Goal: Task Accomplishment & Management: Complete application form

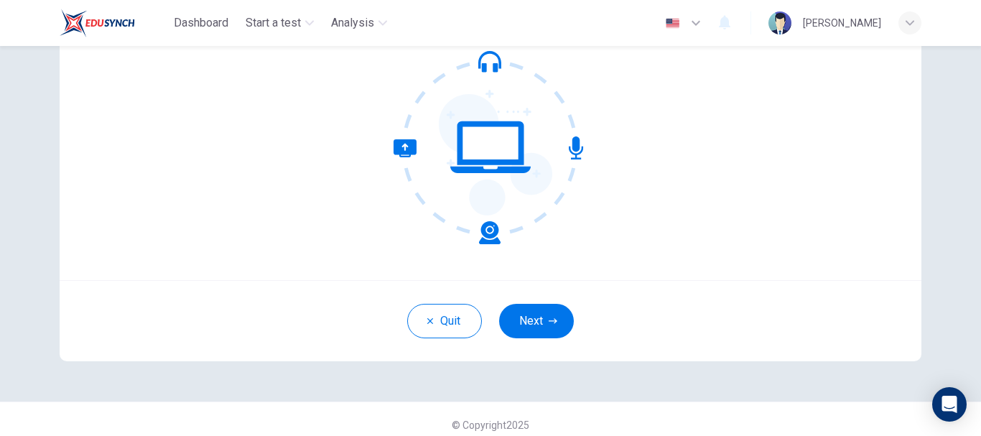
scroll to position [162, 0]
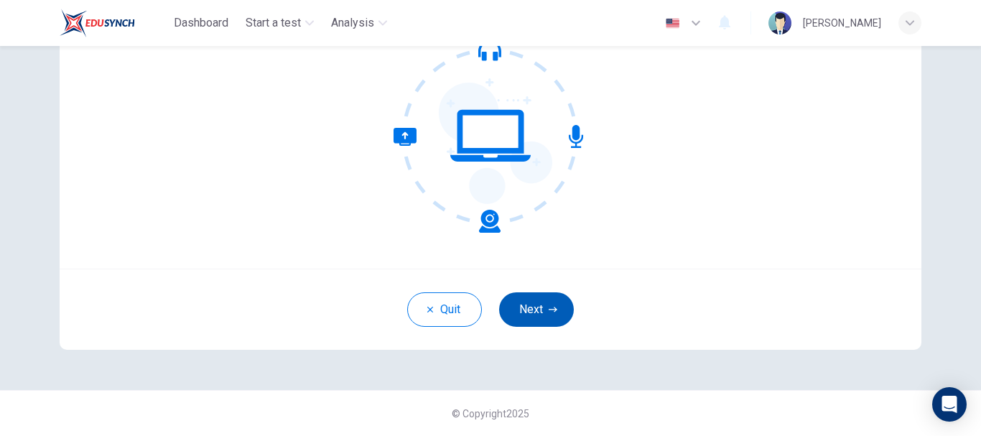
click at [542, 309] on button "Next" at bounding box center [536, 309] width 75 height 34
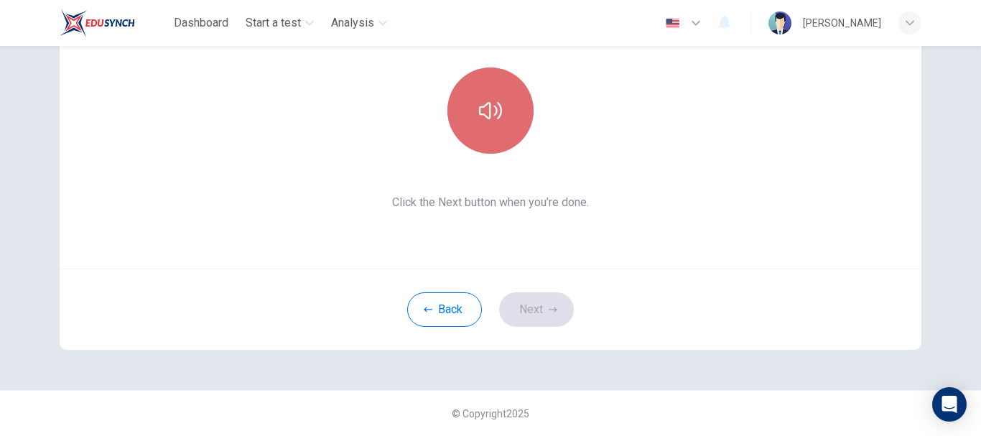
click at [485, 115] on icon "button" at bounding box center [490, 110] width 23 height 23
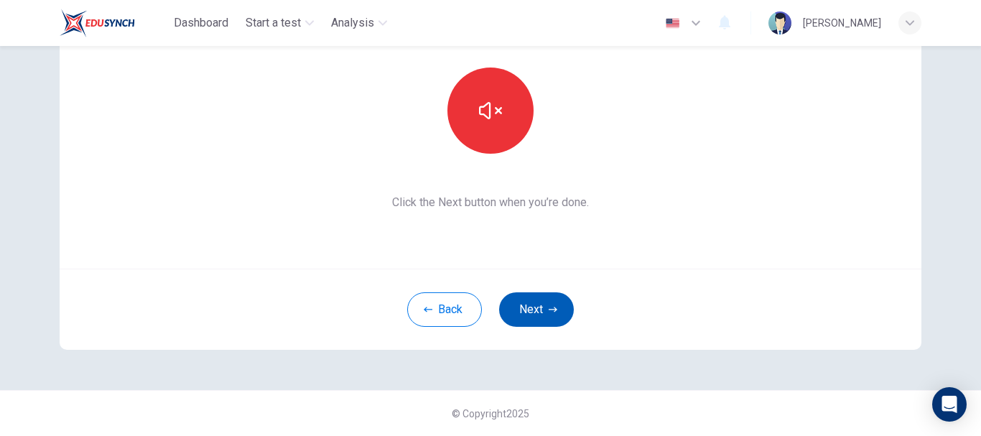
click at [518, 314] on button "Next" at bounding box center [536, 309] width 75 height 34
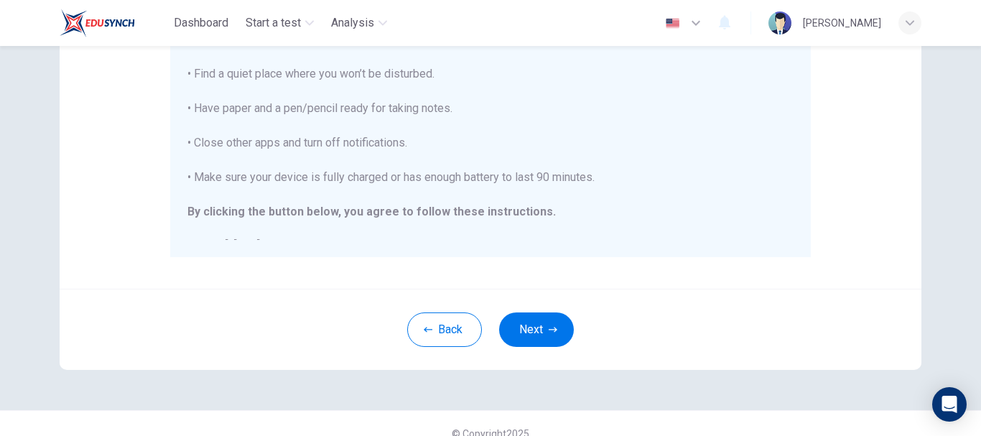
scroll to position [301, 0]
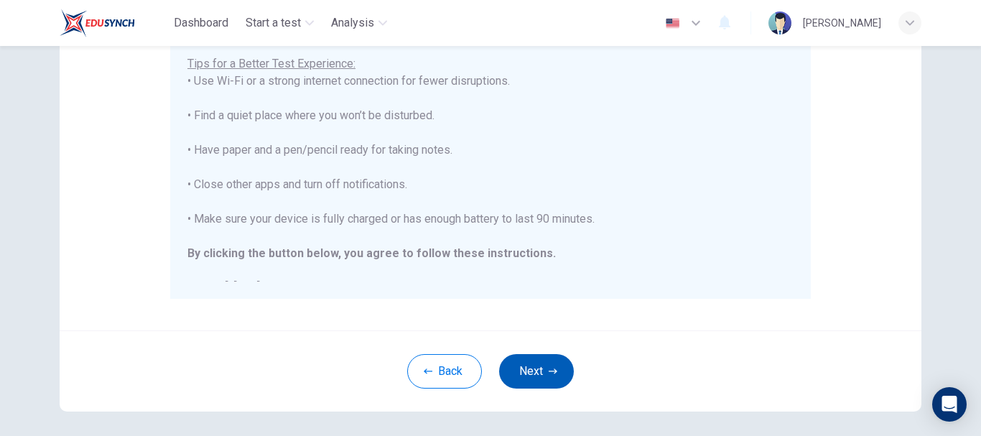
click at [529, 380] on button "Next" at bounding box center [536, 371] width 75 height 34
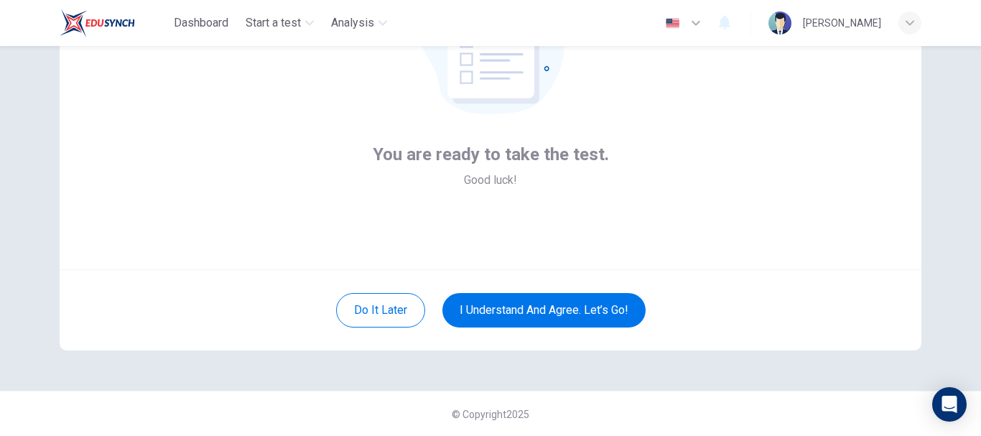
scroll to position [162, 0]
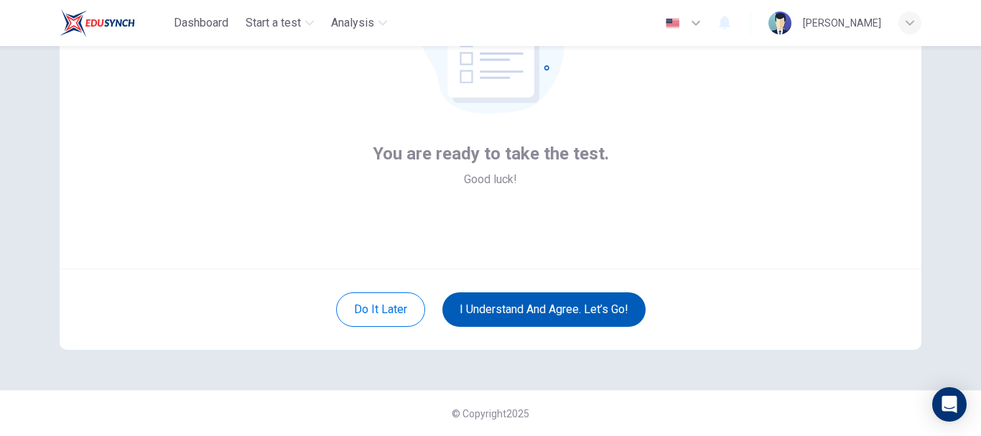
click at [559, 310] on button "I understand and agree. Let’s go!" at bounding box center [543, 309] width 203 height 34
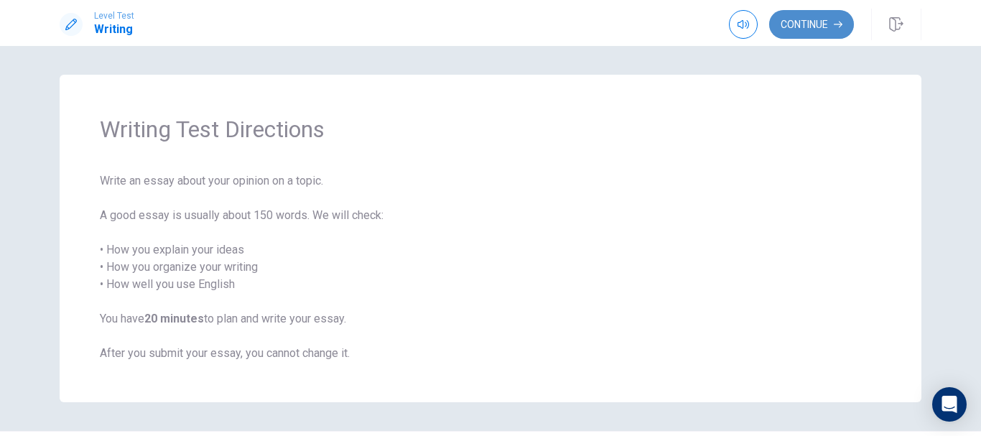
click at [795, 32] on button "Continue" at bounding box center [811, 24] width 85 height 29
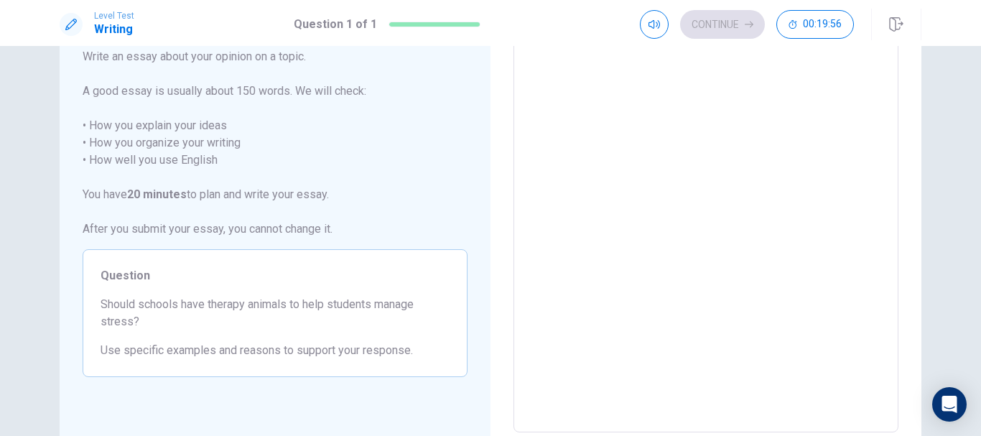
scroll to position [89, 0]
click at [594, 352] on textarea at bounding box center [705, 234] width 365 height 373
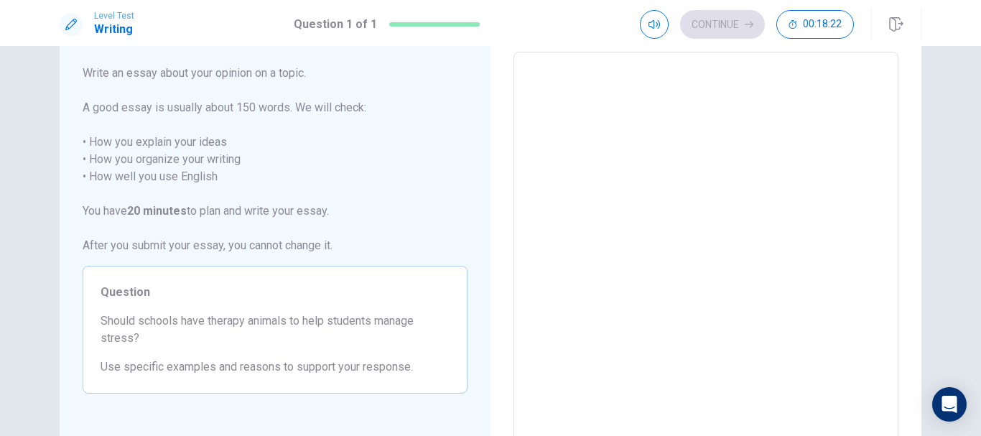
scroll to position [0, 0]
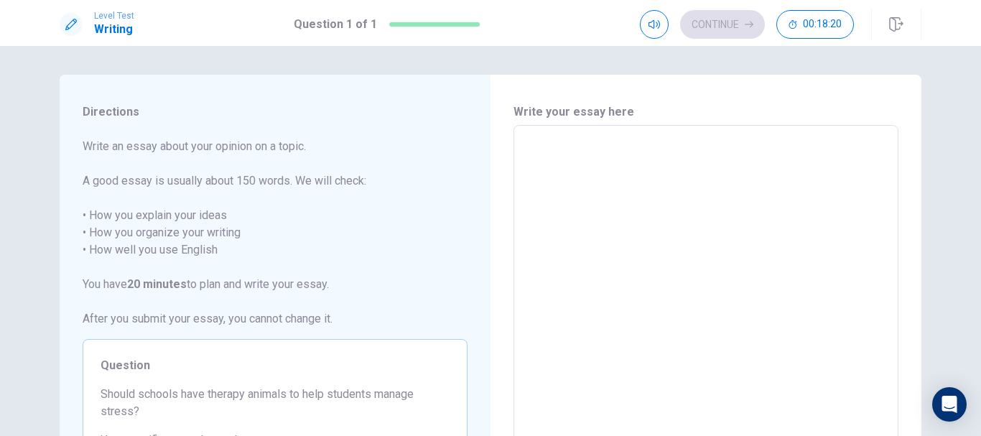
type textarea "S"
type textarea "x"
type textarea "Sc"
type textarea "x"
type textarea "Sch"
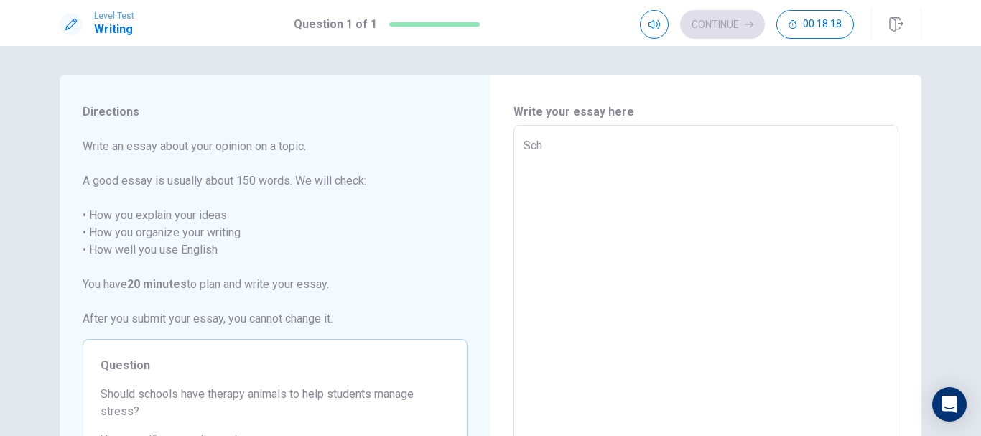
type textarea "x"
type textarea "Scho"
type textarea "x"
type textarea "Schoo"
type textarea "x"
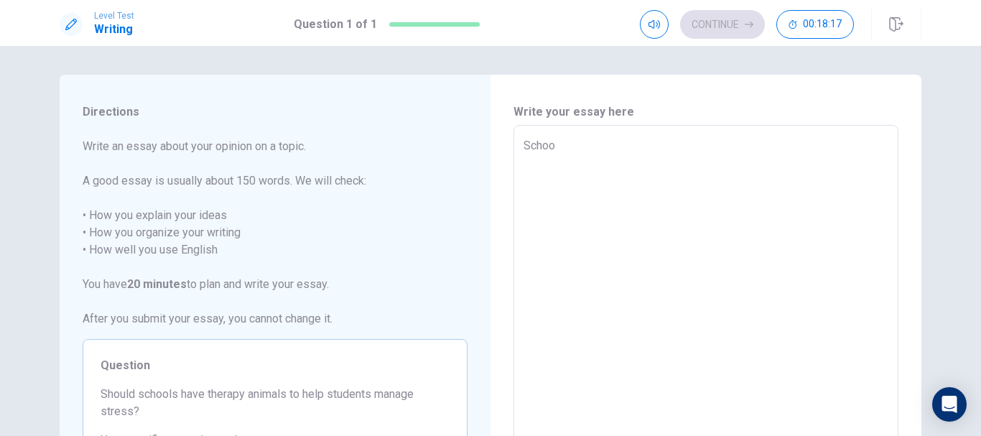
type textarea "Schoom"
type textarea "x"
type textarea "Schoo"
type textarea "x"
type textarea "School"
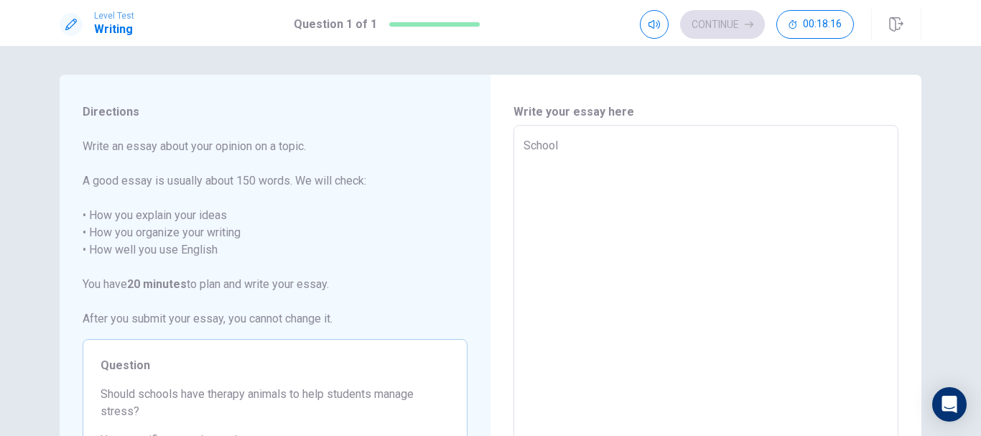
type textarea "x"
type textarea "School"
type textarea "x"
type textarea "School s"
type textarea "x"
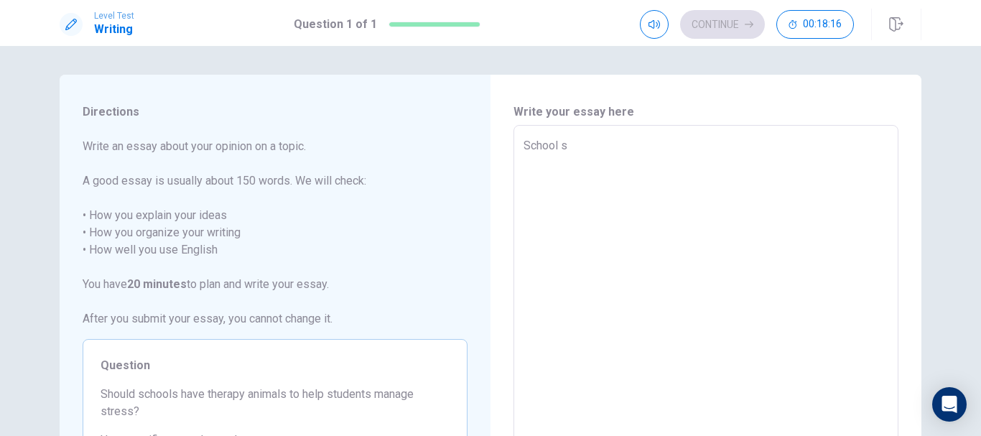
type textarea "School sh"
type textarea "x"
type textarea "School sho"
type textarea "x"
type textarea "School shou"
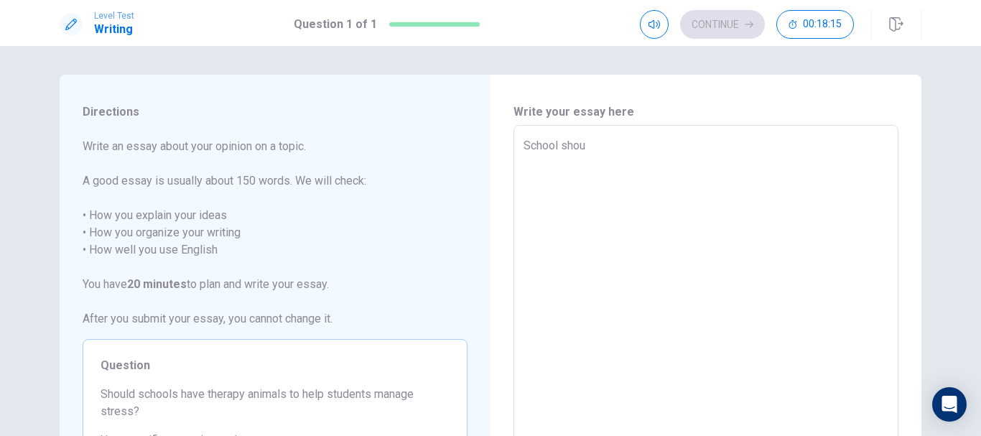
type textarea "x"
type textarea "School shoul"
type textarea "x"
type textarea "School should"
type textarea "x"
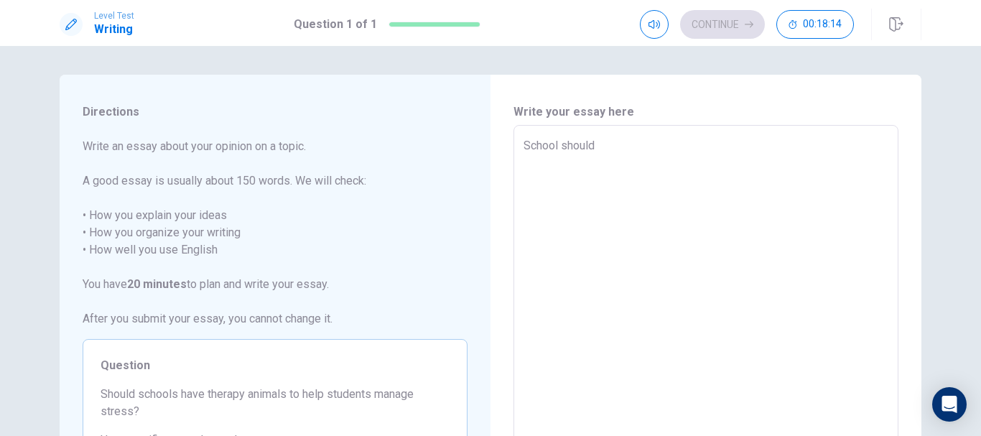
type textarea "School should"
type textarea "x"
type textarea "School should"
type textarea "x"
type textarea "School shoul"
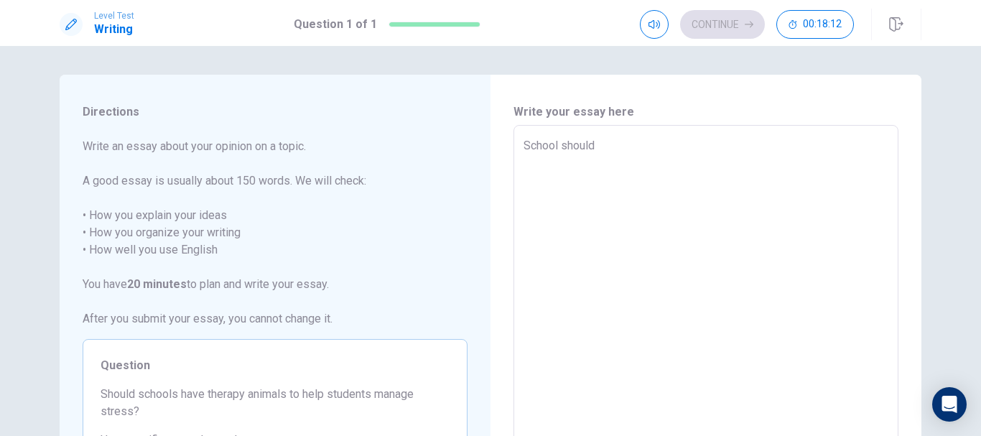
type textarea "x"
type textarea "School s"
type textarea "x"
type textarea "Schoo"
type textarea "x"
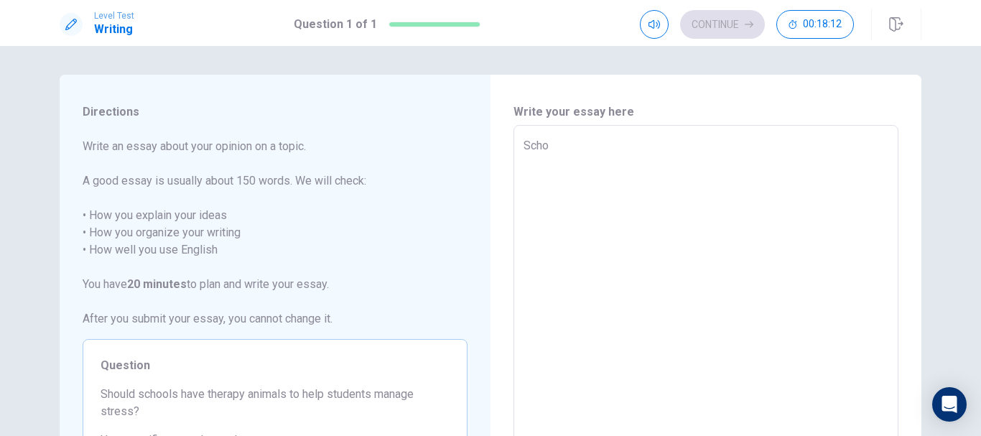
type textarea "Sch"
type textarea "x"
type textarea "S"
type textarea "x"
type textarea "I"
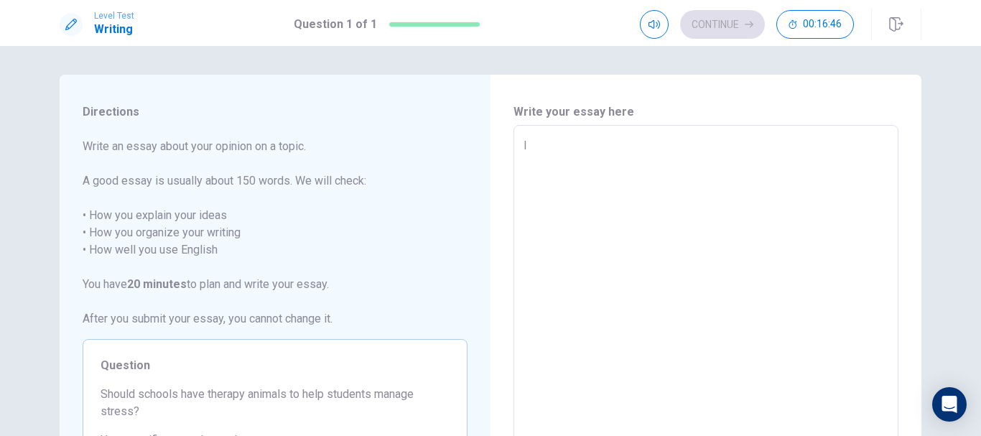
type textarea "x"
type textarea "In"
type textarea "x"
type textarea "In"
type textarea "x"
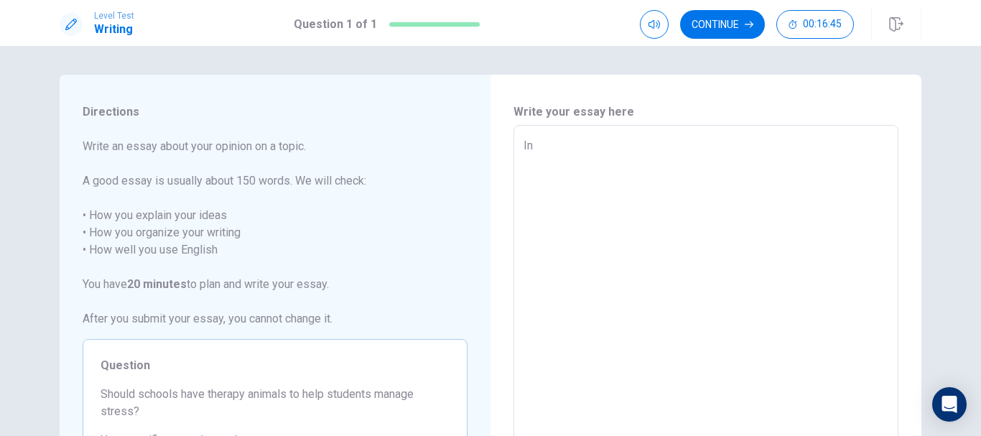
type textarea "In r"
type textarea "x"
type textarea "In re"
type textarea "x"
type textarea "In rec"
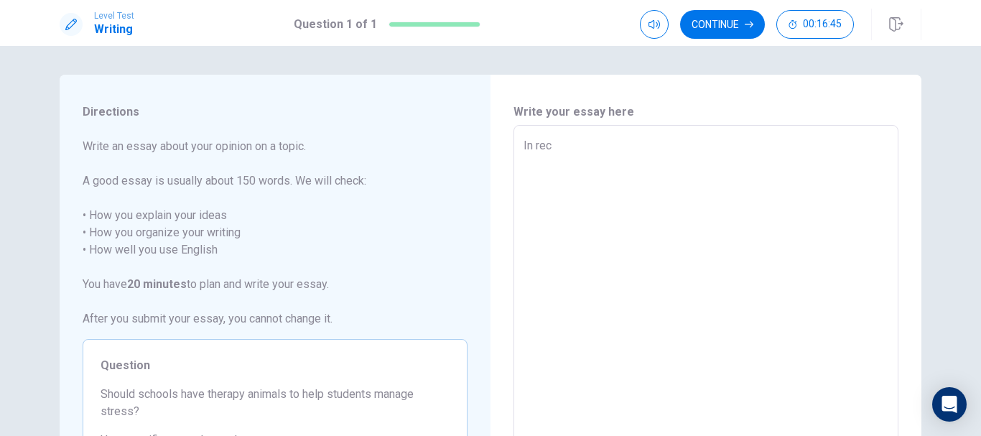
type textarea "x"
type textarea "In rece"
type textarea "x"
type textarea "In recen"
type textarea "x"
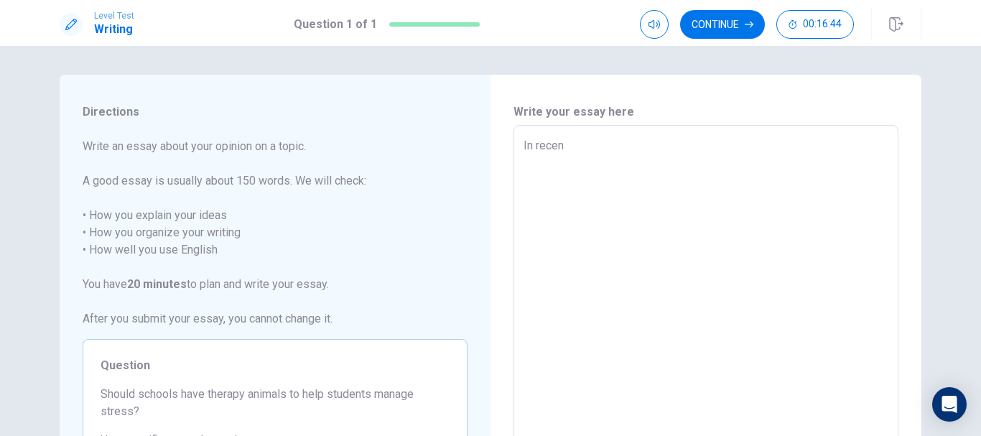
type textarea "In recent"
type textarea "x"
type textarea "In recent"
type textarea "x"
type textarea "In recent y"
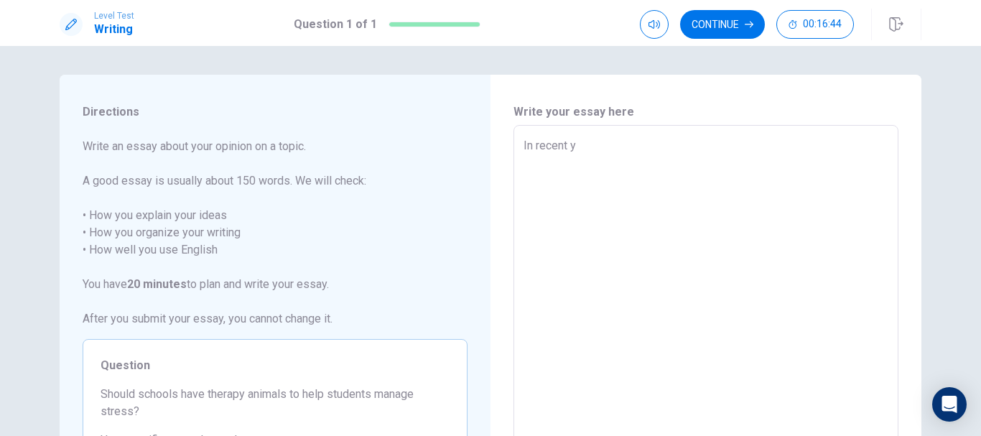
type textarea "x"
type textarea "In recent ye"
type textarea "x"
type textarea "In recent yea"
type textarea "x"
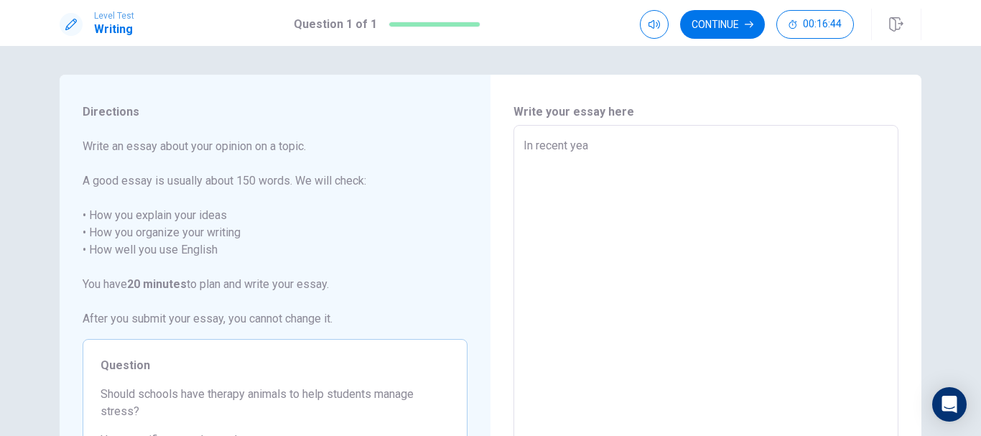
type textarea "In recent year"
type textarea "x"
type textarea "In recent years"
type textarea "x"
type textarea "In recent years,"
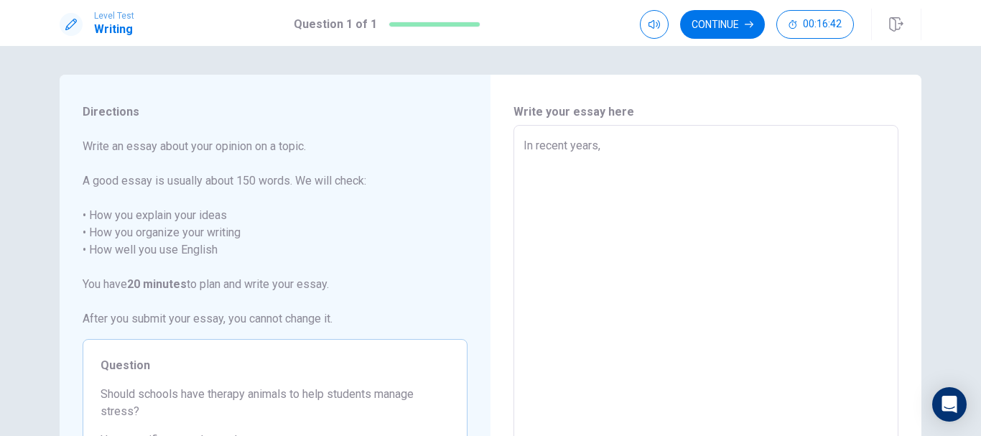
type textarea "x"
type textarea "In recent years,"
type textarea "x"
type textarea "In recent years, m"
type textarea "x"
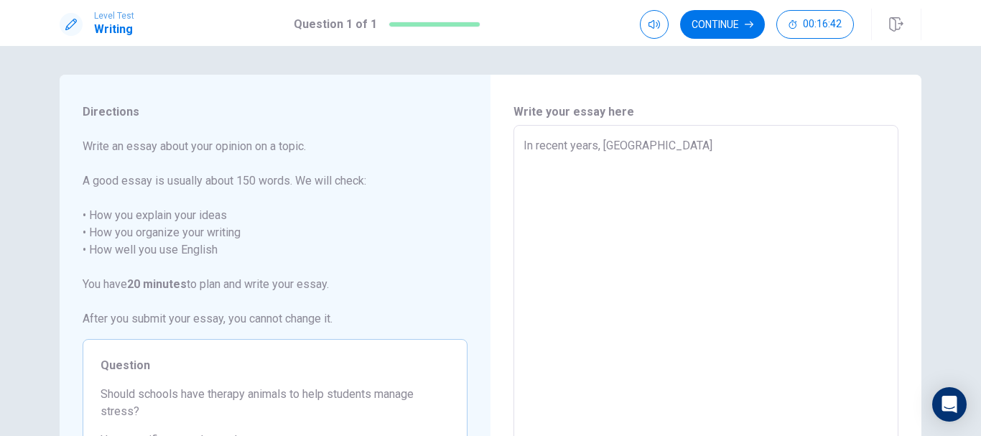
type textarea "In recent years, man"
type textarea "x"
type textarea "In recent years, many"
type textarea "x"
type textarea "In recent years, many"
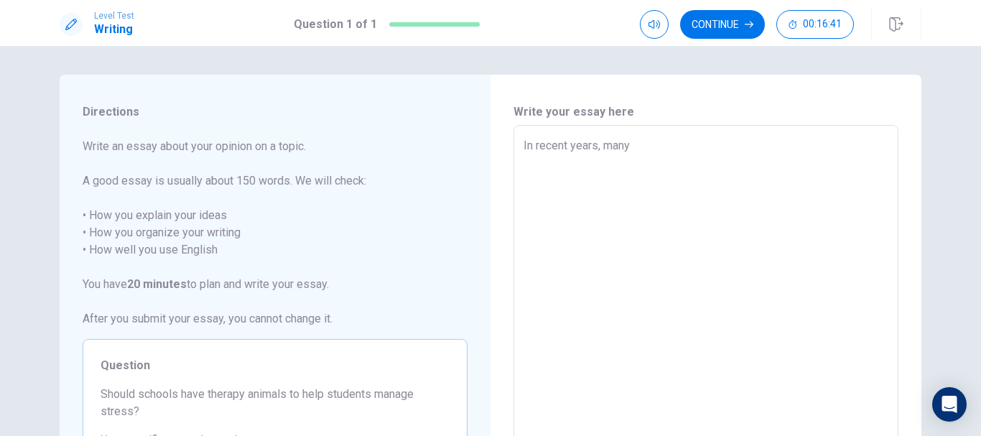
type textarea "x"
type textarea "In recent years, many s"
type textarea "x"
type textarea "In recent years, many st"
type textarea "x"
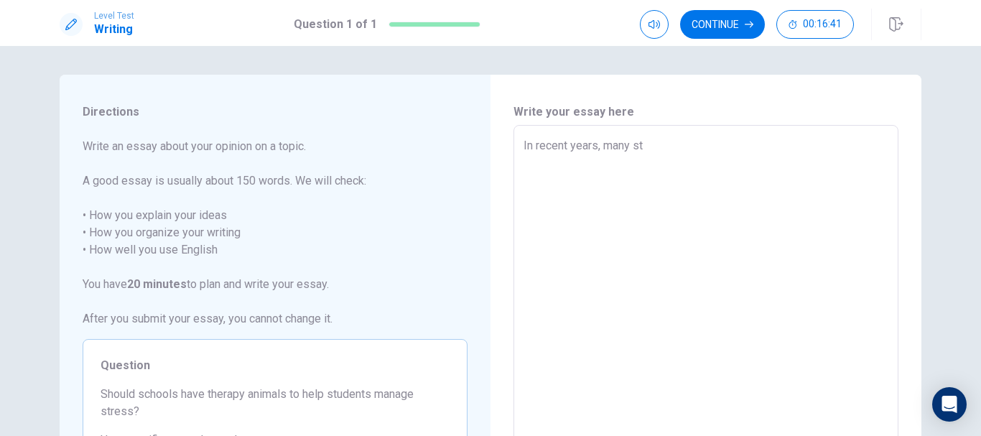
type textarea "In recent years, many stu"
type textarea "x"
type textarea "In recent years, many stud"
type textarea "x"
type textarea "In recent years, many stude"
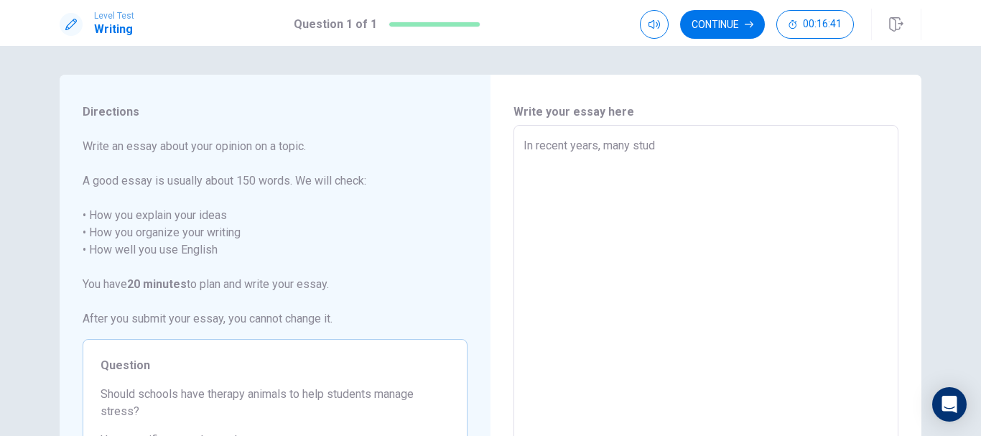
type textarea "x"
type textarea "In recent years, many studen"
type textarea "x"
type textarea "In recent years, many student"
type textarea "x"
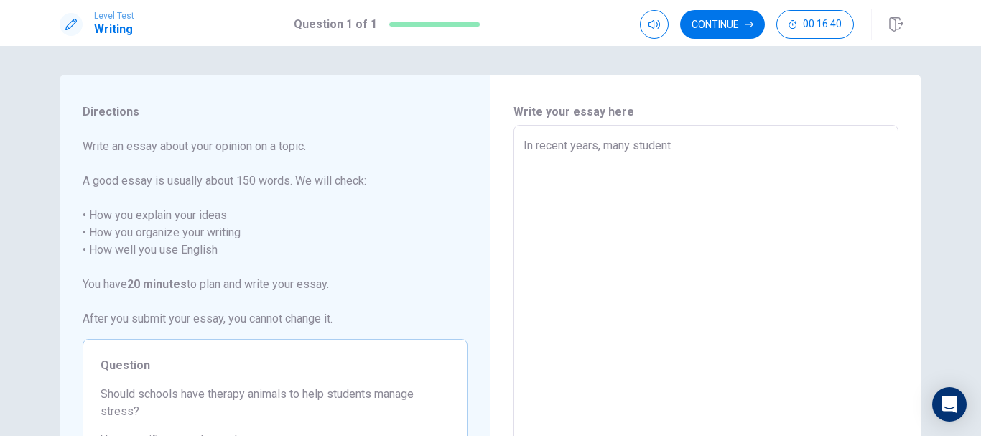
type textarea "In recent years, many students"
type textarea "x"
type textarea "In recent years, many students"
type textarea "x"
type textarea "In recent years, many students"
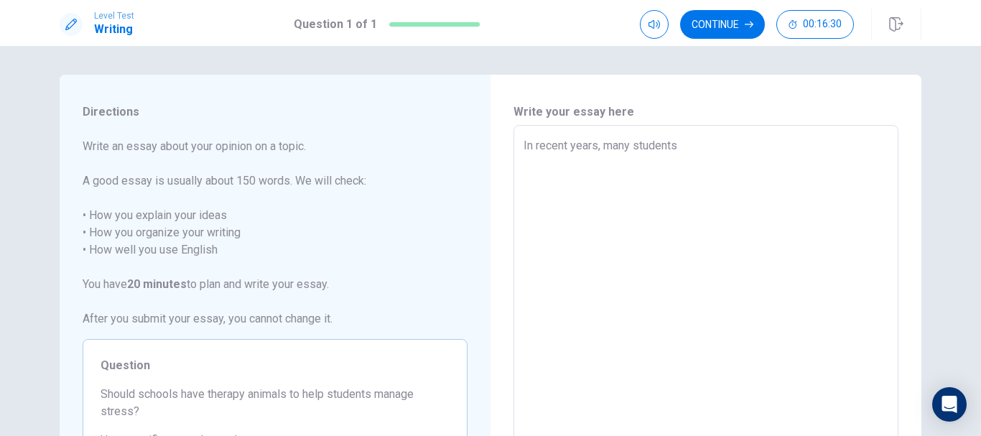
type textarea "x"
type textarea "In recent years, many student"
type textarea "x"
type textarea "In recent years, many studen"
type textarea "x"
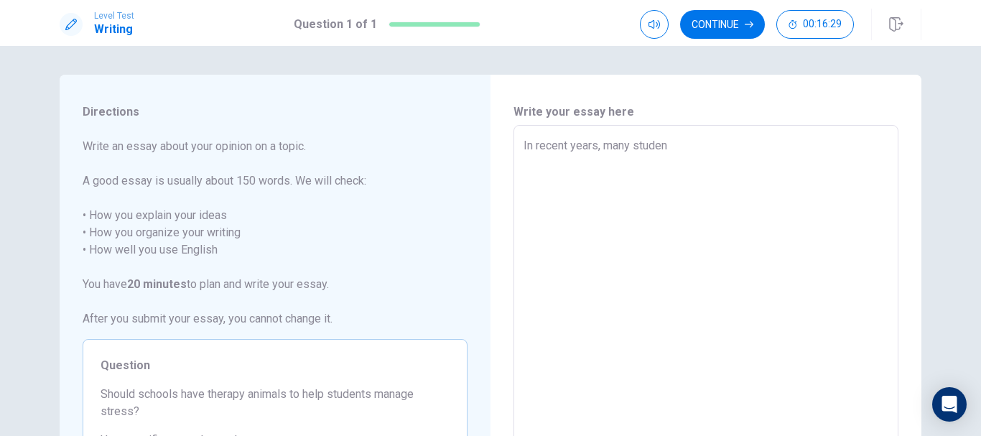
type textarea "In recent years, many stude"
type textarea "x"
type textarea "In recent years, many stud"
type textarea "x"
type textarea "In recent years, many stu"
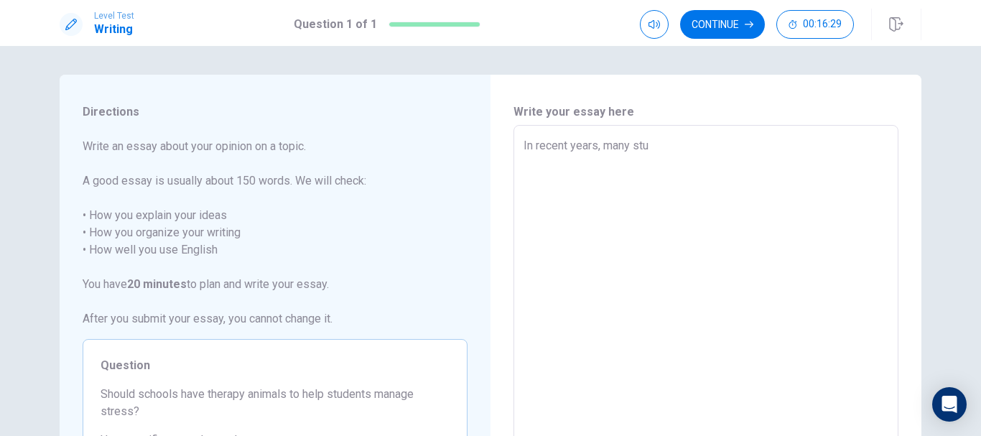
type textarea "x"
type textarea "In recent years, many st"
type textarea "x"
type textarea "In recent years, many s"
type textarea "x"
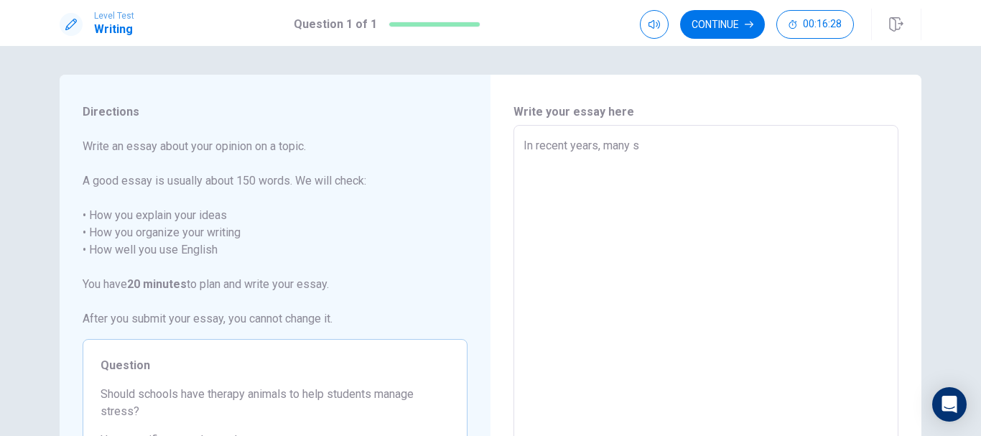
type textarea "In recent years, many"
type textarea "x"
type textarea "In recent years, man"
type textarea "x"
type textarea "In recent years, [GEOGRAPHIC_DATA]"
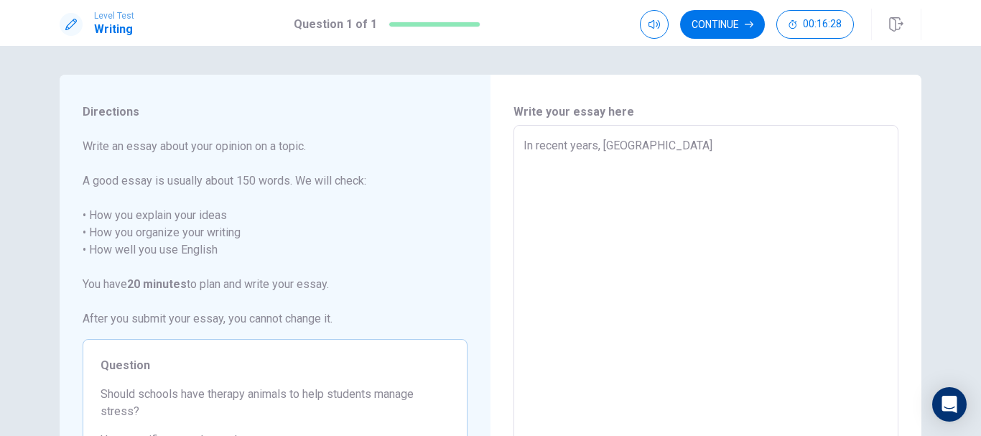
type textarea "x"
type textarea "In recent years, m"
type textarea "x"
type textarea "In recent years,"
type textarea "x"
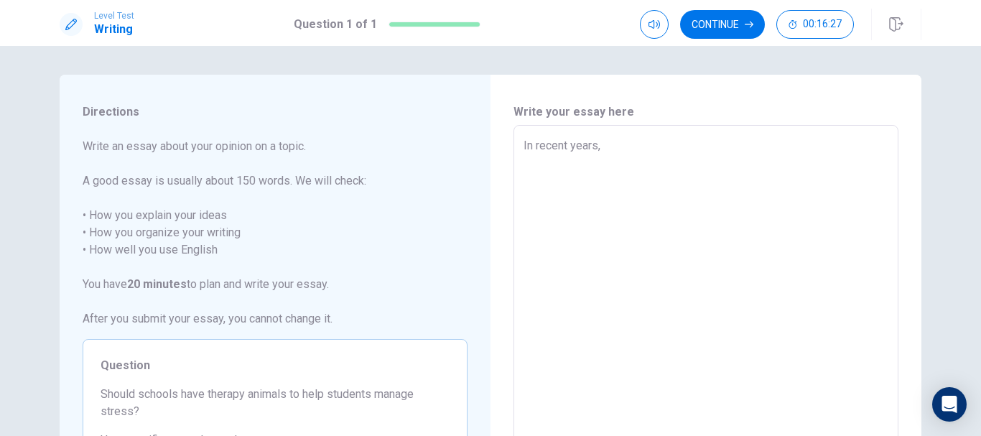
type textarea "In recent years, t"
type textarea "x"
type textarea "In recent years, th"
type textarea "x"
type textarea "In recent years, the"
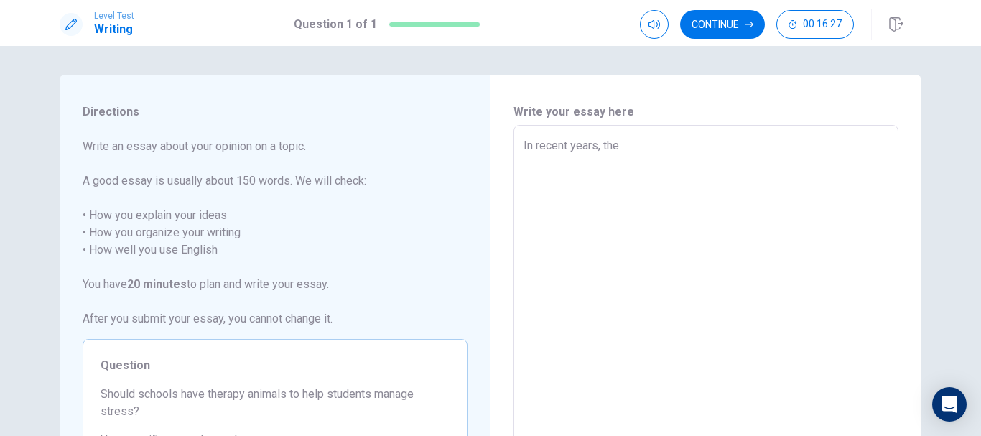
type textarea "x"
type textarea "In recent years, the p"
type textarea "x"
type textarea "In recent years, the pr"
type textarea "x"
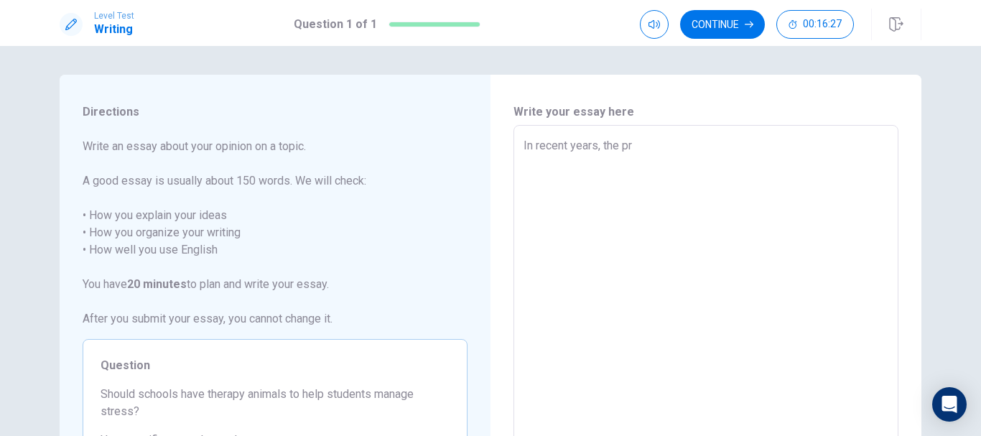
type textarea "In recent years, the pre"
type textarea "x"
type textarea "In recent years, the pres"
type textarea "x"
type textarea "In recent years, the press"
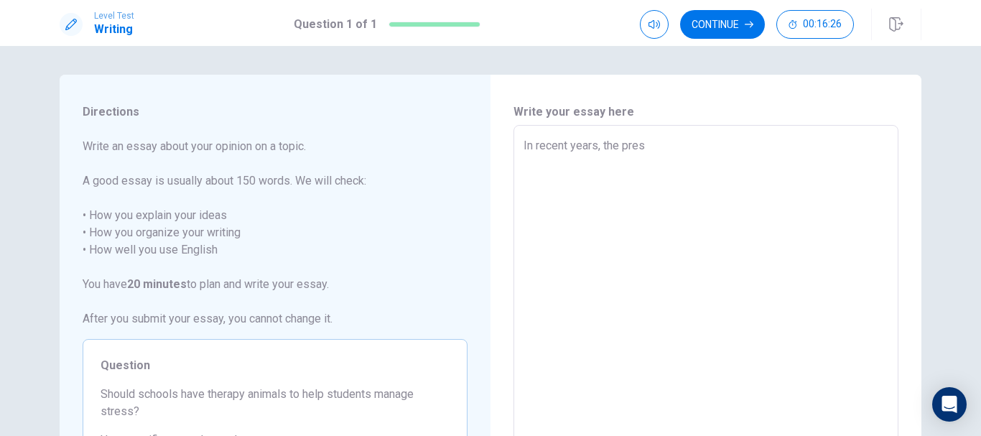
type textarea "x"
type textarea "In recent years, the pressu"
type textarea "x"
type textarea "In recent years, the pressur"
type textarea "x"
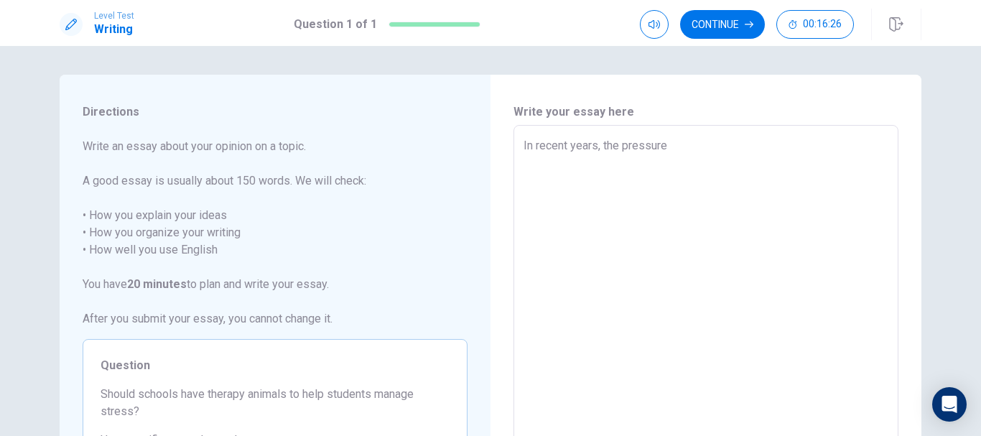
type textarea "In recent years, the pressure"
type textarea "x"
type textarea "In recent years, the pressure o"
type textarea "x"
type textarea "In recent years, the pressure of"
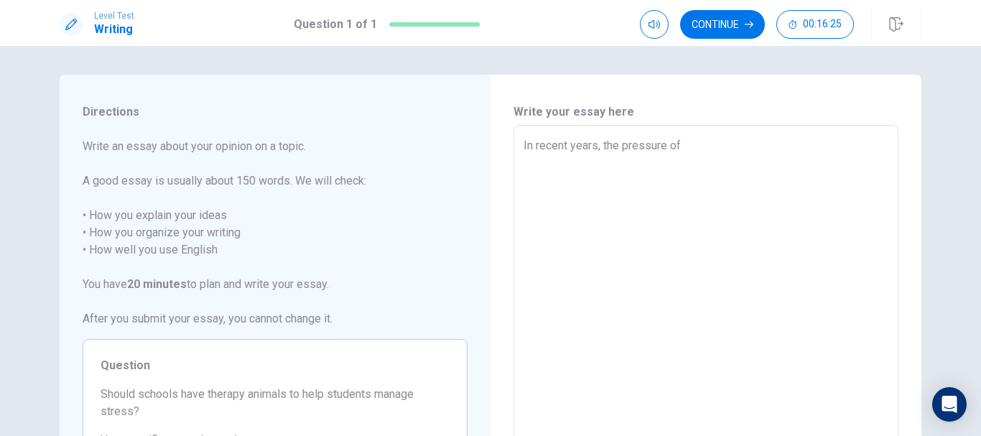
type textarea "x"
type textarea "In recent years, the pressure of"
type textarea "x"
type textarea "In recent years, the pressure of a"
type textarea "x"
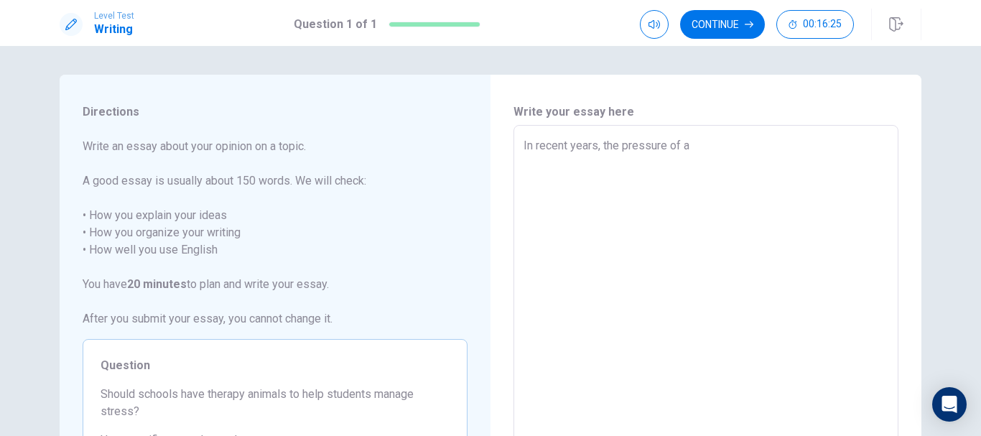
type textarea "In recent years, the pressure of ac"
type textarea "x"
type textarea "In recent years, the pressure of aca"
type textarea "x"
type textarea "In recent years, the pressure of acad"
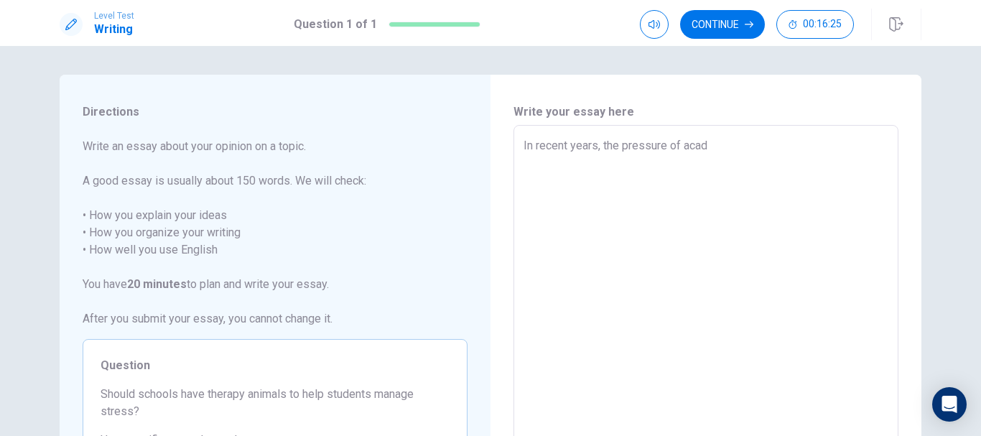
type textarea "x"
type textarea "In recent years, the pressure of academ"
type textarea "x"
type textarea "In recent years, the pressure of academi"
type textarea "x"
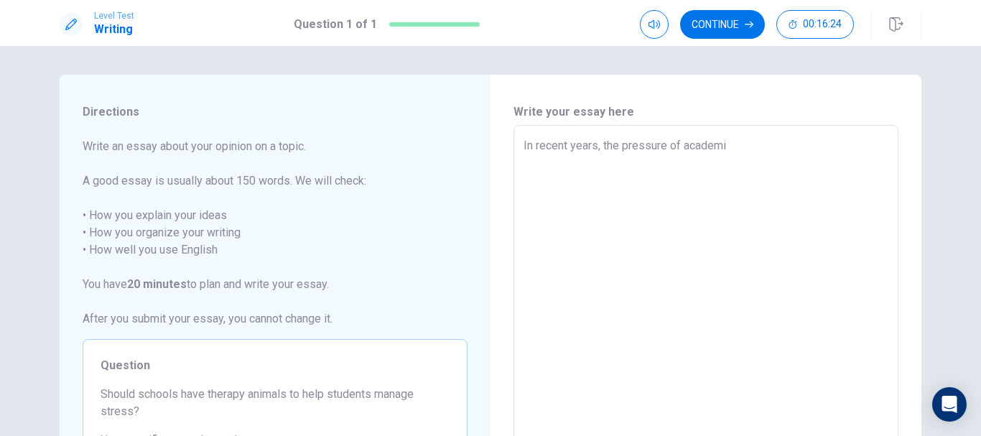
type textarea "In recent years, the pressure of academis"
type textarea "x"
type textarea "In recent years, the pressure of academis"
type textarea "x"
type textarea "In recent years, the pressure of academis"
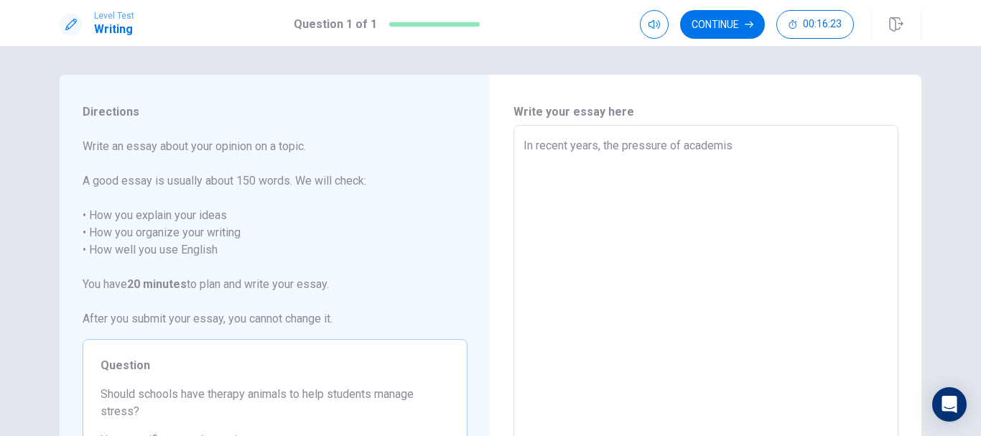
type textarea "x"
type textarea "In recent years, the pressure of academi"
type textarea "x"
type textarea "In recent years, the pressure of academic"
type textarea "x"
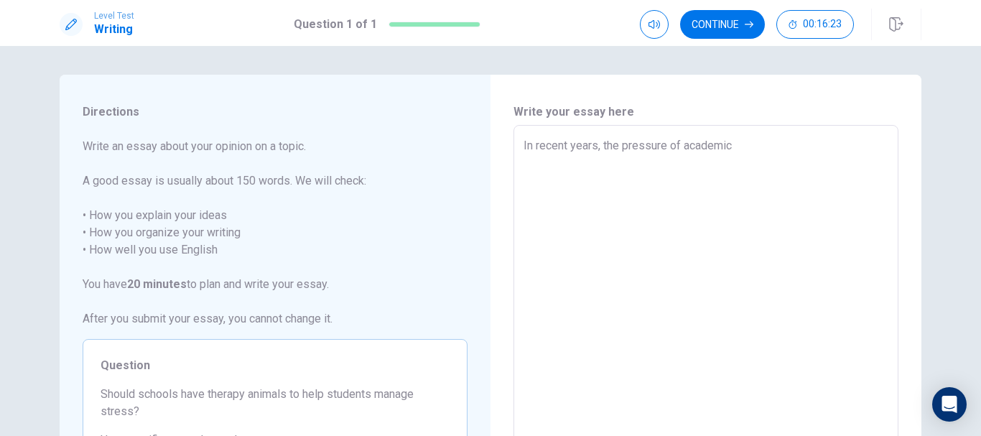
type textarea "In recent years, the pressure of academics"
type textarea "x"
type textarea "In recent years, the pressure of academics"
type textarea "x"
type textarea "In recent years, the pressure of academics h"
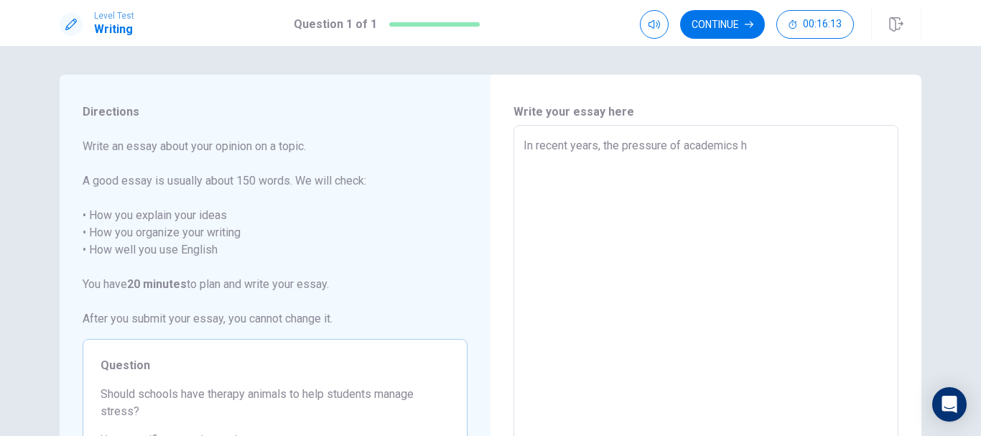
type textarea "x"
type textarea "In recent years, the pressure of academics ha"
type textarea "x"
type textarea "In recent years, the pressure of academics hav"
type textarea "x"
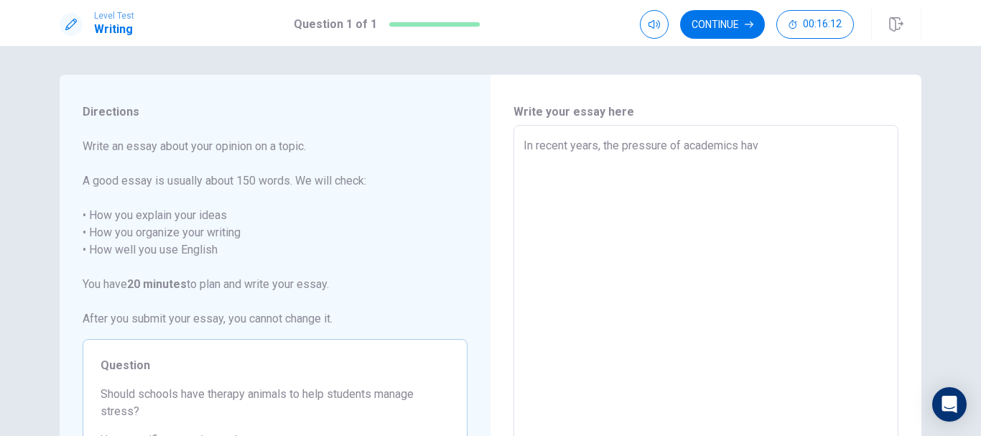
type textarea "In recent years, the pressure of academics have"
type textarea "x"
type textarea "In recent years, the pressure of academics have"
type textarea "x"
type textarea "In recent years, the pressure of academics have i"
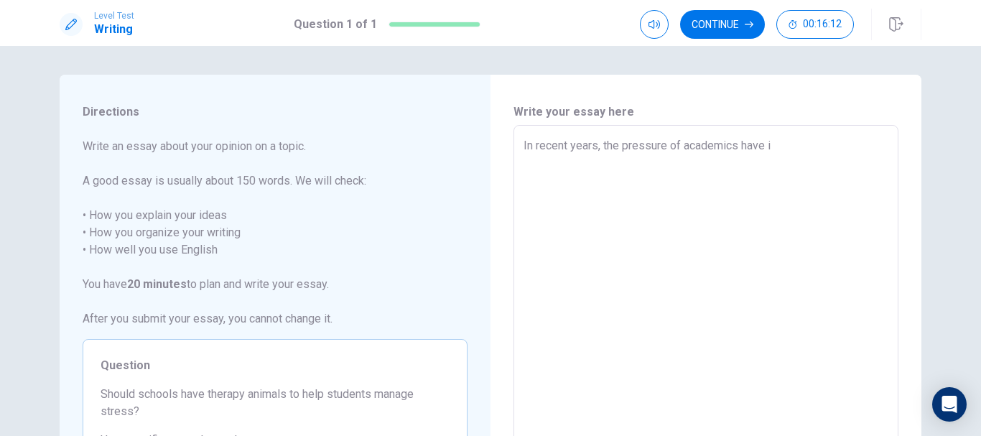
type textarea "x"
type textarea "In recent years, the pressure of academics have in"
type textarea "x"
type textarea "In recent years, the pressure of academics have ins"
click at [828, 146] on textarea "In recent years, the pressure of academics have insentified Firstly, theraphy a…" at bounding box center [705, 323] width 365 height 373
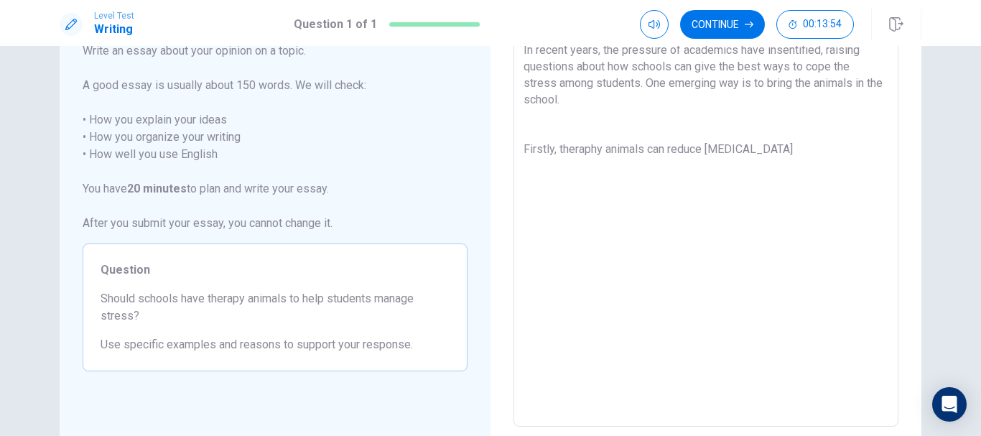
scroll to position [50, 0]
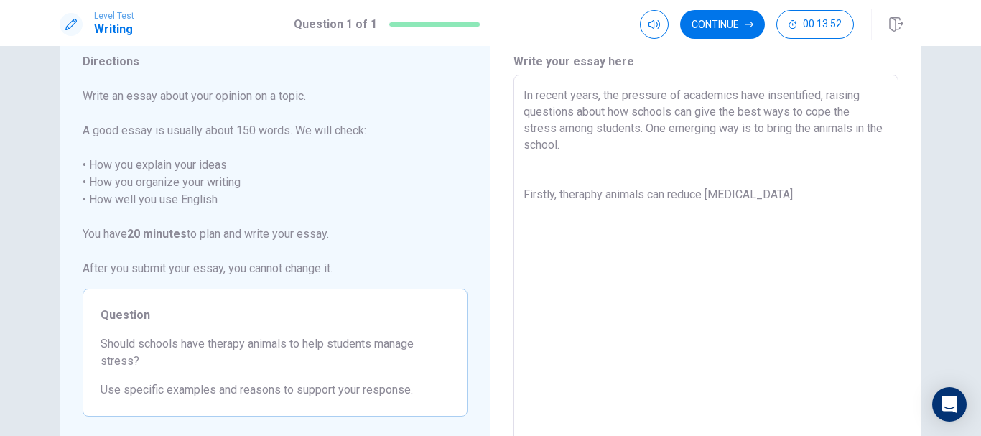
click at [739, 127] on textarea "In recent years, the pressure of academics have insentified, raising questions …" at bounding box center [705, 273] width 365 height 373
click at [636, 128] on textarea "In recent years, the pressure of academics have insentified, raising questions …" at bounding box center [705, 273] width 365 height 373
click at [822, 197] on textarea "In recent years, the pressure of academics have insentified, raising questions …" at bounding box center [705, 273] width 365 height 373
click at [670, 195] on textarea "In recent years, the pressure of academics have insentified, raising questions …" at bounding box center [705, 273] width 365 height 373
click at [594, 218] on textarea "In recent years, the pressure of academics have insentified, raising questions …" at bounding box center [705, 273] width 365 height 373
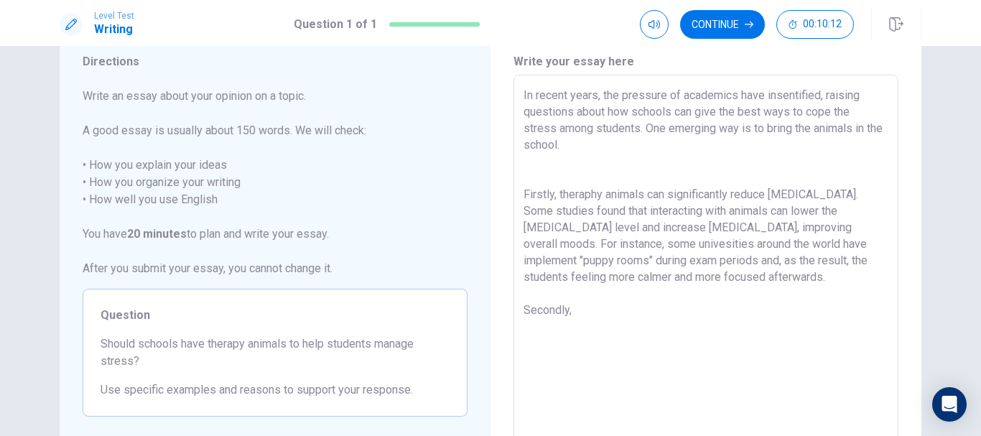
click at [642, 127] on textarea "In recent years, the pressure of academics have insentified, raising questions …" at bounding box center [705, 273] width 365 height 373
click at [651, 301] on textarea "In recent years, the pressure of academics have insentified, raising questions …" at bounding box center [705, 273] width 365 height 373
click at [638, 309] on textarea "In recent years, the pressure of academics have insentified, raising questions …" at bounding box center [705, 273] width 365 height 373
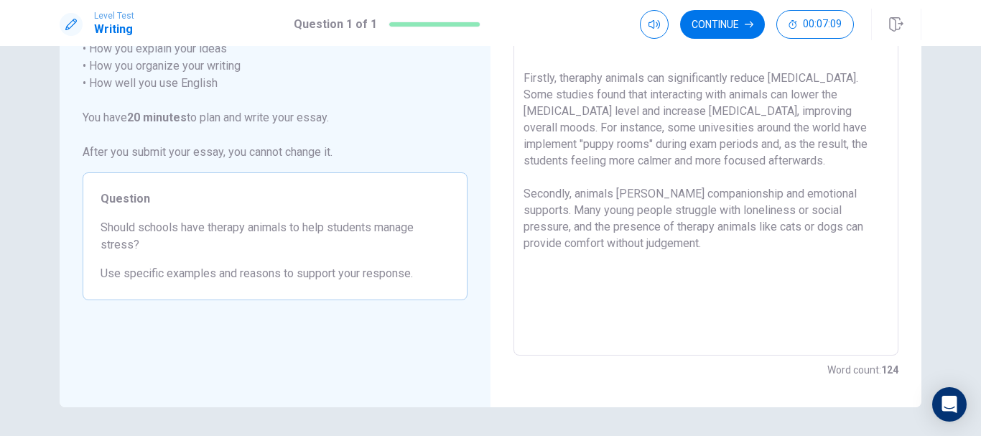
scroll to position [167, 0]
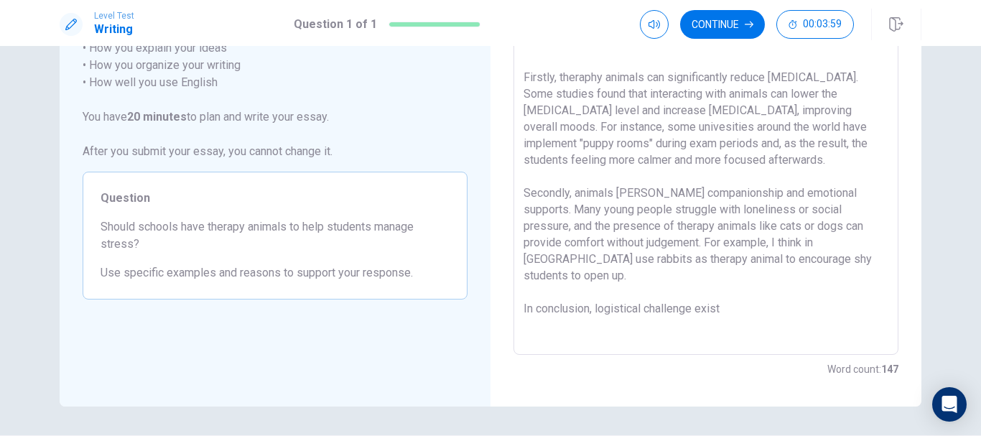
click at [592, 289] on textarea "In recent years, the pressure of academics have insentified, raising questions …" at bounding box center [705, 156] width 365 height 373
click at [750, 295] on textarea "In recent years, the pressure of academics have insentified, raising questions …" at bounding box center [705, 156] width 365 height 373
click at [592, 73] on textarea "In recent years, the pressure of academics have insentified, raising questions …" at bounding box center [705, 156] width 365 height 373
click at [852, 292] on textarea "In recent years, the pressure of academics have insentified, raising questions …" at bounding box center [705, 156] width 365 height 373
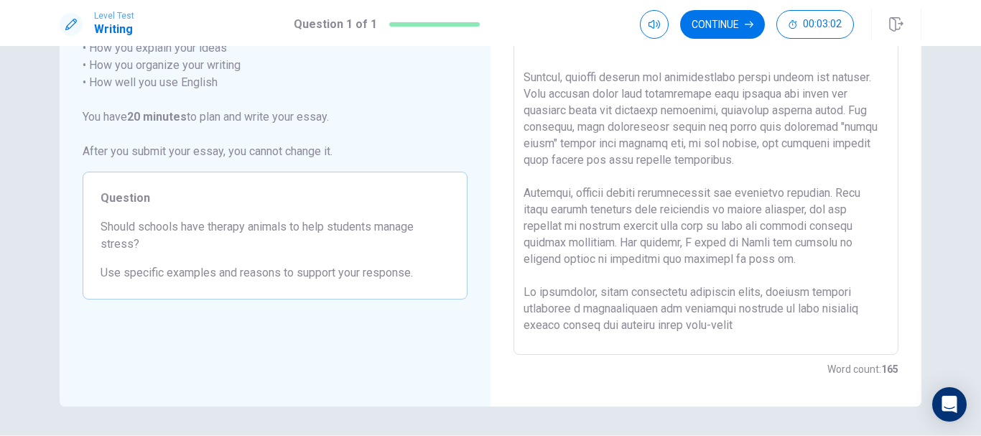
click at [769, 329] on textarea at bounding box center [705, 156] width 365 height 373
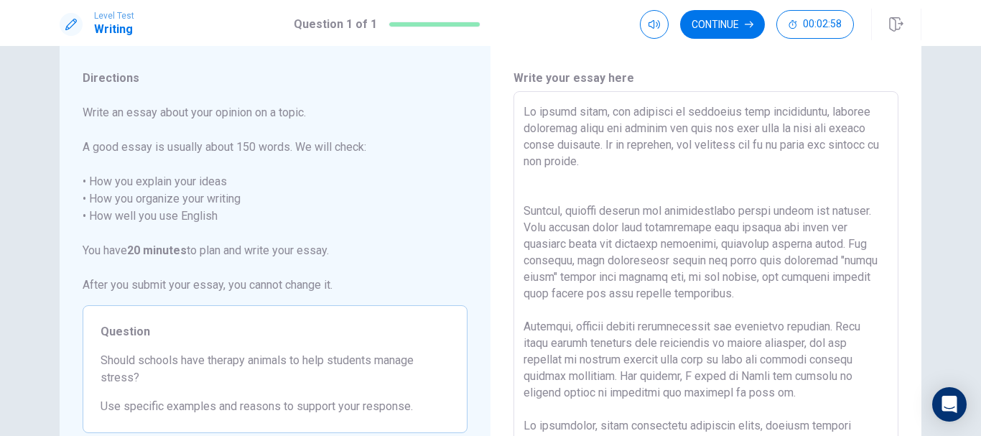
scroll to position [39, 0]
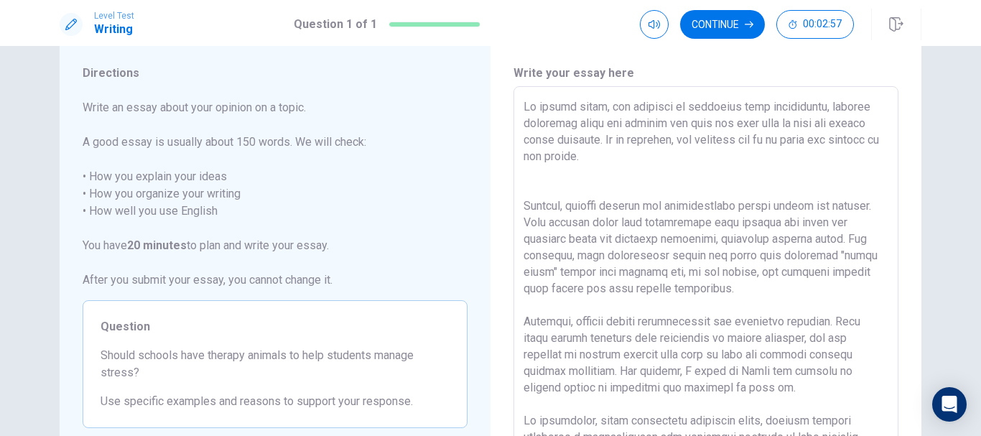
click at [582, 200] on textarea at bounding box center [705, 284] width 365 height 373
click at [548, 179] on textarea at bounding box center [705, 284] width 365 height 373
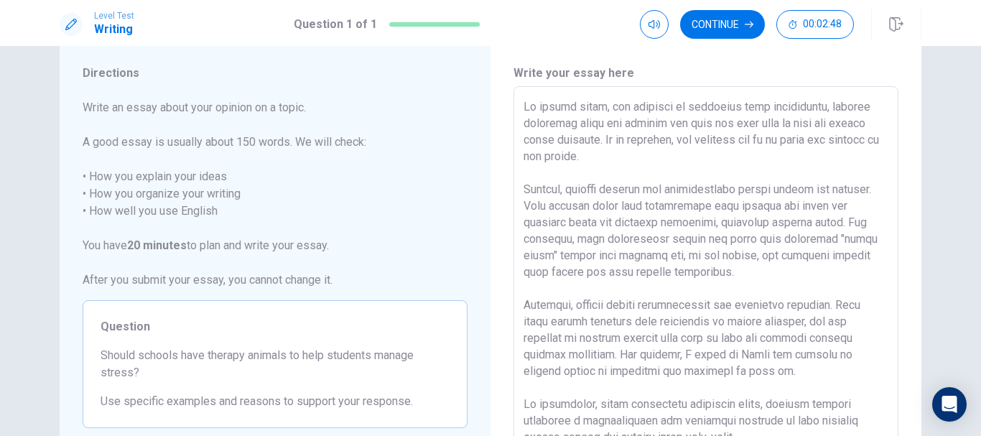
click at [548, 179] on textarea at bounding box center [705, 284] width 365 height 373
drag, startPoint x: 844, startPoint y: 140, endPoint x: 871, endPoint y: 142, distance: 26.6
click at [871, 142] on textarea at bounding box center [705, 284] width 365 height 373
click at [688, 139] on textarea at bounding box center [705, 284] width 365 height 373
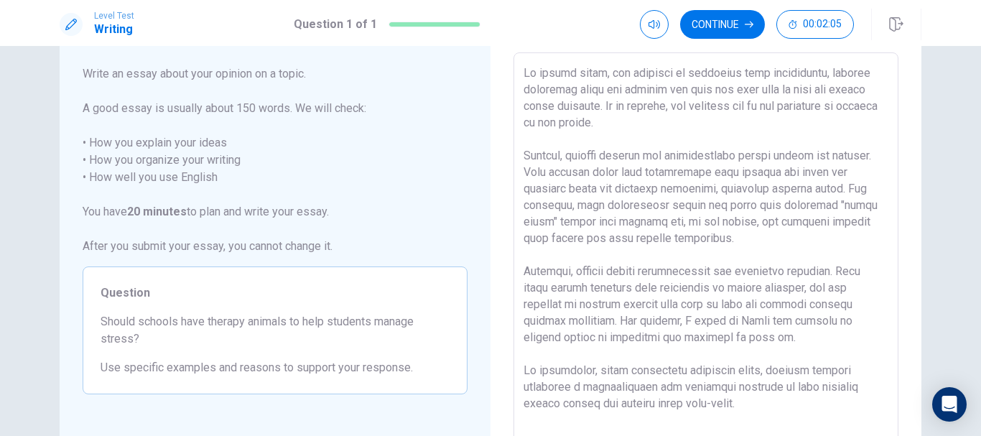
scroll to position [78, 0]
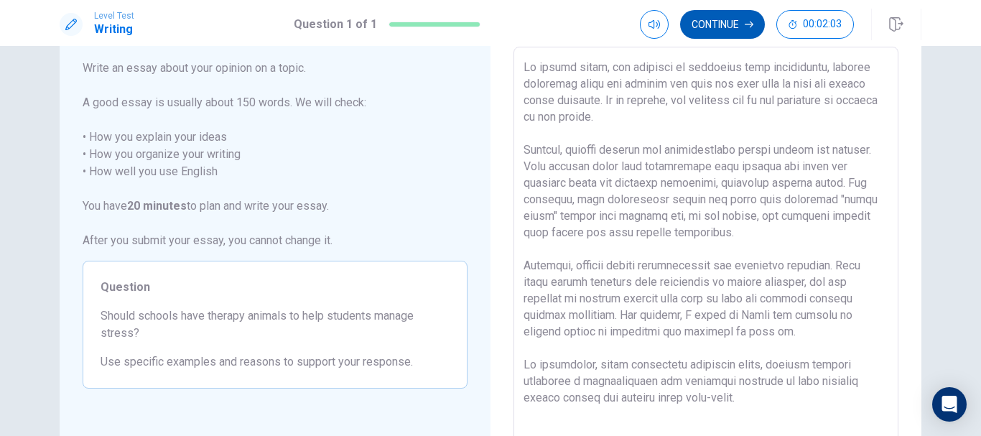
click at [705, 35] on button "Continue" at bounding box center [722, 24] width 85 height 29
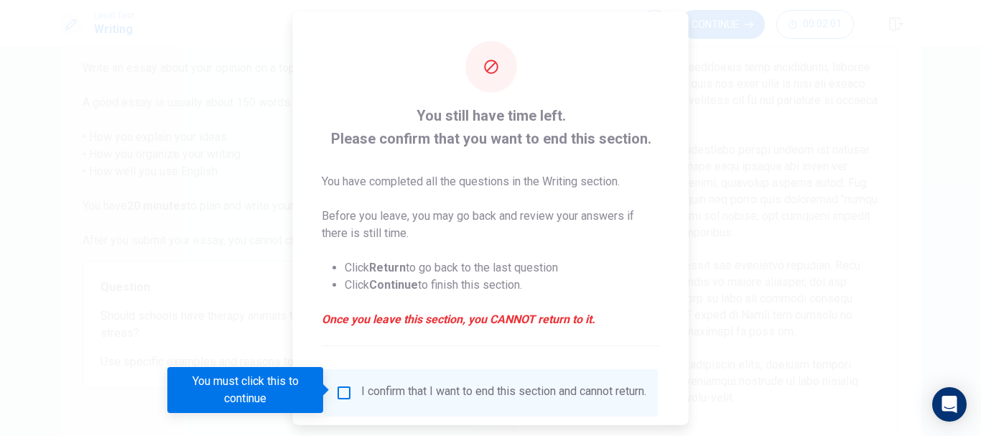
scroll to position [100, 0]
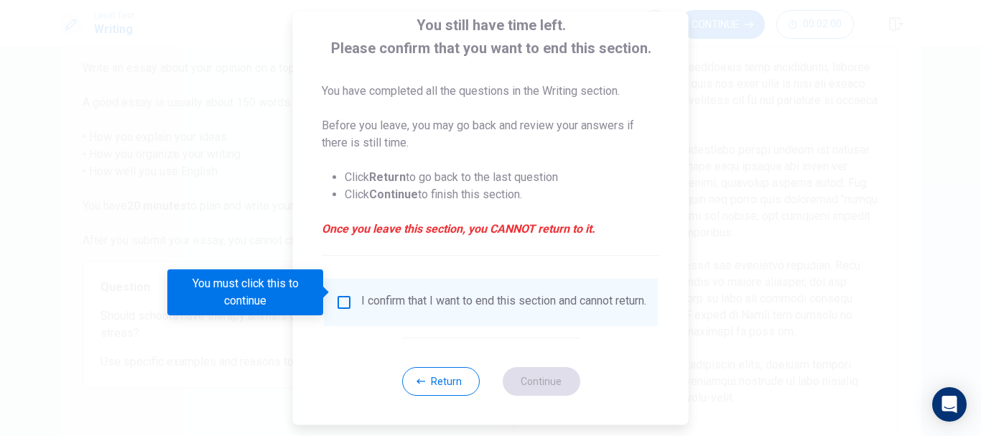
click at [738, 273] on div at bounding box center [490, 218] width 981 height 436
click at [405, 379] on button "Return" at bounding box center [440, 381] width 78 height 29
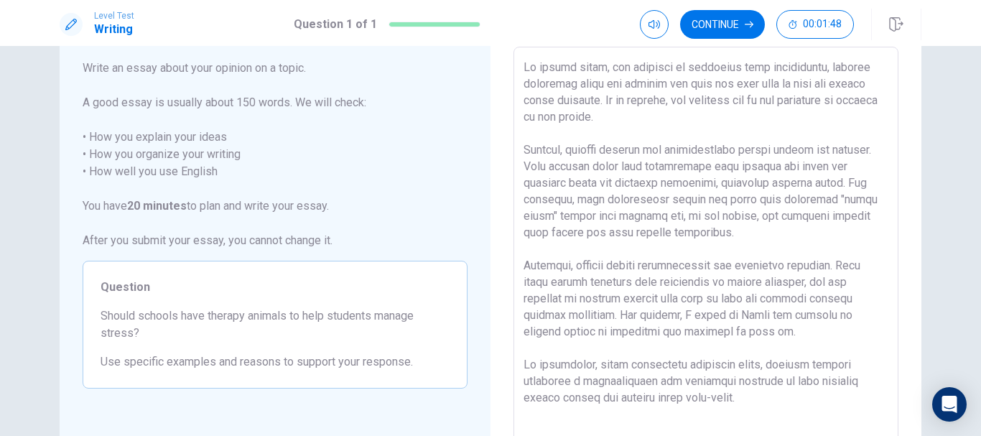
click at [583, 186] on textarea at bounding box center [705, 245] width 365 height 373
drag, startPoint x: 774, startPoint y: 218, endPoint x: 757, endPoint y: 220, distance: 16.8
click at [757, 220] on textarea at bounding box center [705, 245] width 365 height 373
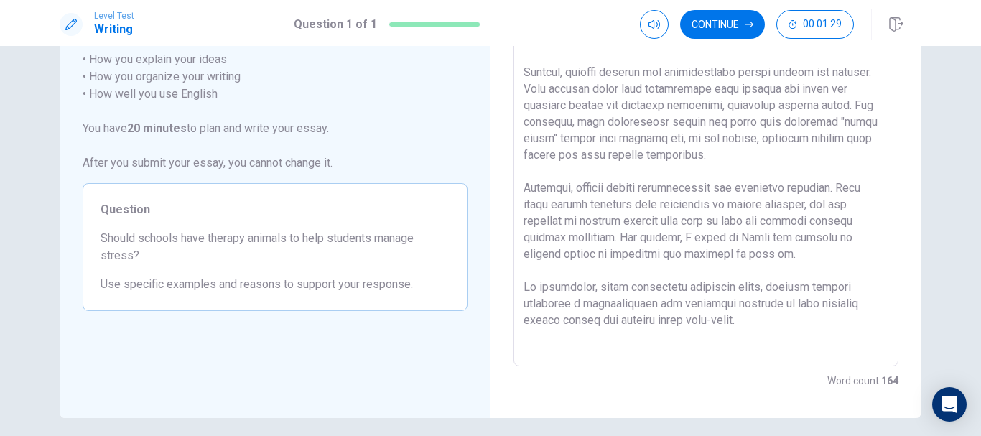
scroll to position [156, 0]
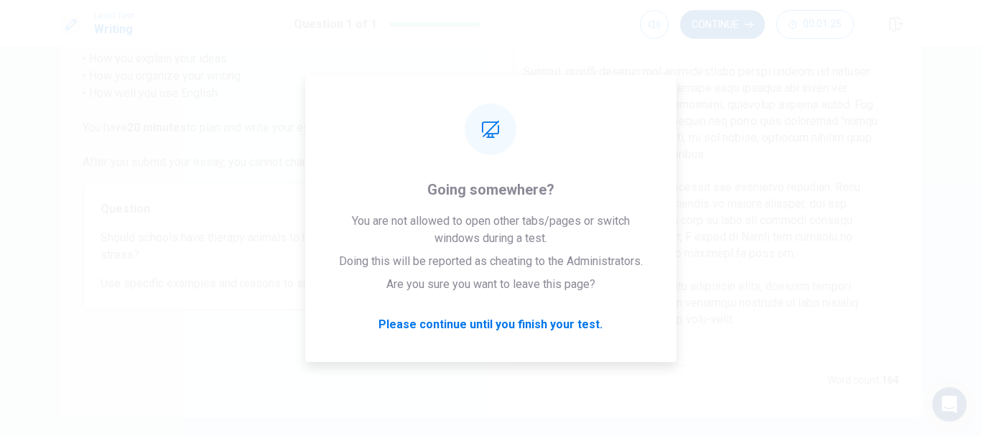
click at [713, 26] on button "Continue" at bounding box center [722, 24] width 85 height 29
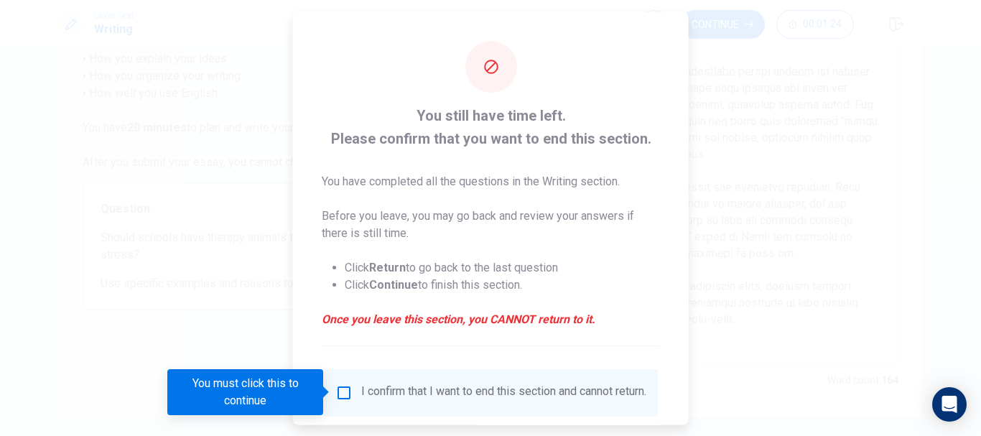
click at [343, 393] on input "You must click this to continue" at bounding box center [343, 391] width 17 height 17
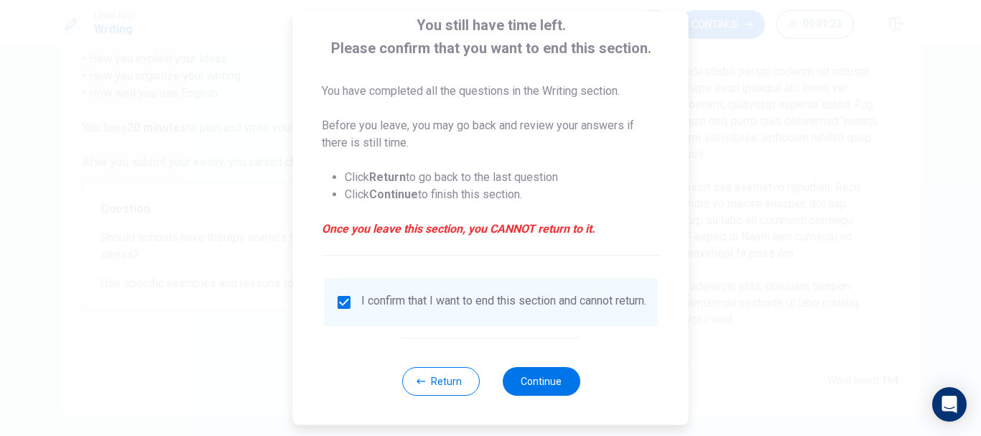
scroll to position [100, 0]
click at [533, 393] on button "Continue" at bounding box center [541, 381] width 78 height 29
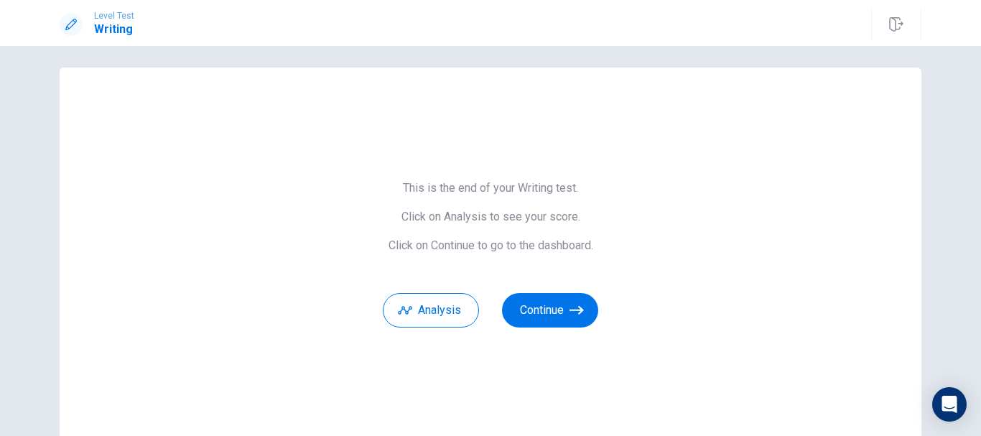
scroll to position [17, 0]
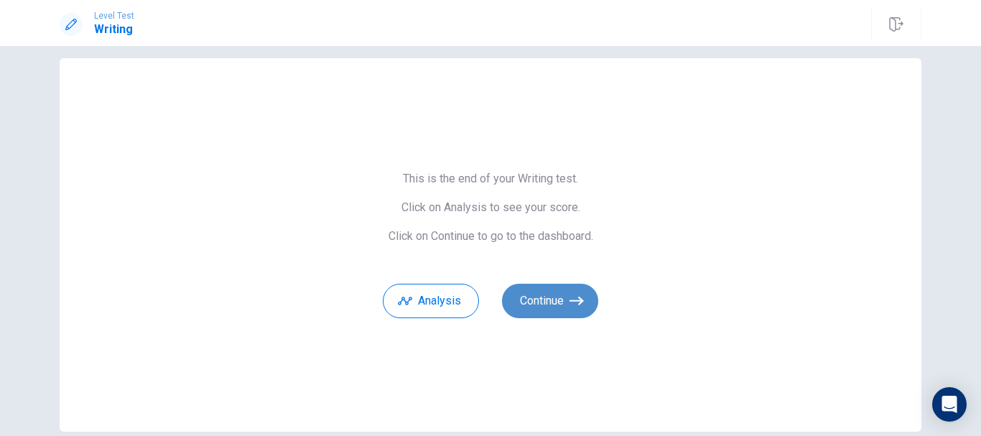
click at [538, 296] on button "Continue" at bounding box center [550, 301] width 96 height 34
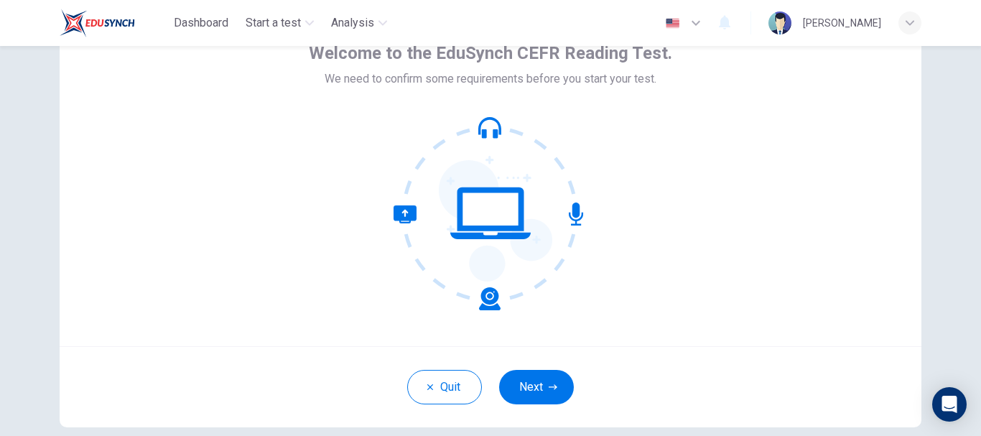
scroll to position [162, 0]
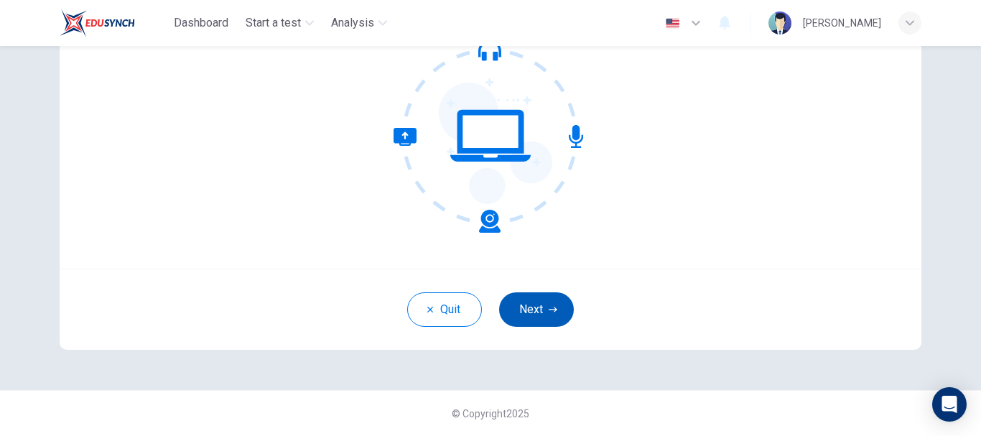
click at [520, 319] on button "Next" at bounding box center [536, 309] width 75 height 34
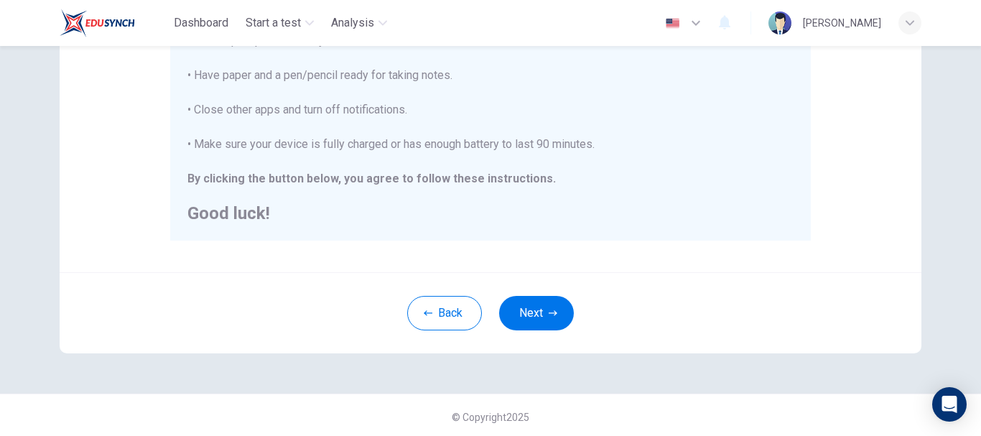
scroll to position [363, 0]
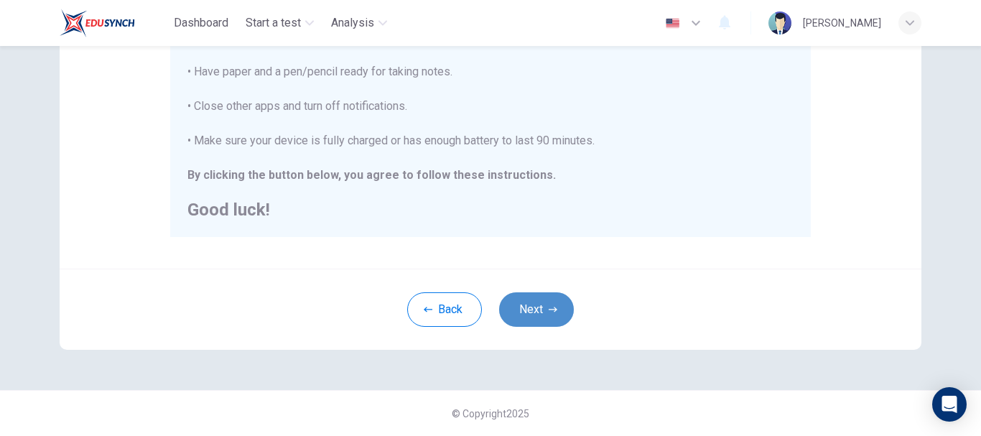
click at [548, 307] on icon "button" at bounding box center [552, 309] width 9 height 9
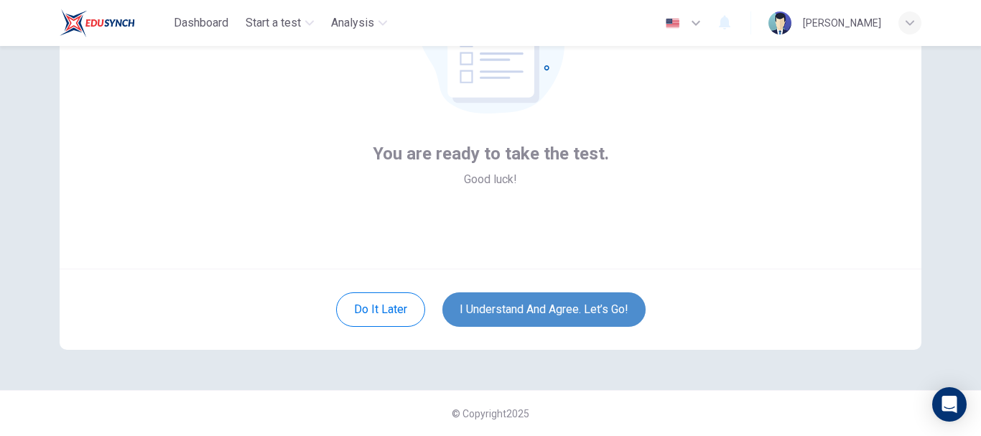
click at [547, 307] on button "I understand and agree. Let’s go!" at bounding box center [543, 309] width 203 height 34
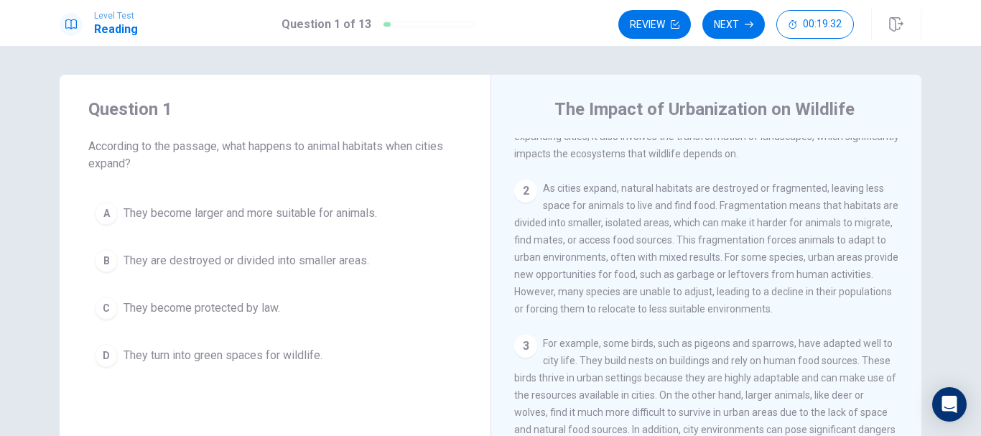
scroll to position [102, 0]
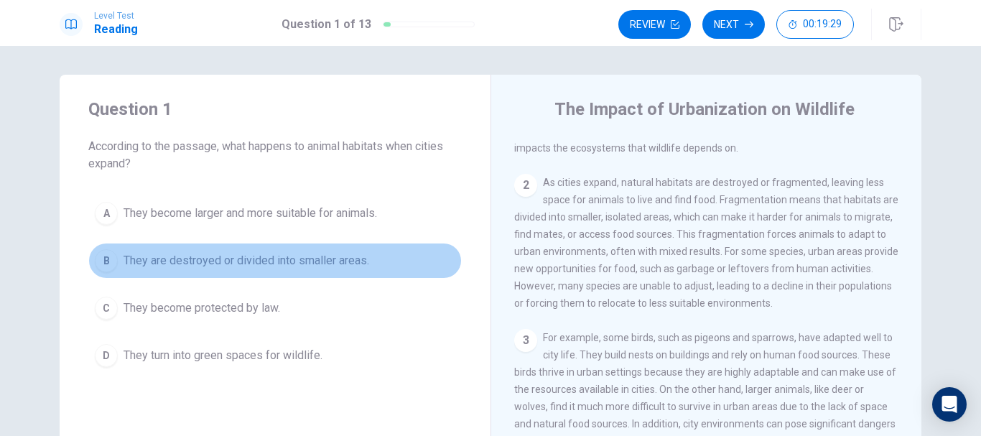
click at [237, 263] on span "They are destroyed or divided into smaller areas." at bounding box center [246, 260] width 246 height 17
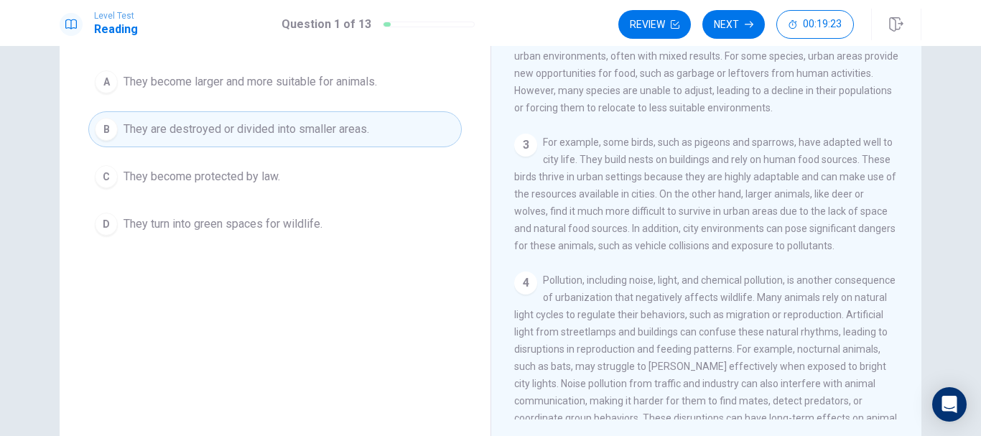
scroll to position [39, 0]
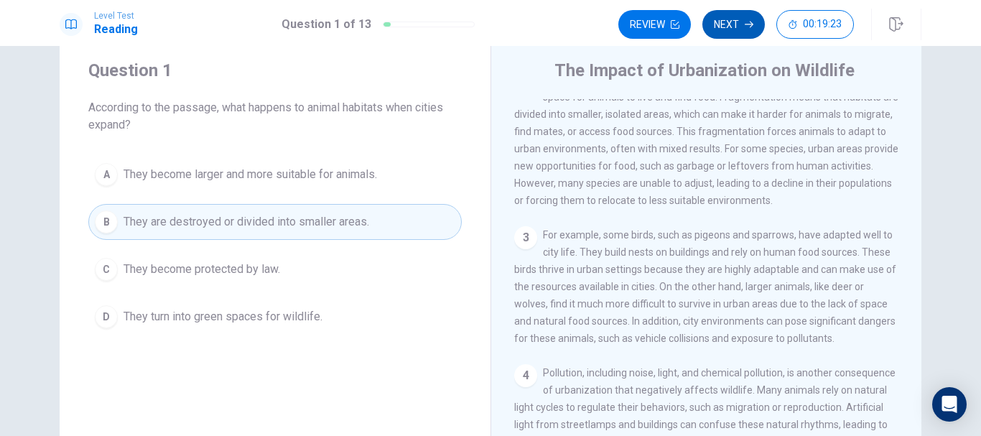
click at [731, 23] on button "Next" at bounding box center [733, 24] width 62 height 29
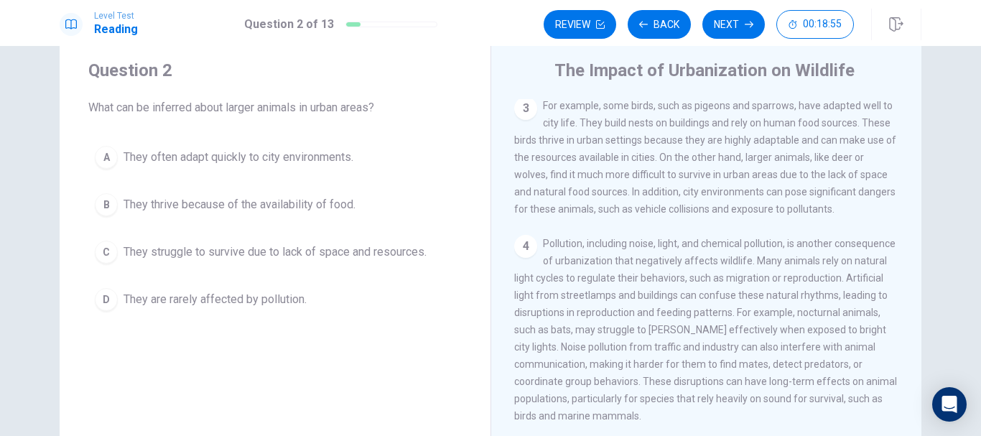
scroll to position [294, 0]
drag, startPoint x: 803, startPoint y: 165, endPoint x: 747, endPoint y: 184, distance: 59.3
click at [747, 184] on div "3 For example, some birds, such as pigeons and sparrows, have adapted well to c…" at bounding box center [706, 158] width 385 height 121
click at [264, 249] on span "They struggle to survive due to lack of space and resources." at bounding box center [274, 251] width 303 height 17
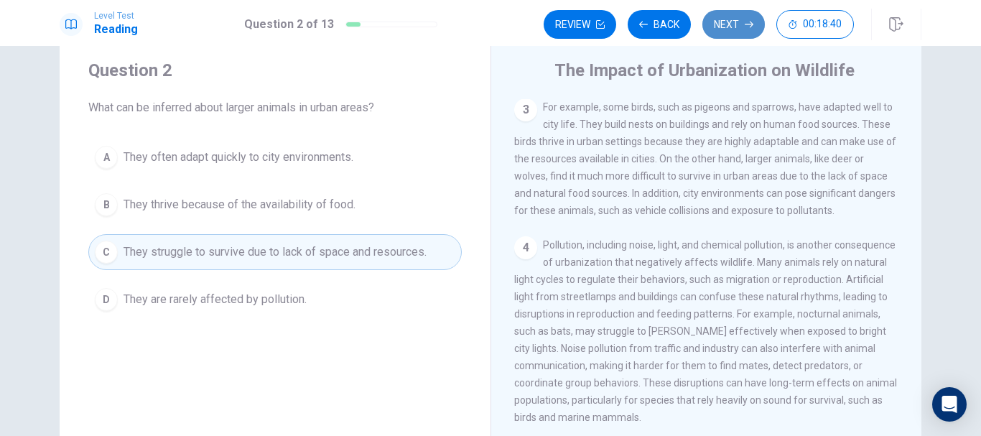
click at [748, 29] on button "Next" at bounding box center [733, 24] width 62 height 29
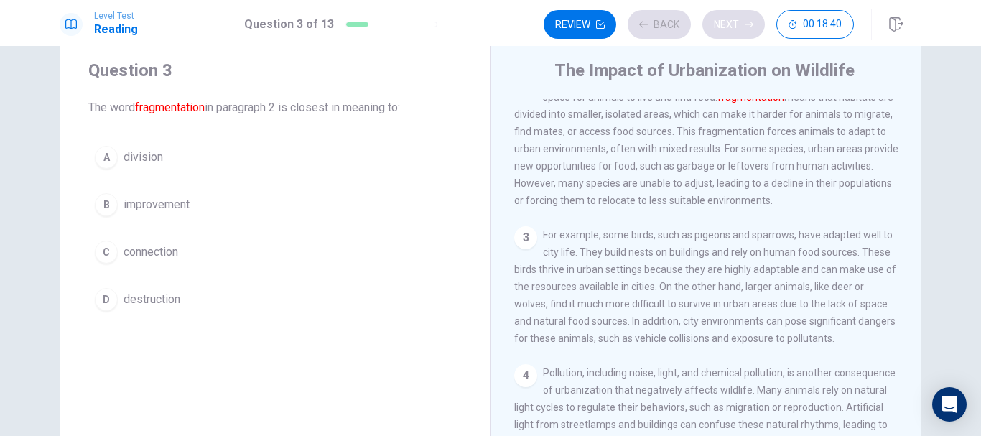
scroll to position [143, 0]
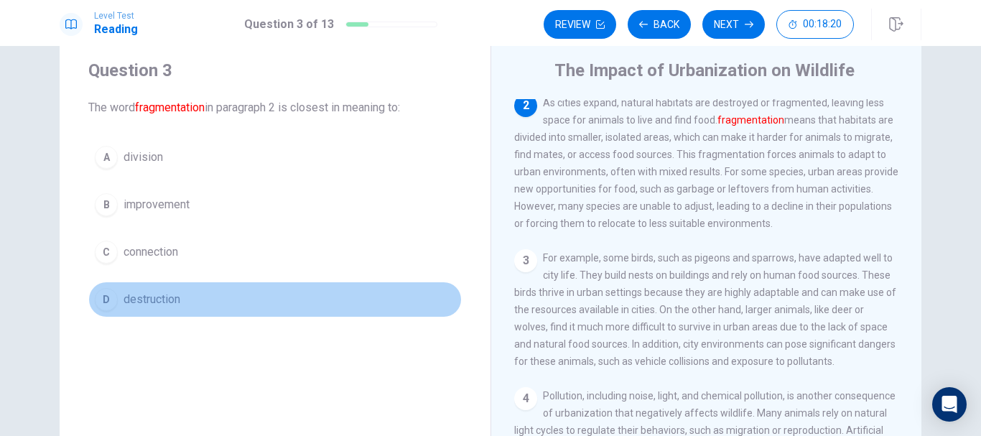
click at [139, 297] on span "destruction" at bounding box center [151, 299] width 57 height 17
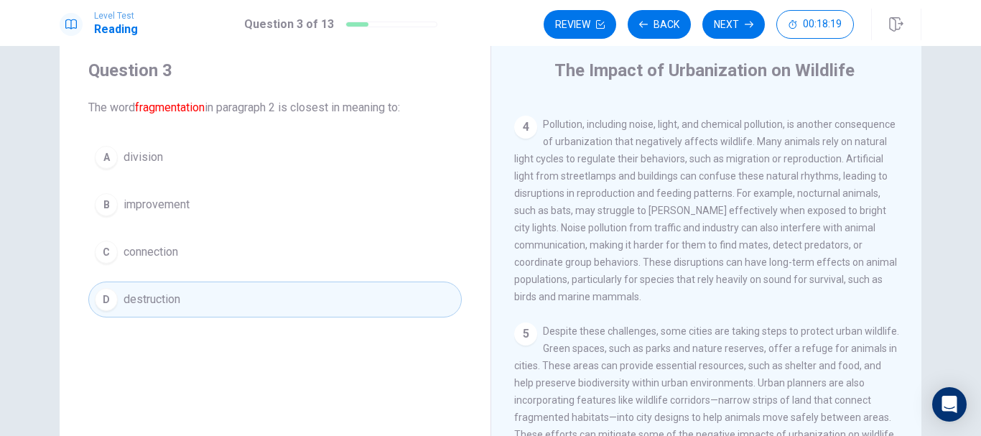
scroll to position [445, 0]
click at [724, 27] on button "Next" at bounding box center [733, 24] width 62 height 29
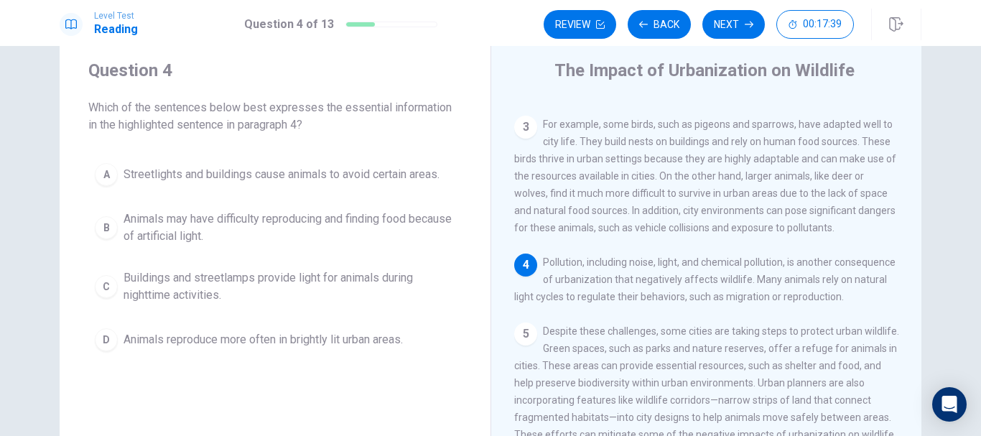
click at [258, 235] on span "Animals may have difficulty reproducing and finding food because of artificial …" at bounding box center [289, 227] width 332 height 34
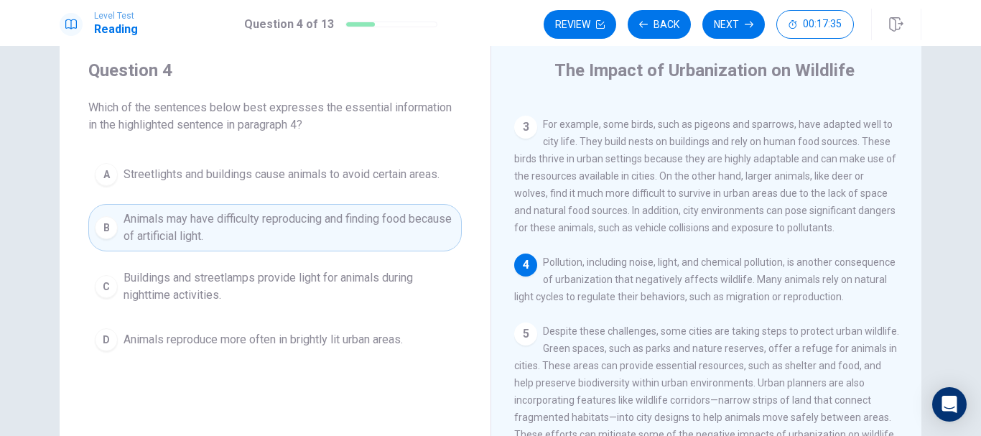
click at [281, 292] on span "Buildings and streetlamps provide light for animals during nighttime activities." at bounding box center [289, 286] width 332 height 34
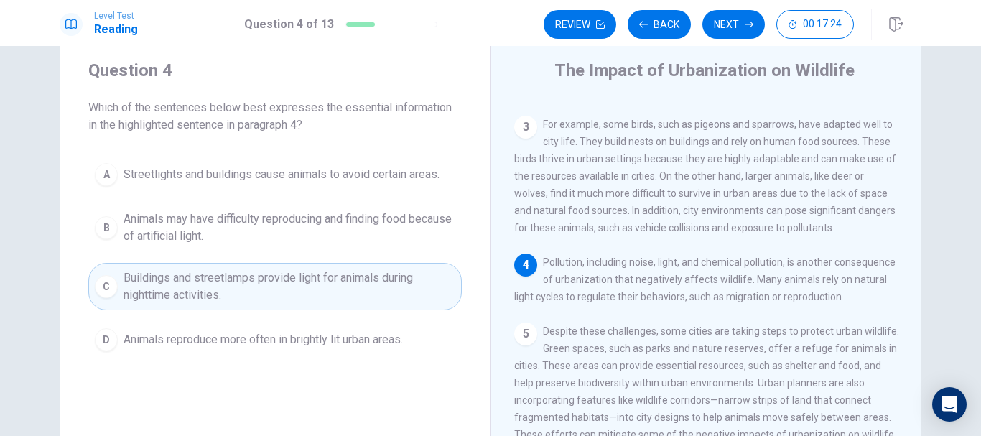
click at [364, 341] on span "Animals reproduce more often in brightly lit urban areas." at bounding box center [262, 339] width 279 height 17
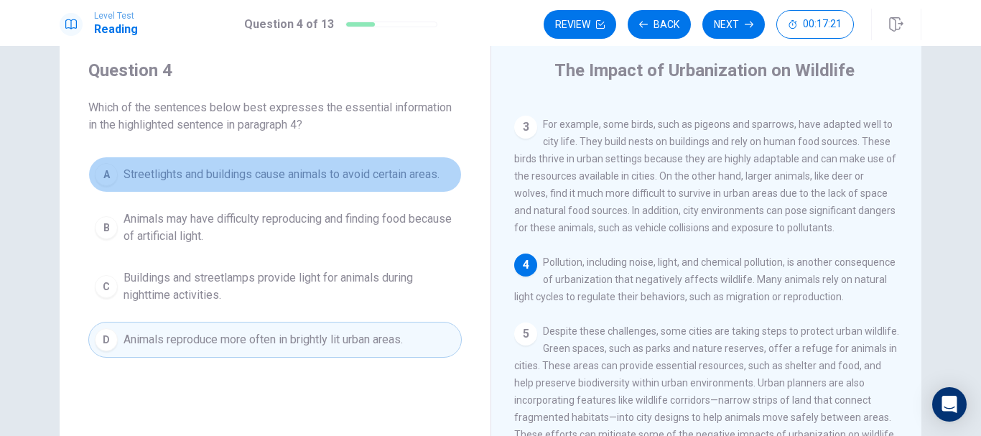
click at [390, 179] on span "Streetlights and buildings cause animals to avoid certain areas." at bounding box center [281, 174] width 316 height 17
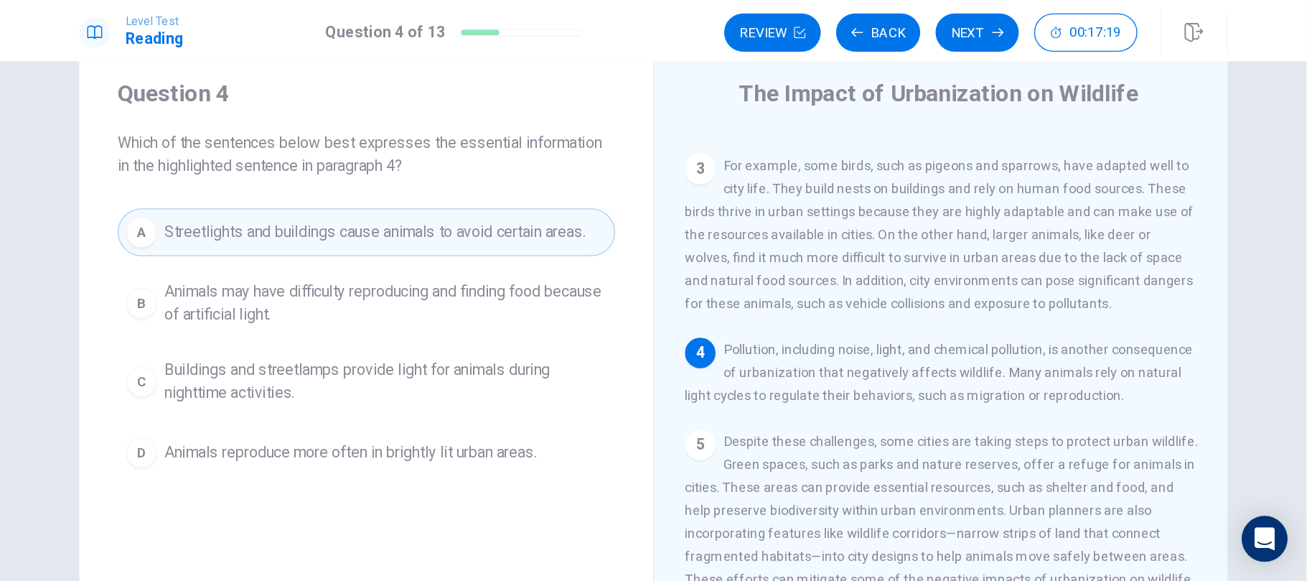
scroll to position [293, 0]
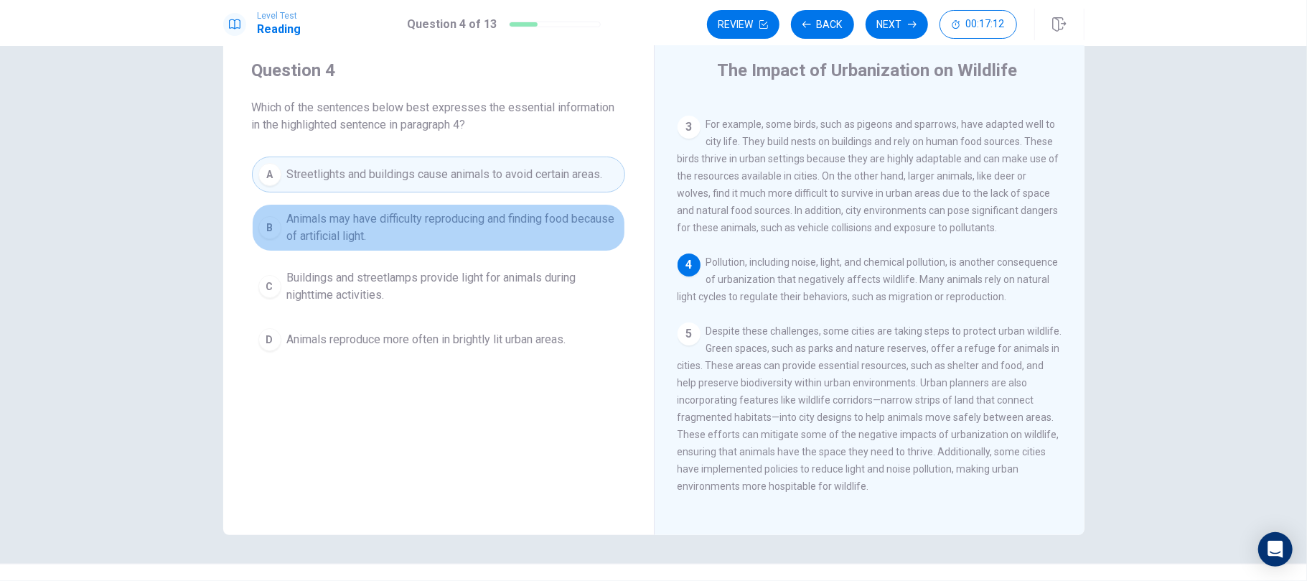
click at [462, 230] on span "Animals may have difficulty reproducing and finding food because of artificial …" at bounding box center [453, 227] width 332 height 34
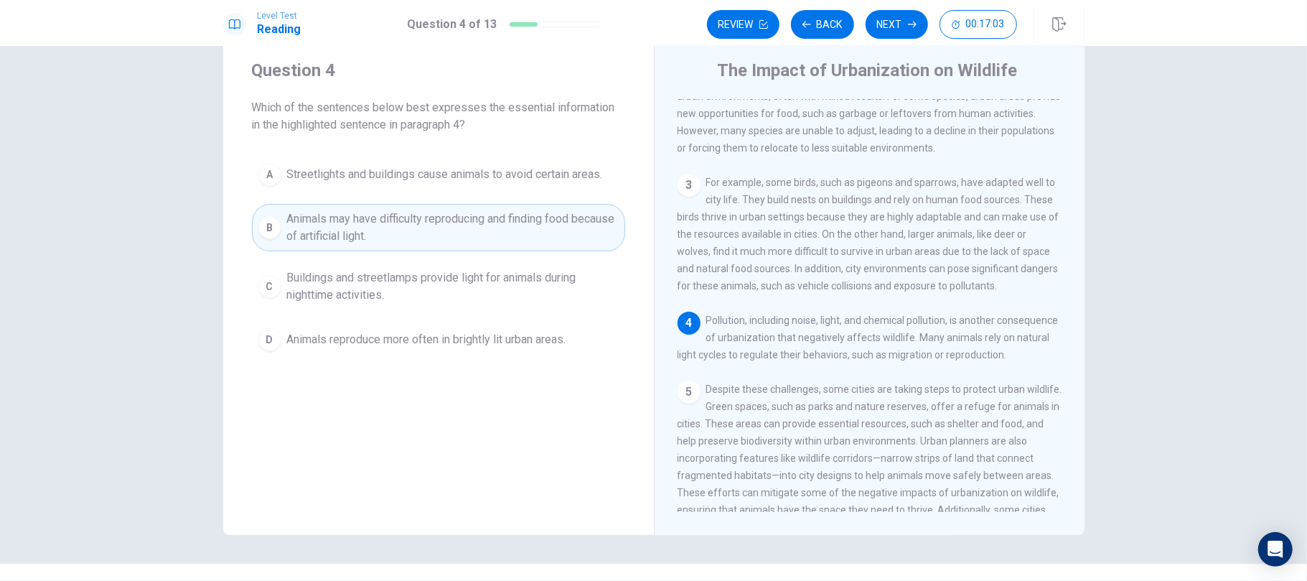
scroll to position [225, 0]
click at [914, 22] on icon "button" at bounding box center [912, 24] width 9 height 9
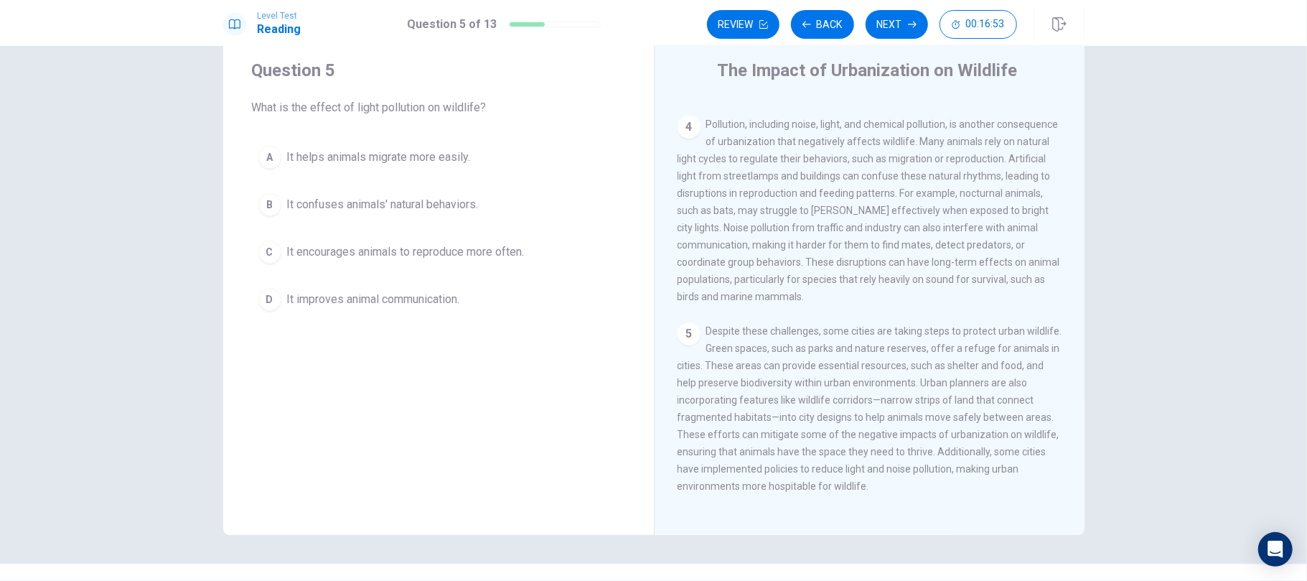
scroll to position [448, 0]
click at [411, 207] on span "It confuses animals' natural behaviors." at bounding box center [383, 204] width 192 height 17
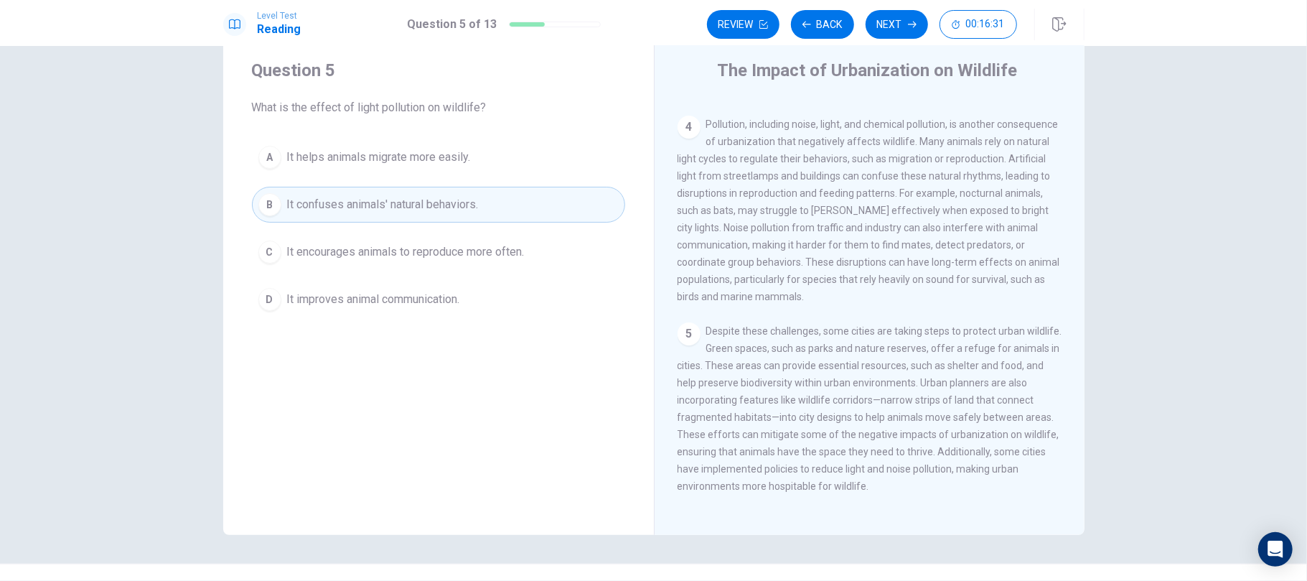
drag, startPoint x: 749, startPoint y: 168, endPoint x: 843, endPoint y: 173, distance: 93.5
click at [843, 173] on div "4 Pollution, including noise, light, and chemical pollution, is another consequ…" at bounding box center [870, 211] width 385 height 190
drag, startPoint x: 906, startPoint y: 167, endPoint x: 932, endPoint y: 169, distance: 26.0
click at [932, 169] on span "Pollution, including noise, light, and chemical pollution, is another consequen…" at bounding box center [869, 210] width 383 height 184
drag, startPoint x: 699, startPoint y: 187, endPoint x: 754, endPoint y: 185, distance: 54.6
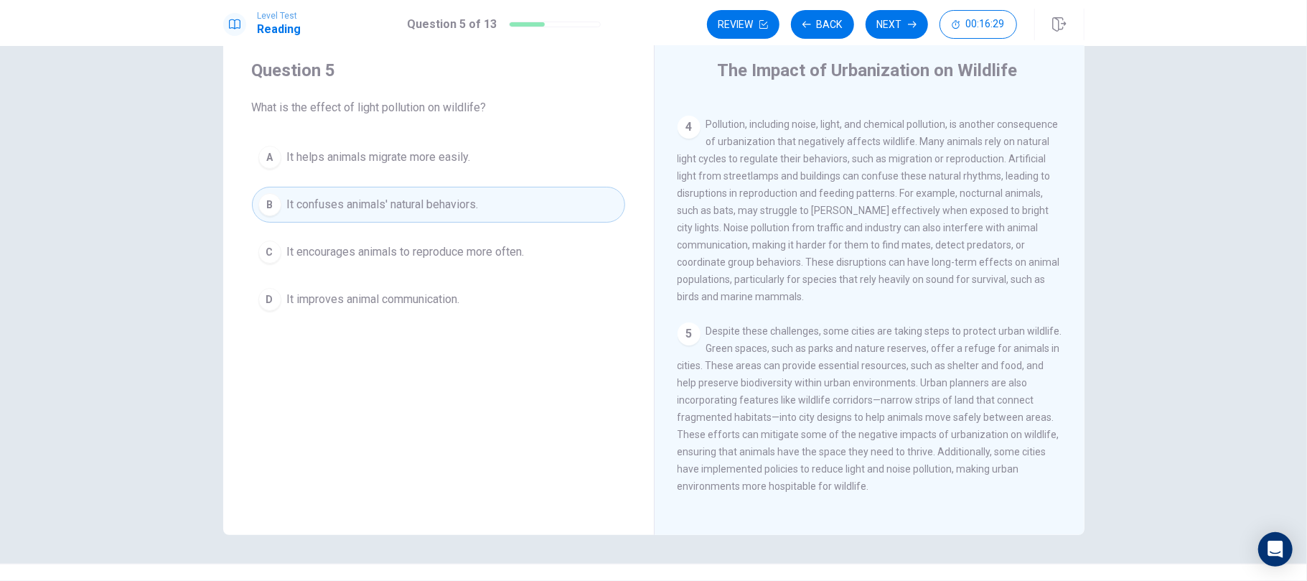
click at [754, 185] on span "Pollution, including noise, light, and chemical pollution, is another consequen…" at bounding box center [869, 210] width 383 height 184
click at [885, 29] on button "Next" at bounding box center [897, 24] width 62 height 29
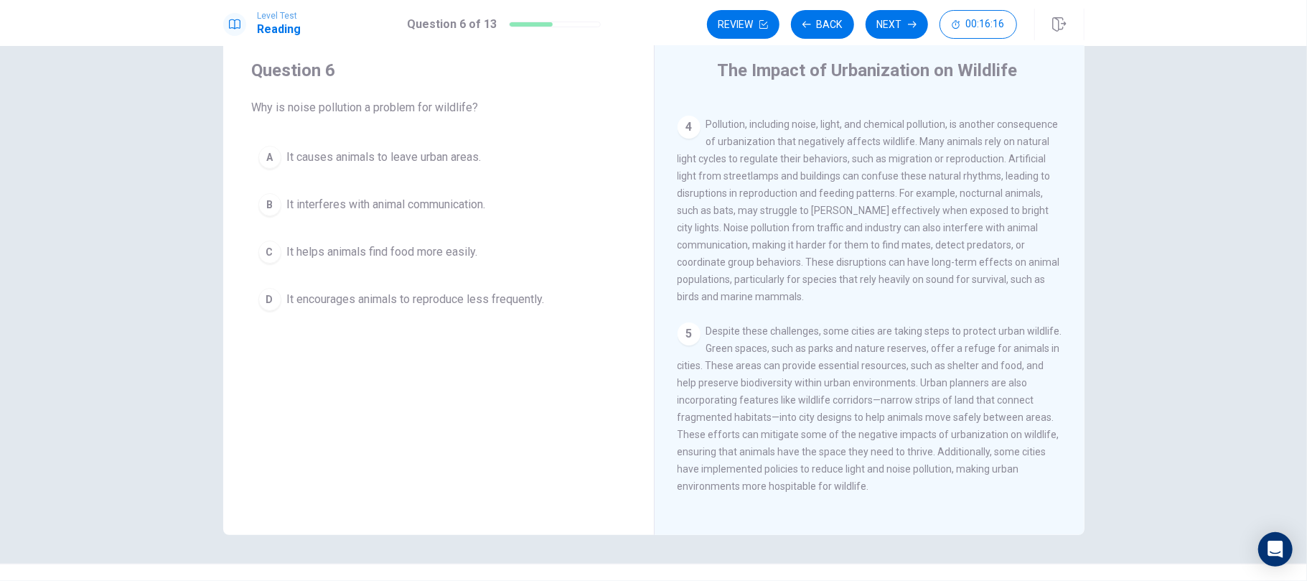
click at [446, 205] on span "It interferes with animal communication." at bounding box center [386, 204] width 199 height 17
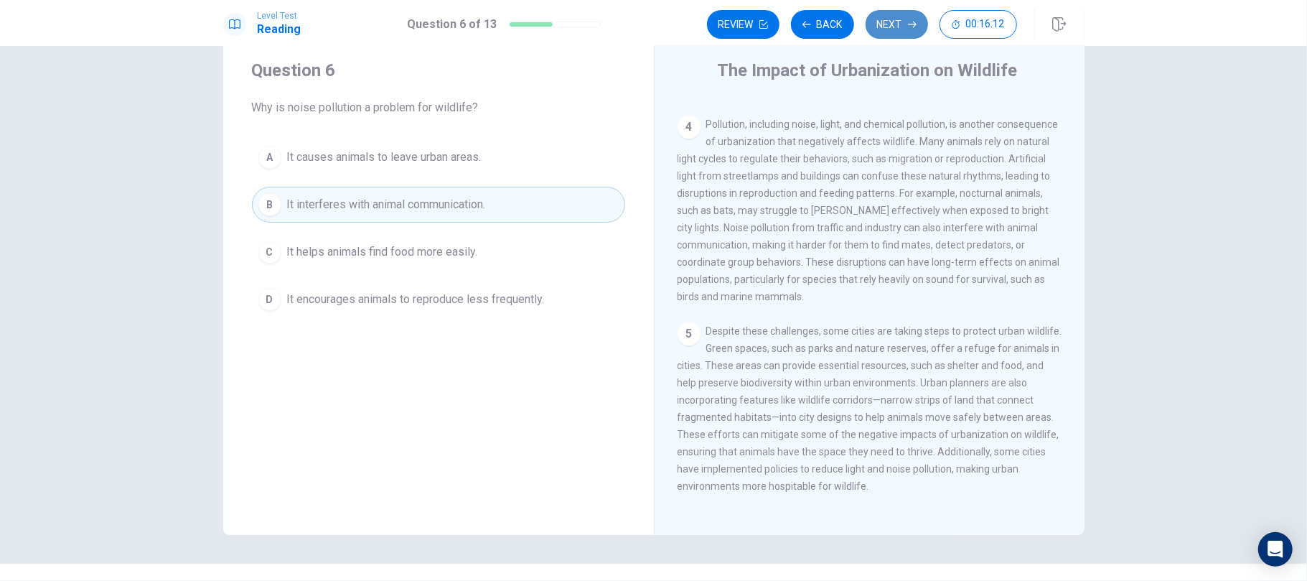
click at [888, 29] on button "Next" at bounding box center [897, 24] width 62 height 29
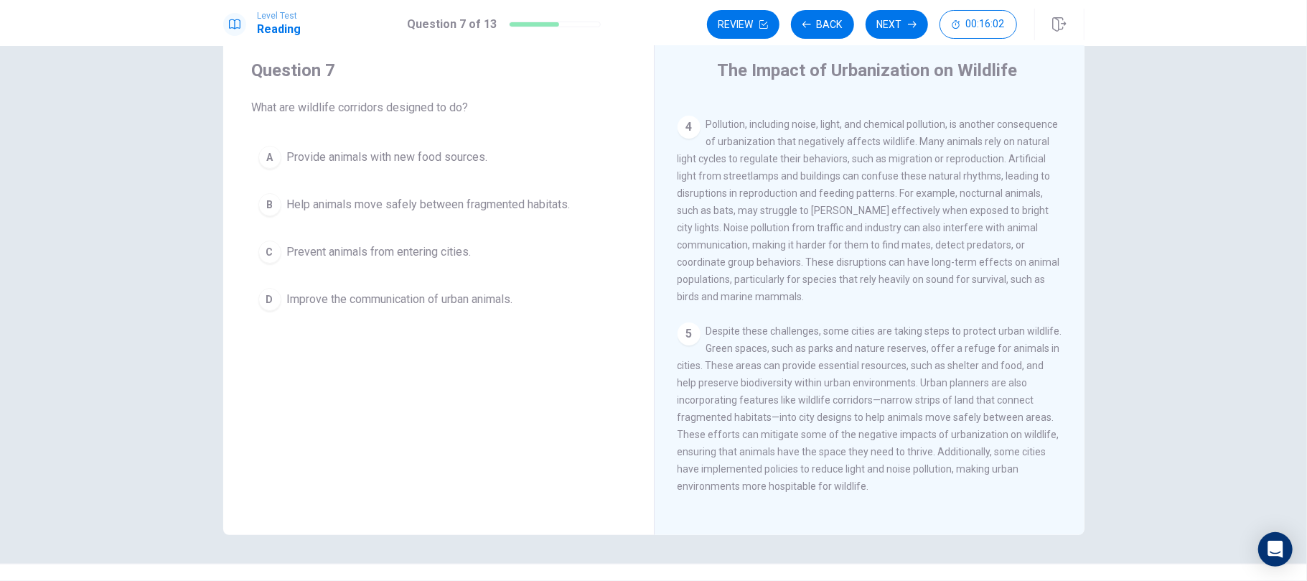
scroll to position [455, 0]
drag, startPoint x: 893, startPoint y: 393, endPoint x: 925, endPoint y: 397, distance: 32.5
click at [945, 394] on span "Despite these challenges, some cities are taking steps to protect urban wildlif…" at bounding box center [870, 408] width 385 height 167
click at [513, 214] on button "B Help animals move safely between fragmented habitats." at bounding box center [438, 205] width 373 height 36
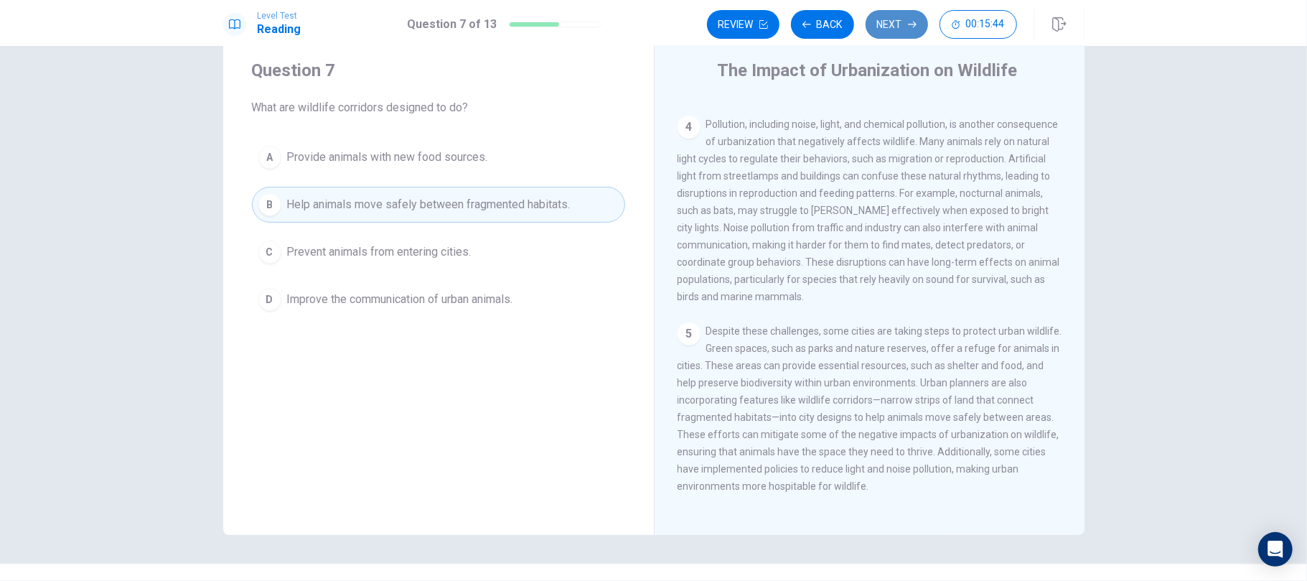
click at [902, 21] on button "Next" at bounding box center [897, 24] width 62 height 29
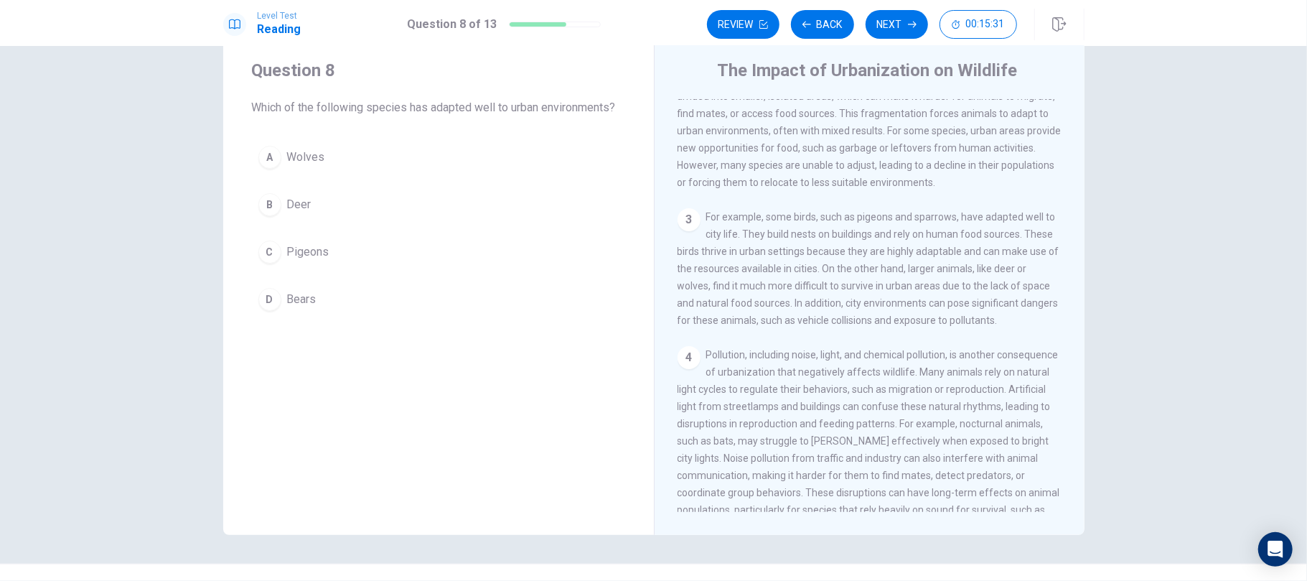
scroll to position [179, 0]
click at [326, 254] on button "C Pigeons" at bounding box center [438, 252] width 373 height 36
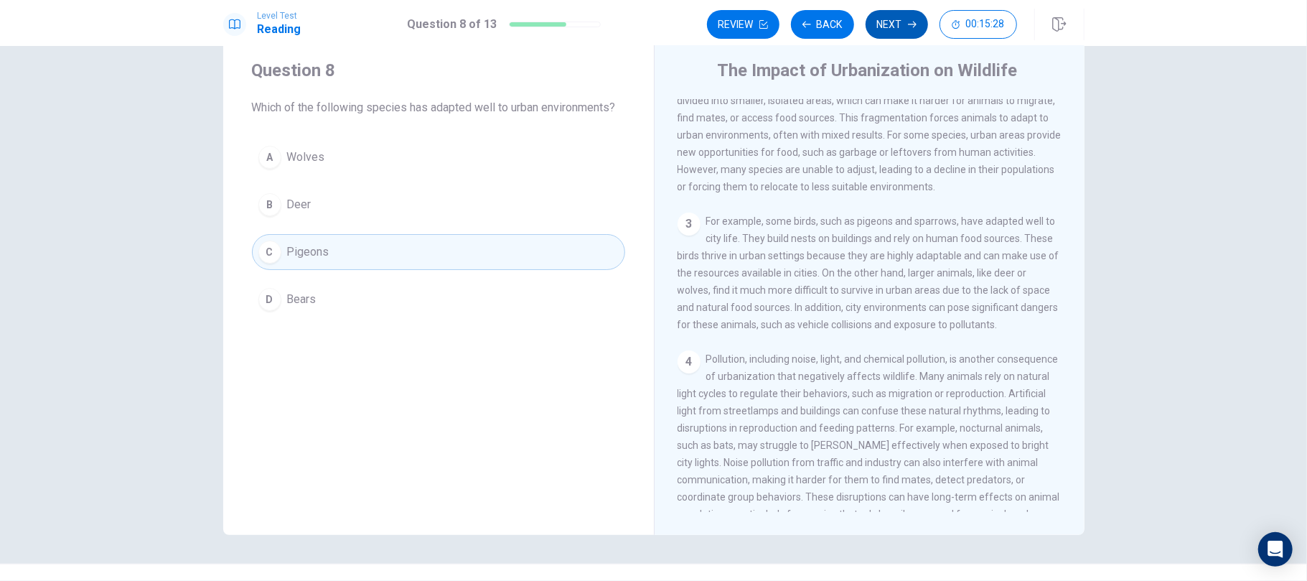
click at [899, 16] on button "Next" at bounding box center [897, 24] width 62 height 29
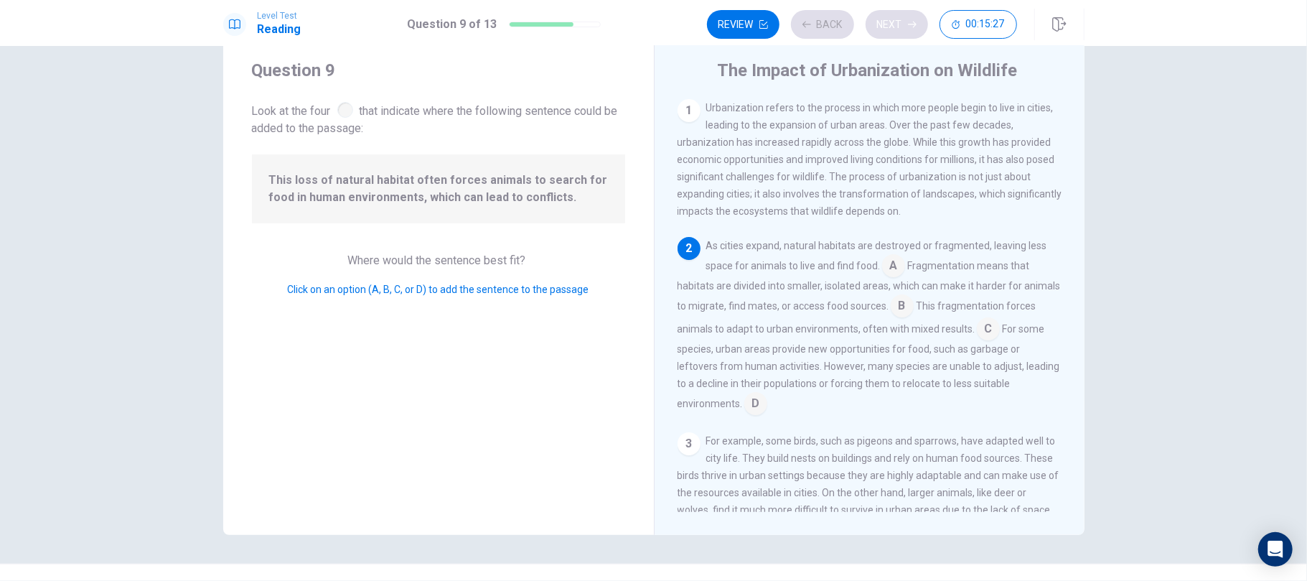
scroll to position [53, 0]
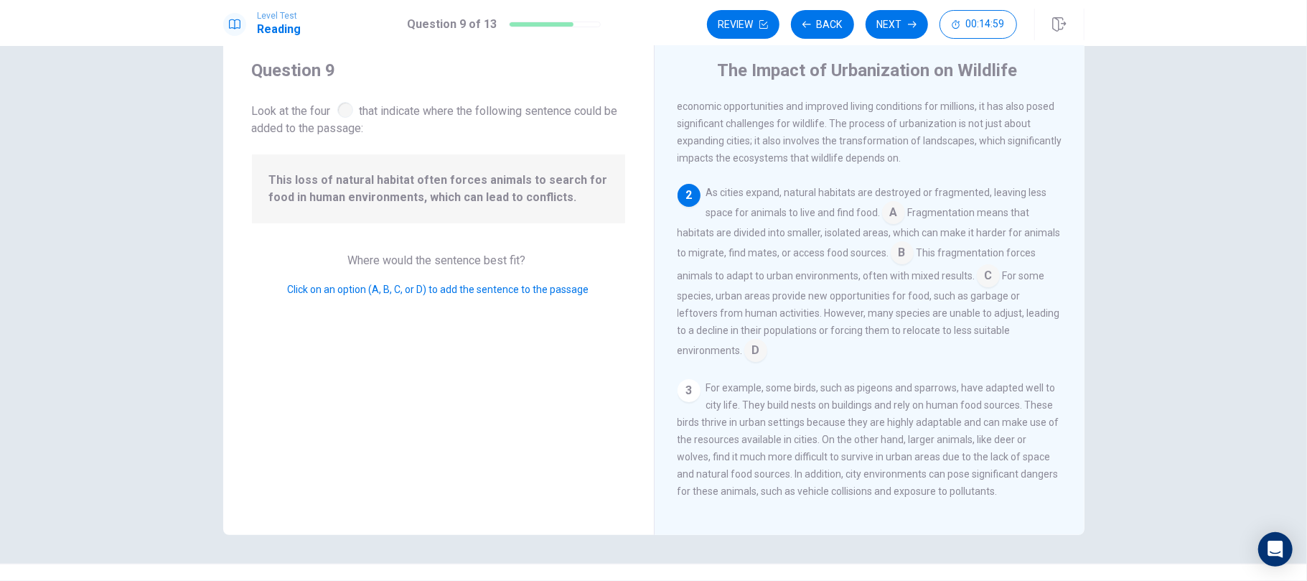
click at [980, 281] on input at bounding box center [988, 277] width 23 height 23
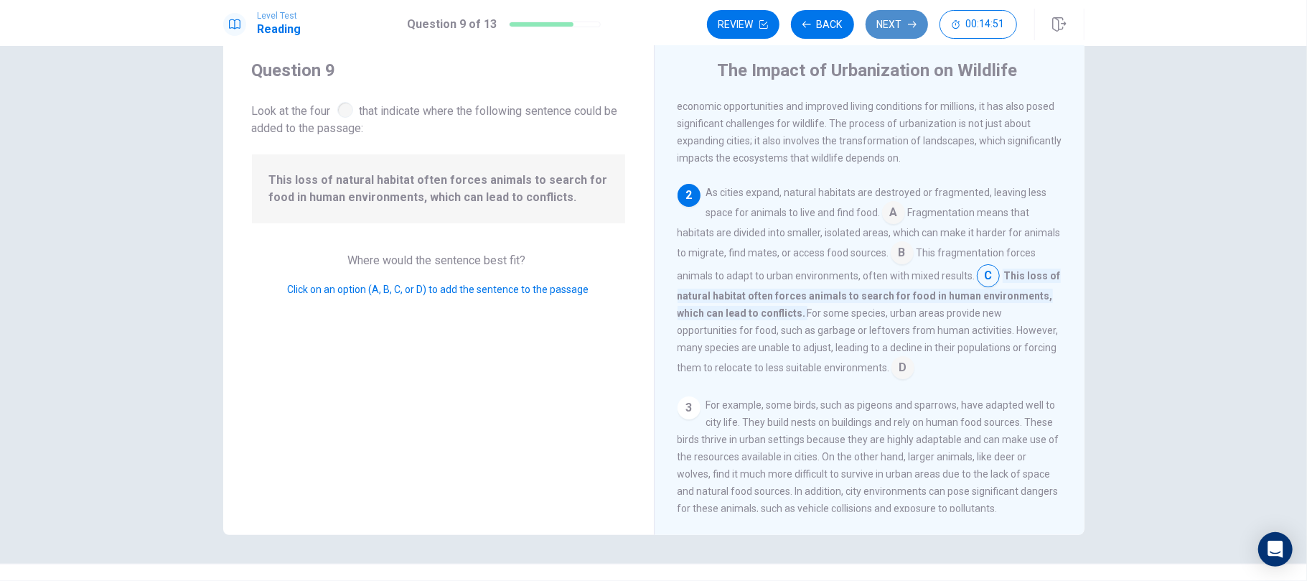
click at [904, 27] on button "Next" at bounding box center [897, 24] width 62 height 29
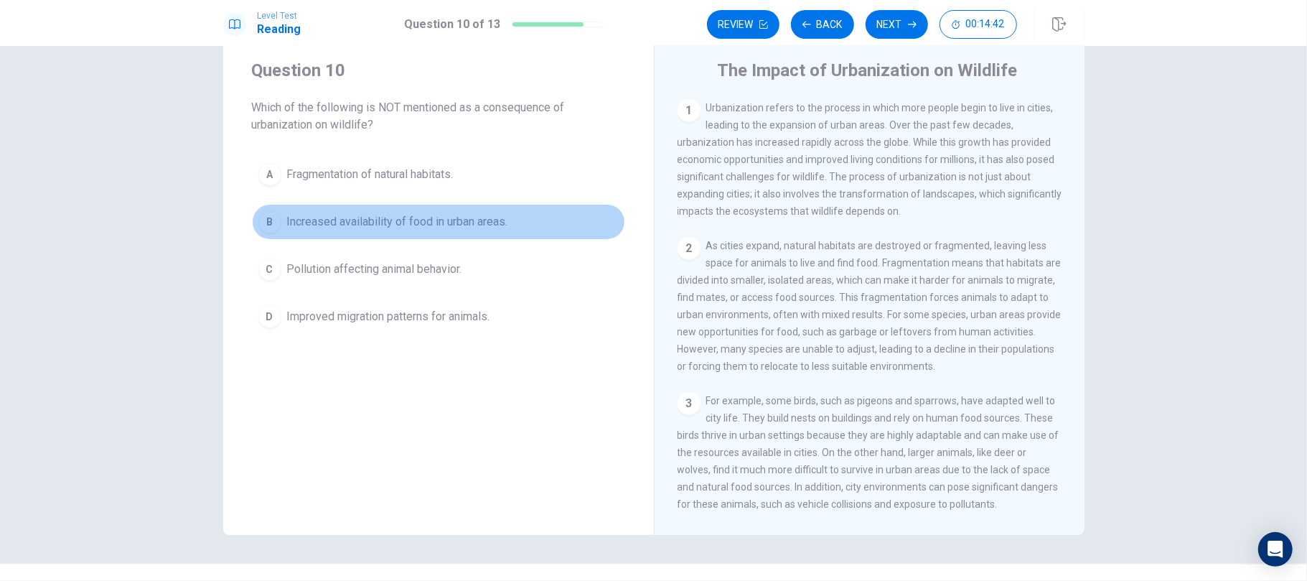
click at [474, 223] on span "Increased availability of food in urban areas." at bounding box center [397, 221] width 221 height 17
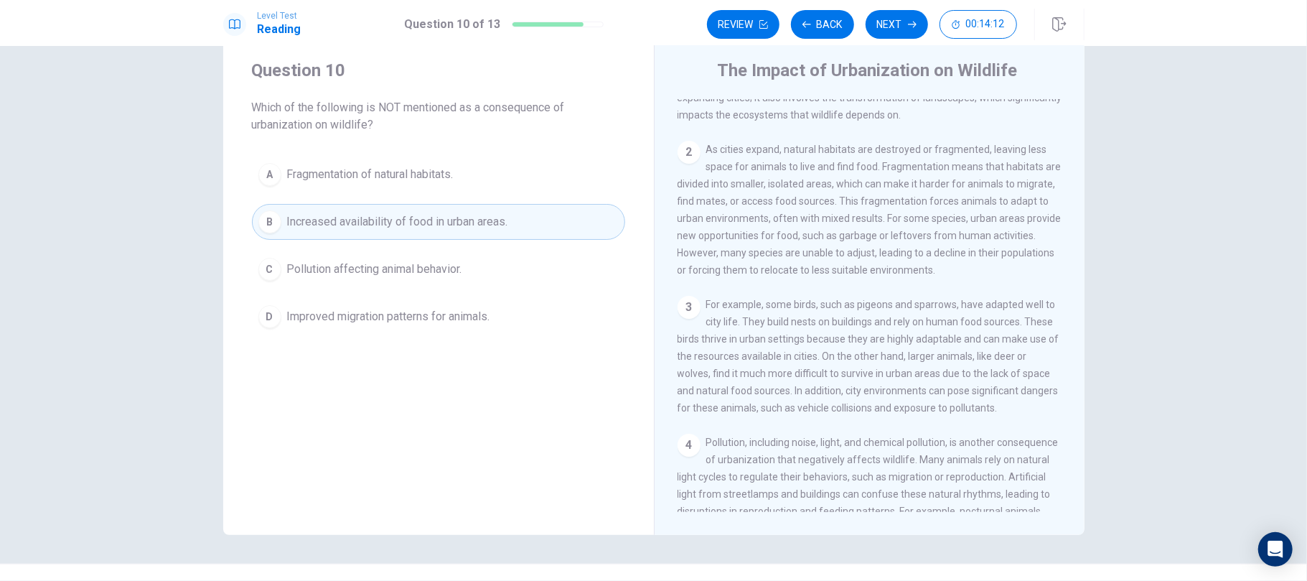
scroll to position [90, 0]
click at [480, 314] on span "Improved migration patterns for animals." at bounding box center [388, 316] width 203 height 17
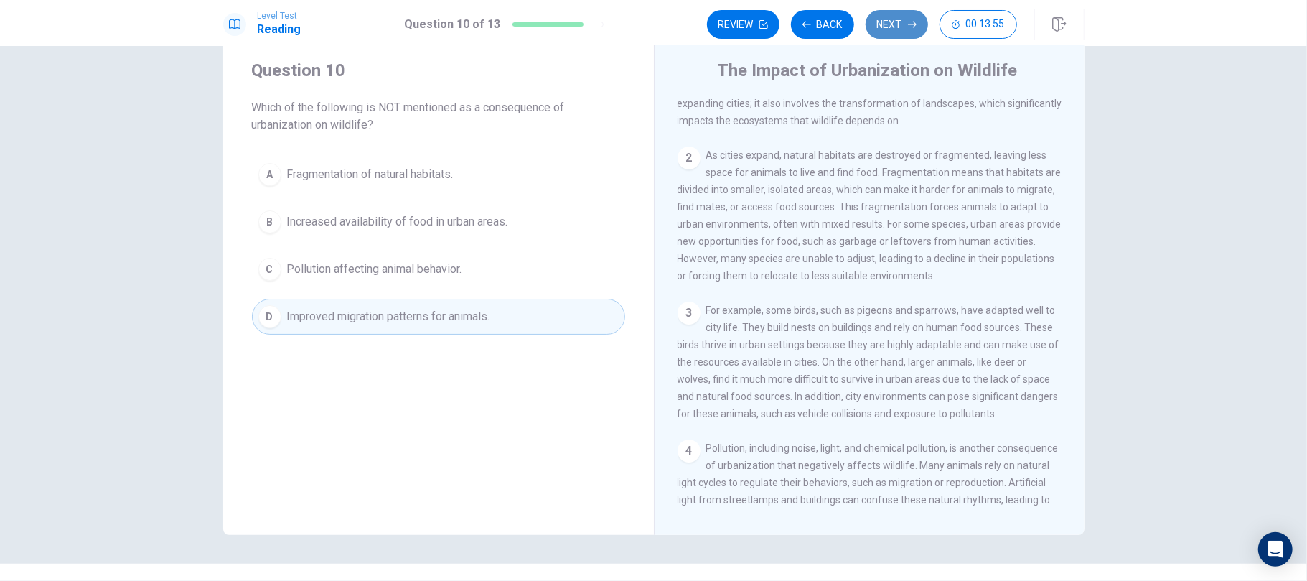
click at [889, 35] on button "Next" at bounding box center [897, 24] width 62 height 29
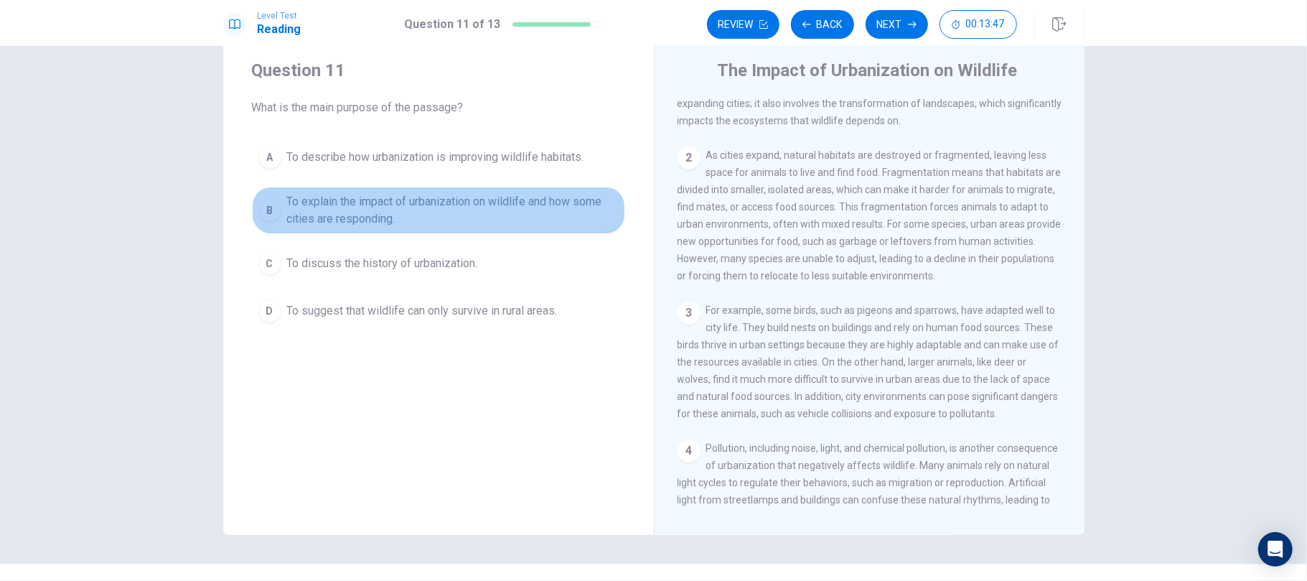
click at [412, 207] on span "To explain the impact of urbanization on wildlife and how some cities are respo…" at bounding box center [453, 210] width 332 height 34
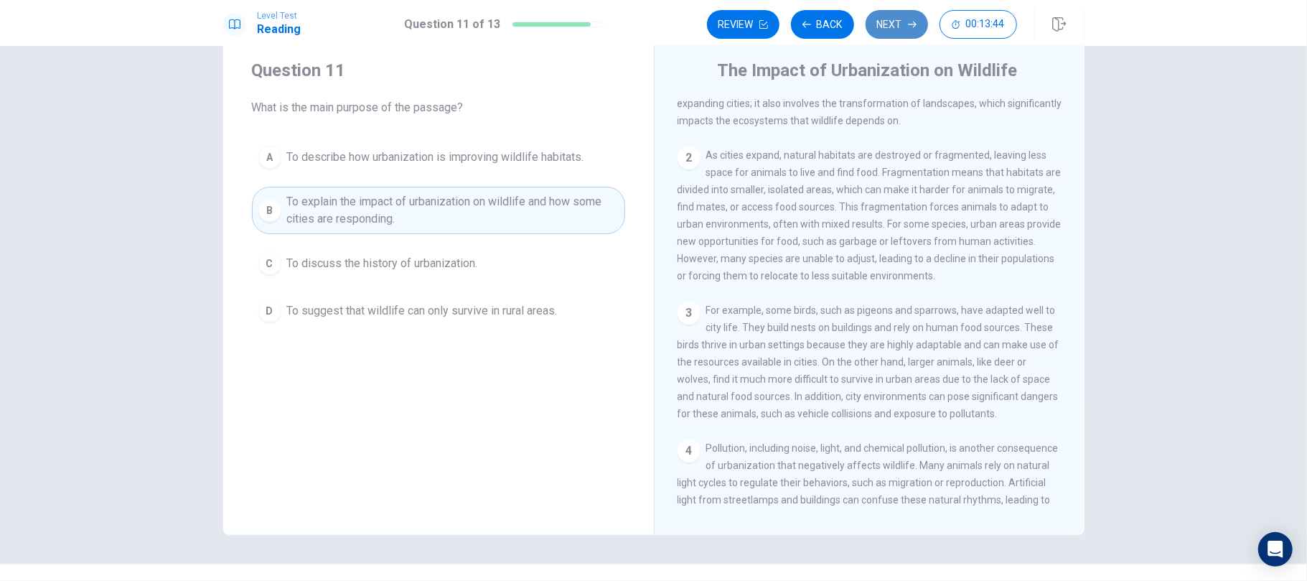
click at [896, 21] on button "Next" at bounding box center [897, 24] width 62 height 29
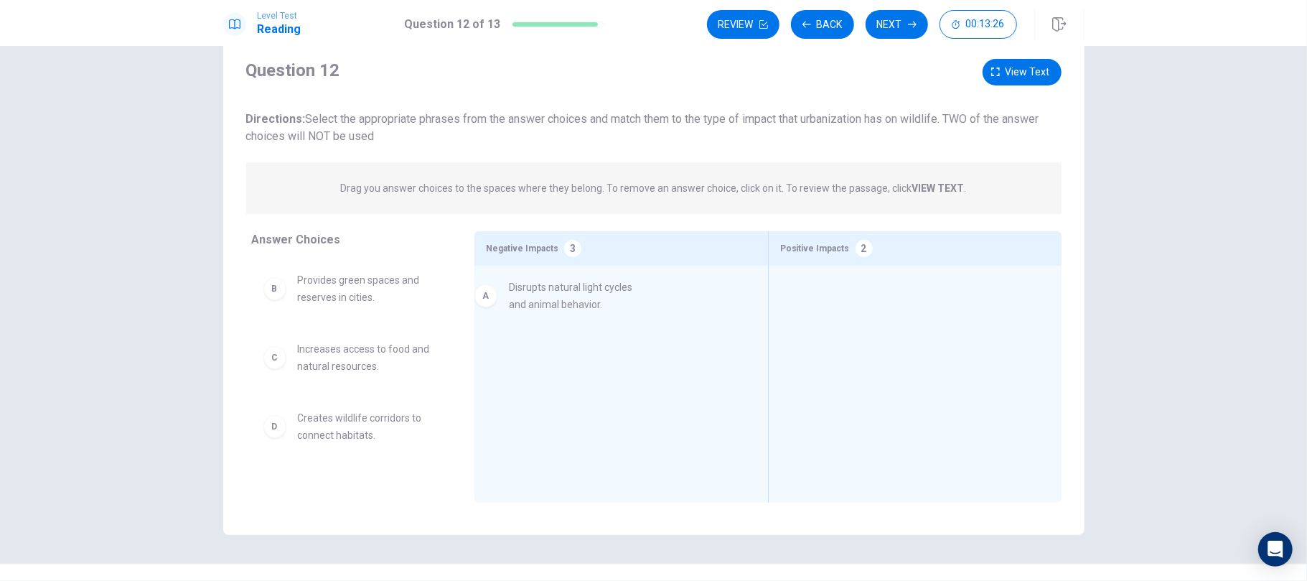
drag, startPoint x: 348, startPoint y: 299, endPoint x: 571, endPoint y: 305, distance: 223.3
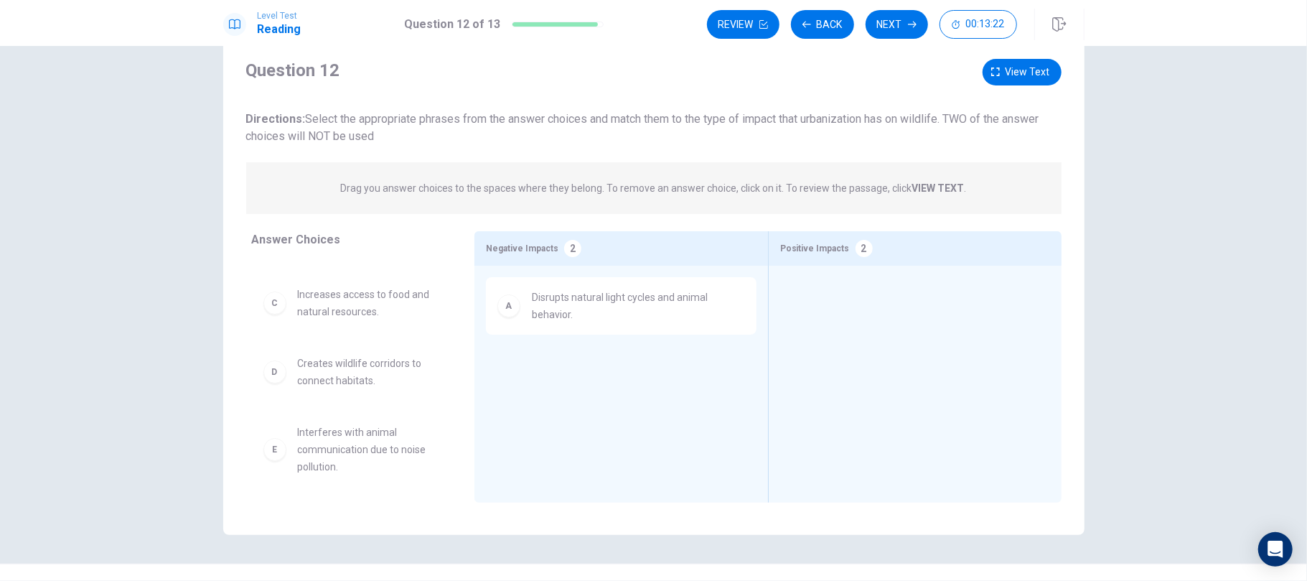
scroll to position [65, 0]
drag, startPoint x: 360, startPoint y: 369, endPoint x: 903, endPoint y: 288, distance: 548.7
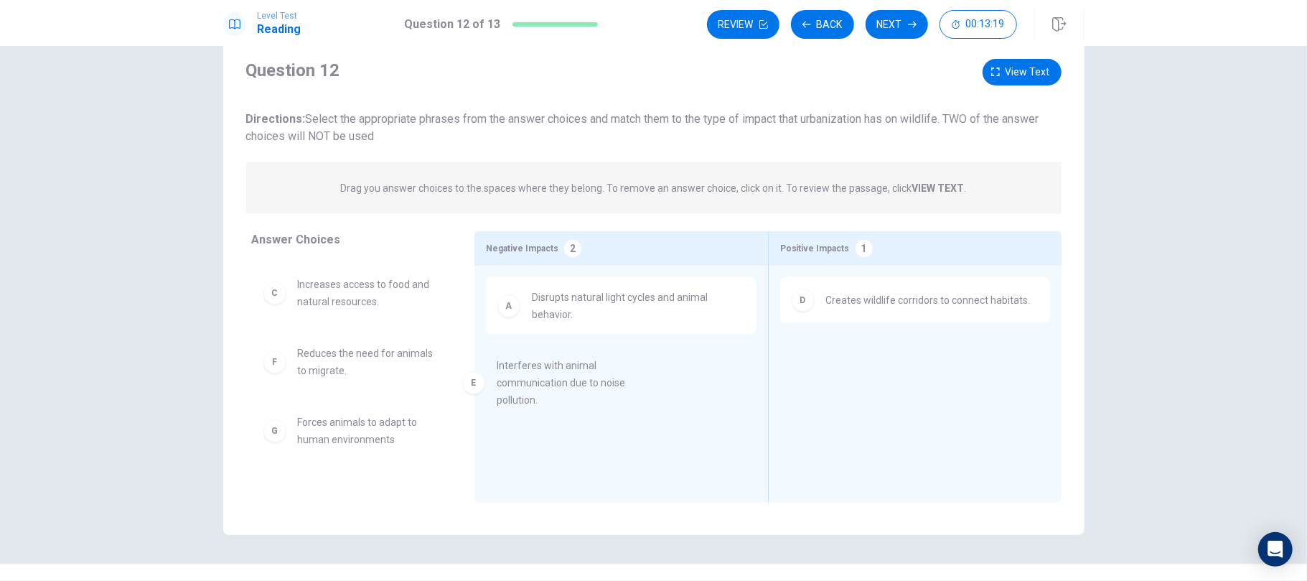
drag, startPoint x: 342, startPoint y: 368, endPoint x: 551, endPoint y: 382, distance: 209.3
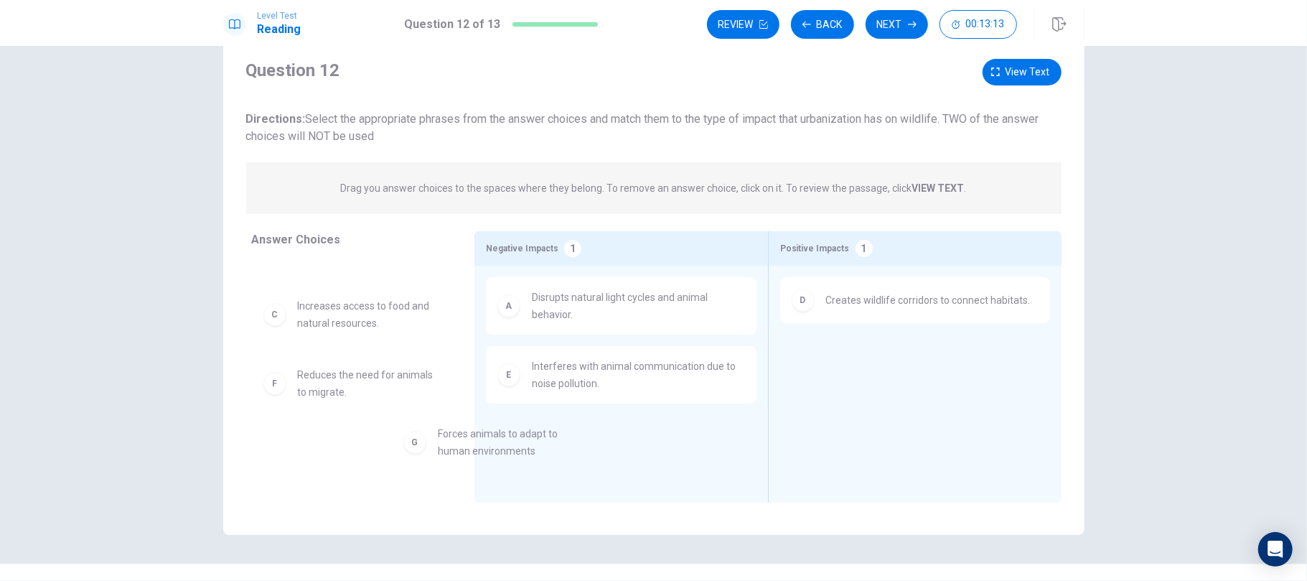
scroll to position [9, 0]
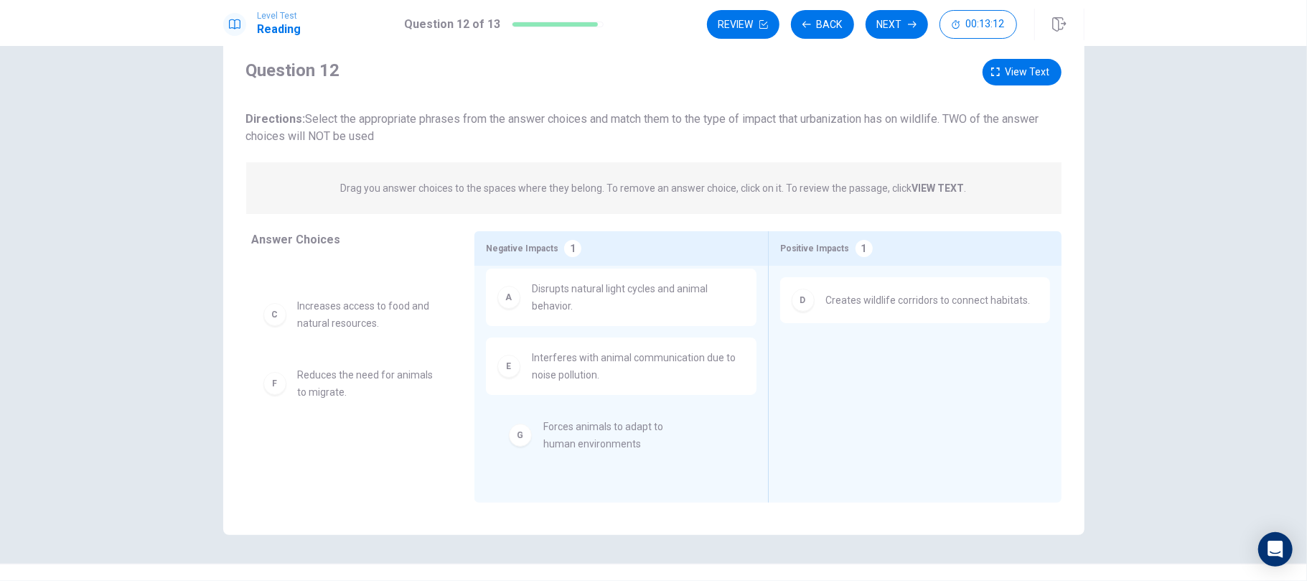
drag, startPoint x: 342, startPoint y: 463, endPoint x: 609, endPoint y: 443, distance: 267.8
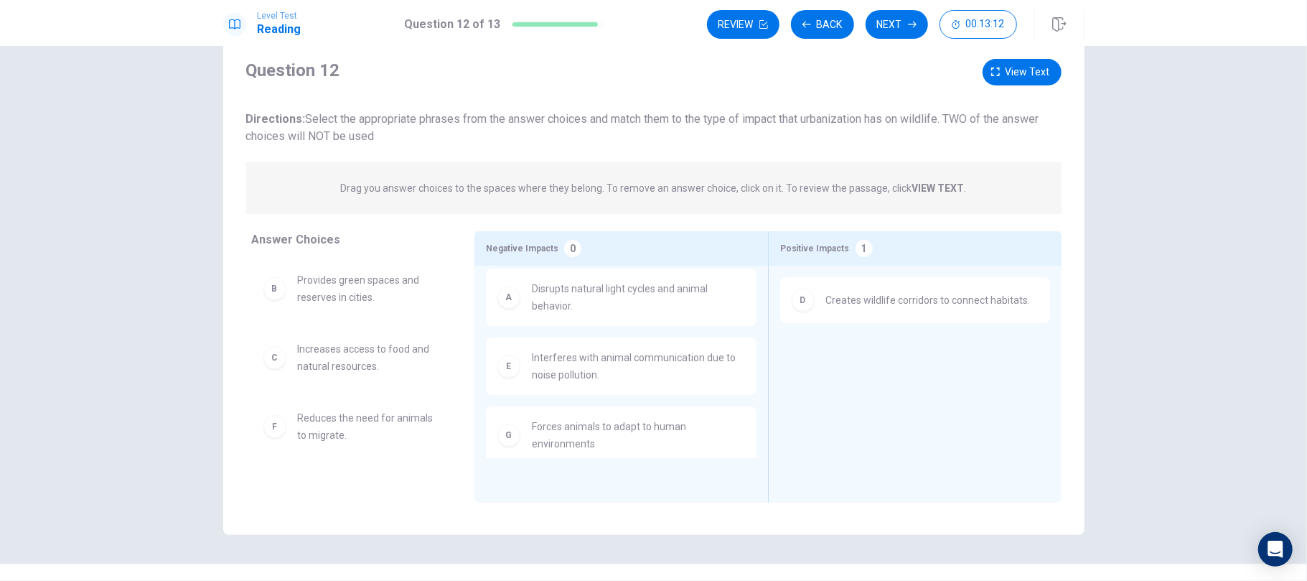
scroll to position [0, 0]
click at [980, 73] on button "View text" at bounding box center [1022, 72] width 79 height 27
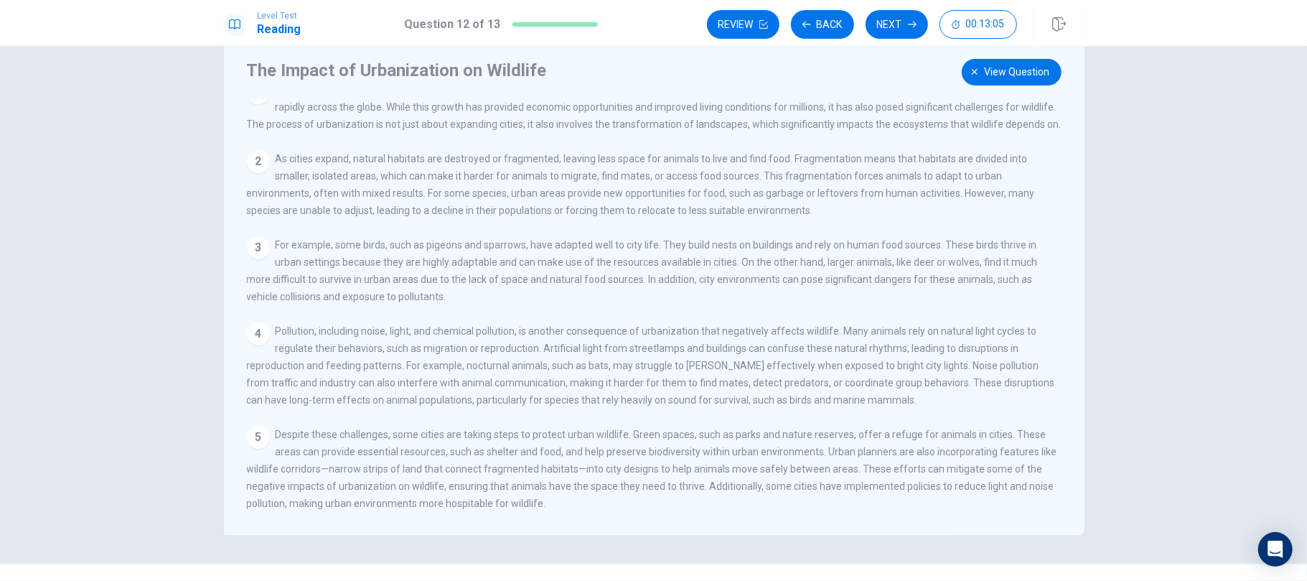
scroll to position [56, 0]
click at [980, 69] on span "View question" at bounding box center [1017, 72] width 65 height 18
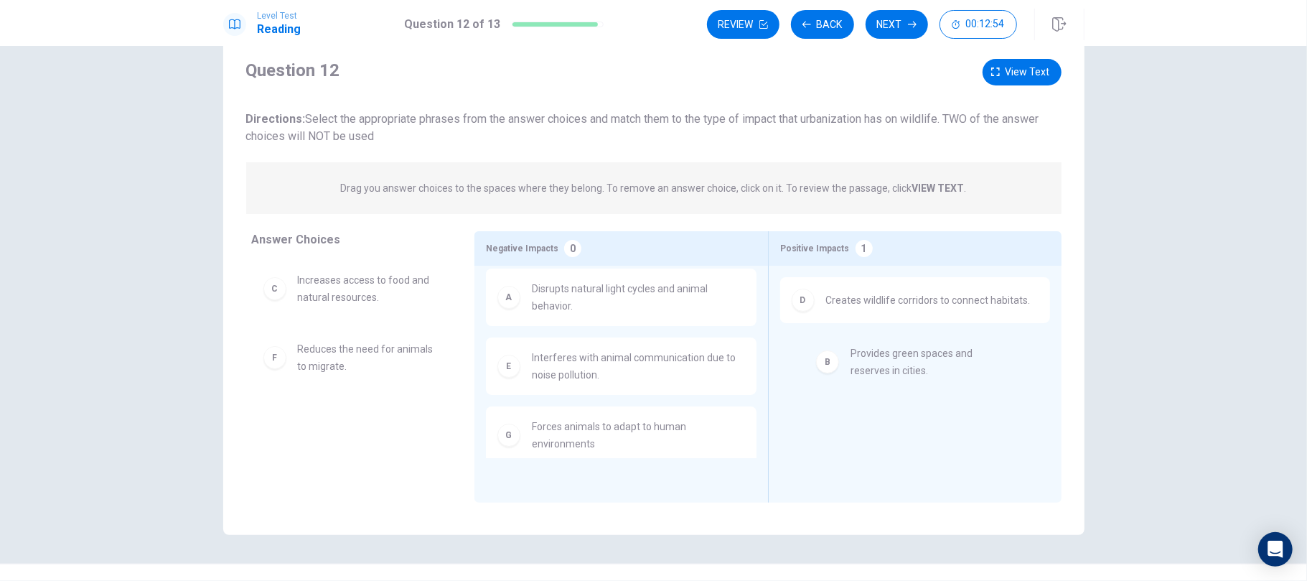
drag, startPoint x: 357, startPoint y: 288, endPoint x: 943, endPoint y: 360, distance: 589.4
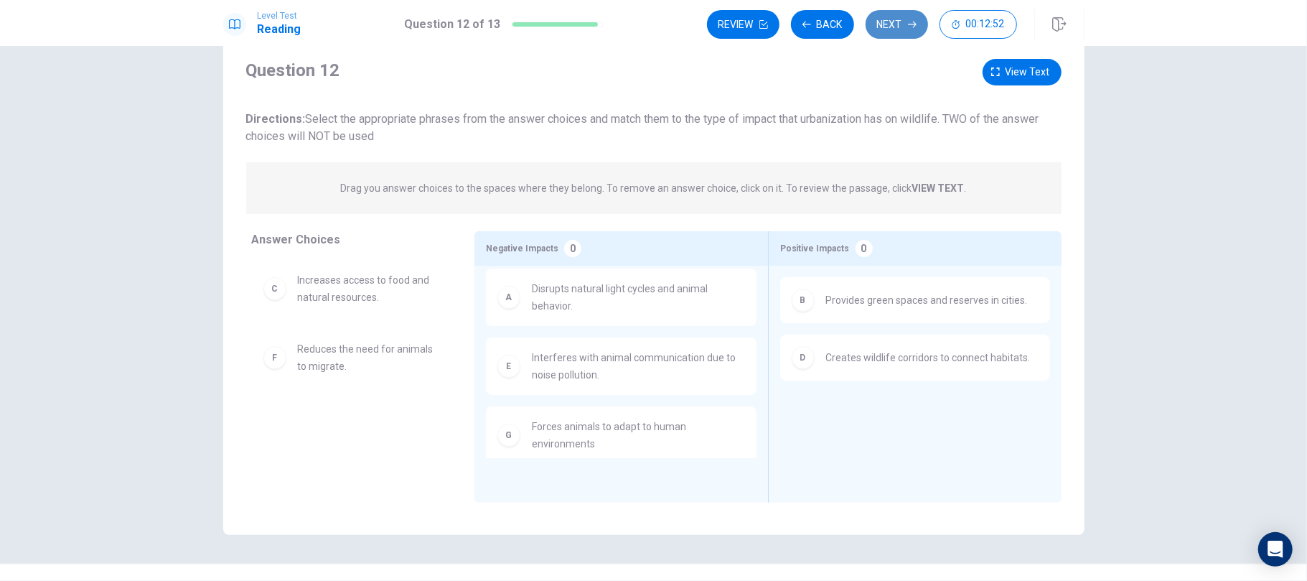
click at [908, 26] on icon "button" at bounding box center [912, 24] width 9 height 9
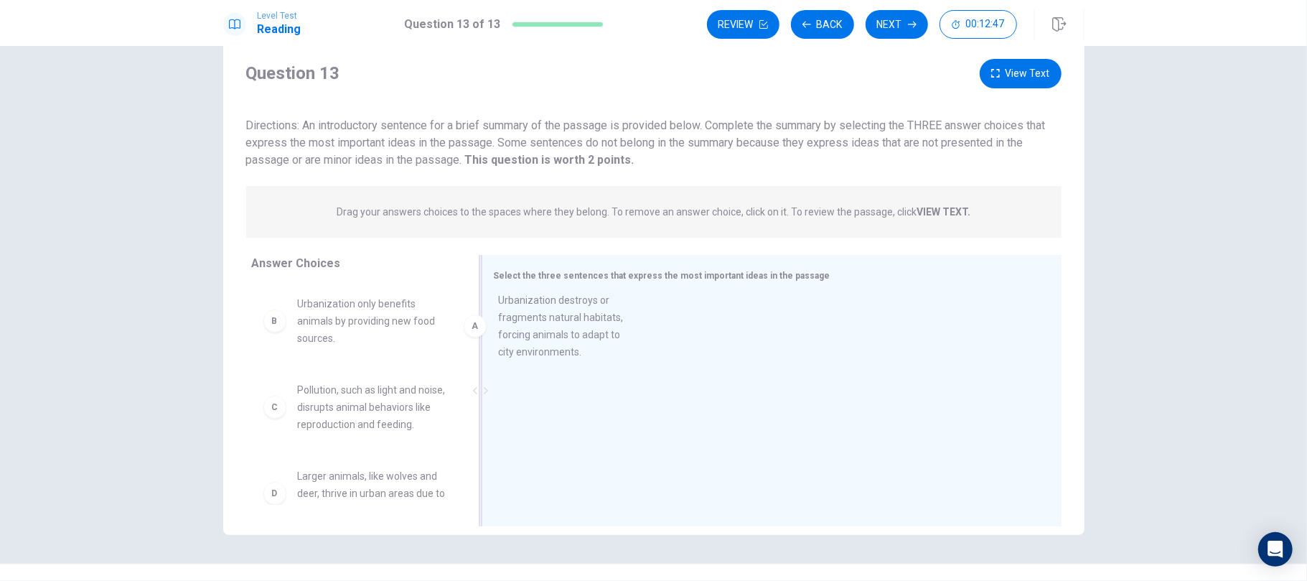
drag, startPoint x: 398, startPoint y: 332, endPoint x: 609, endPoint y: 328, distance: 211.8
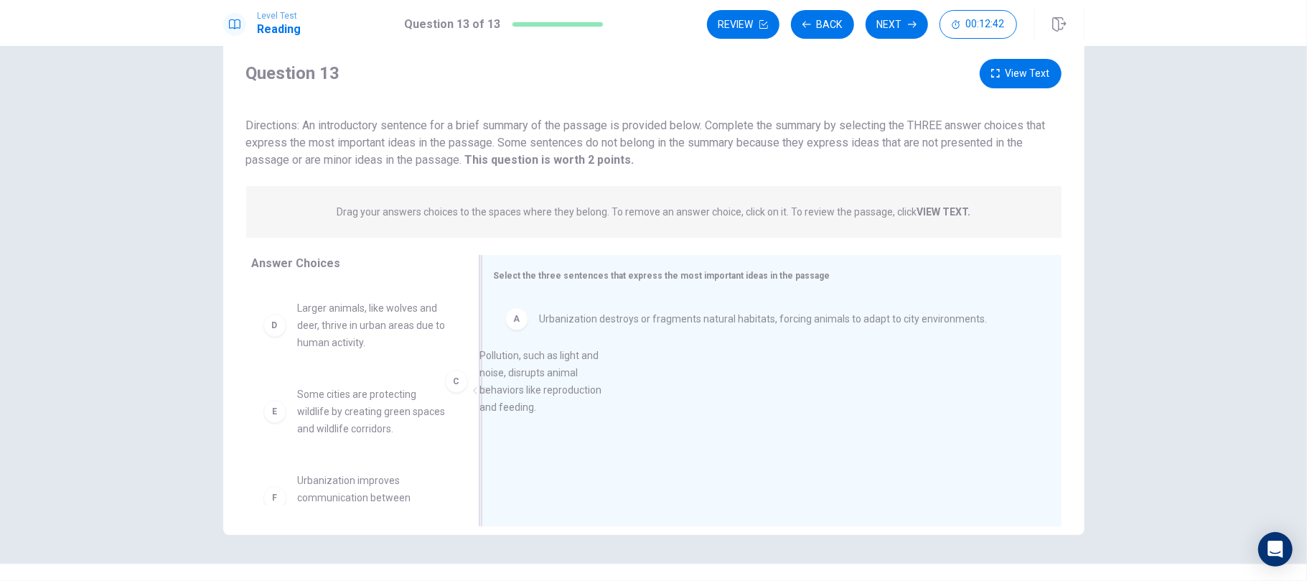
scroll to position [80, 0]
drag, startPoint x: 388, startPoint y: 354, endPoint x: 627, endPoint y: 413, distance: 246.4
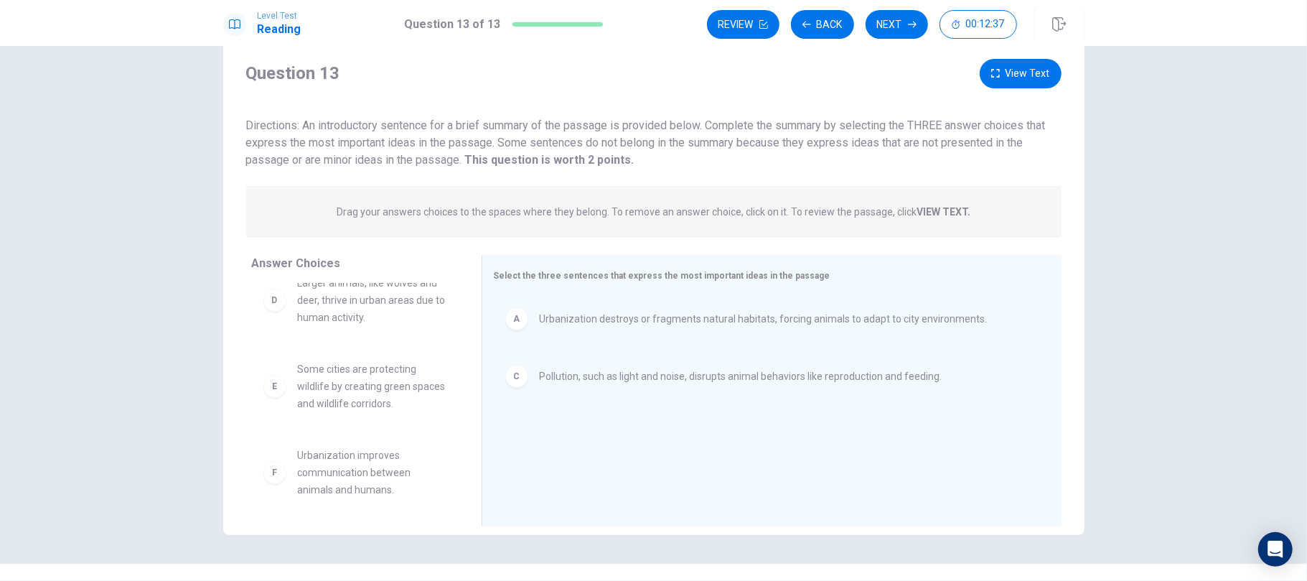
scroll to position [112, 0]
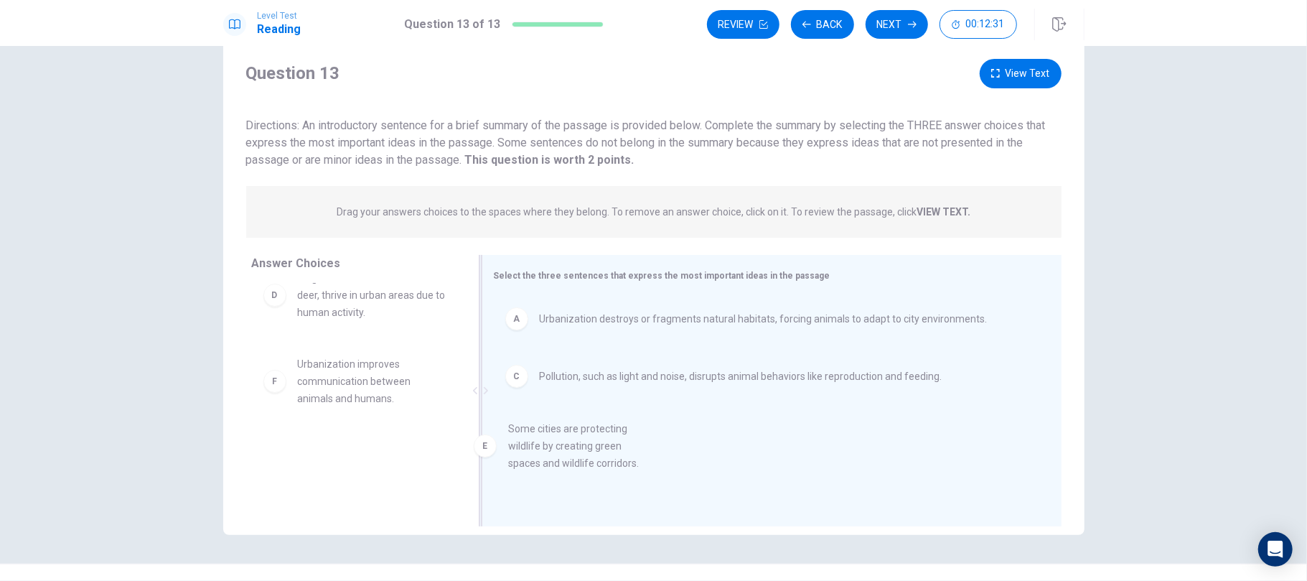
drag, startPoint x: 363, startPoint y: 386, endPoint x: 587, endPoint y: 452, distance: 234.0
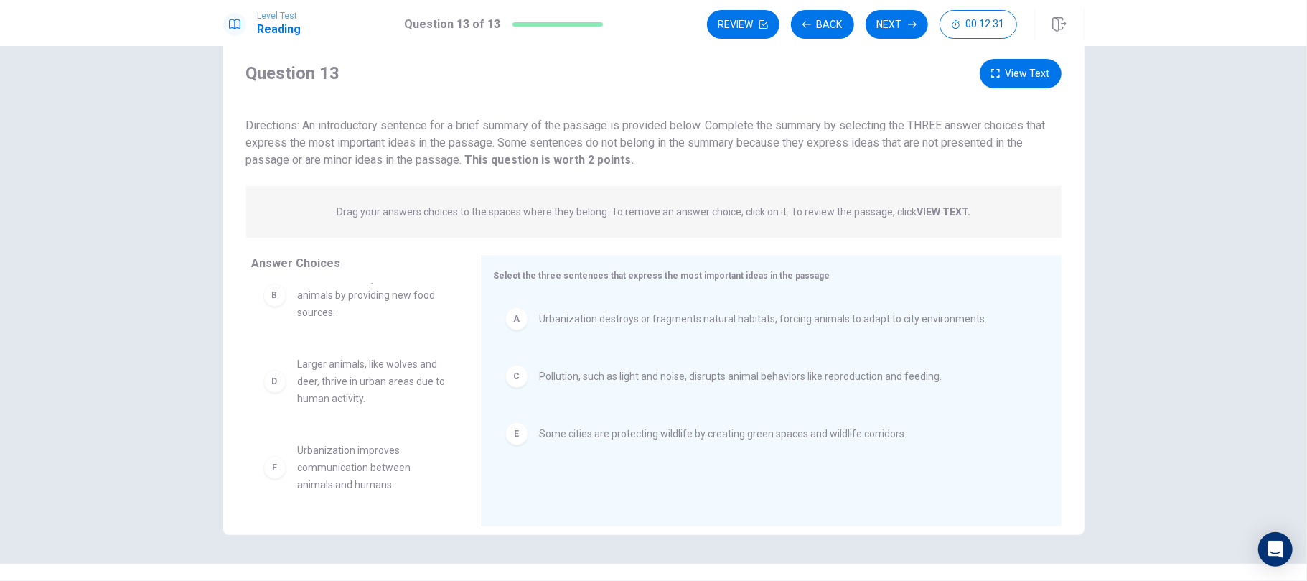
scroll to position [26, 0]
click at [900, 29] on button "Next" at bounding box center [897, 24] width 62 height 29
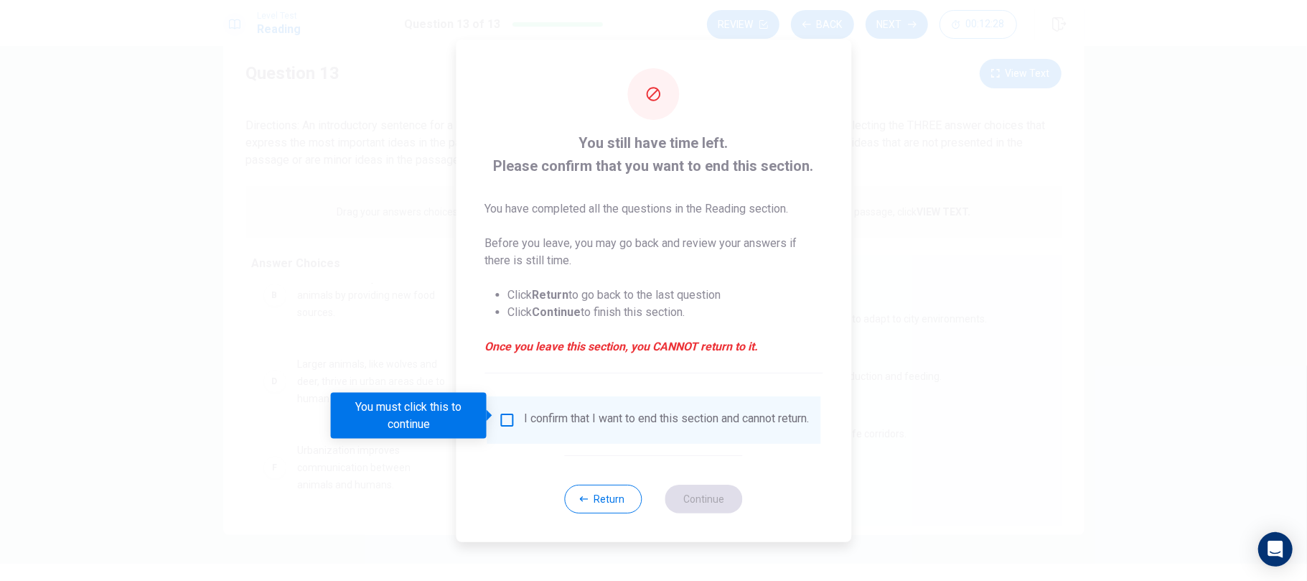
click at [513, 415] on input "You must click this to continue" at bounding box center [506, 419] width 17 height 17
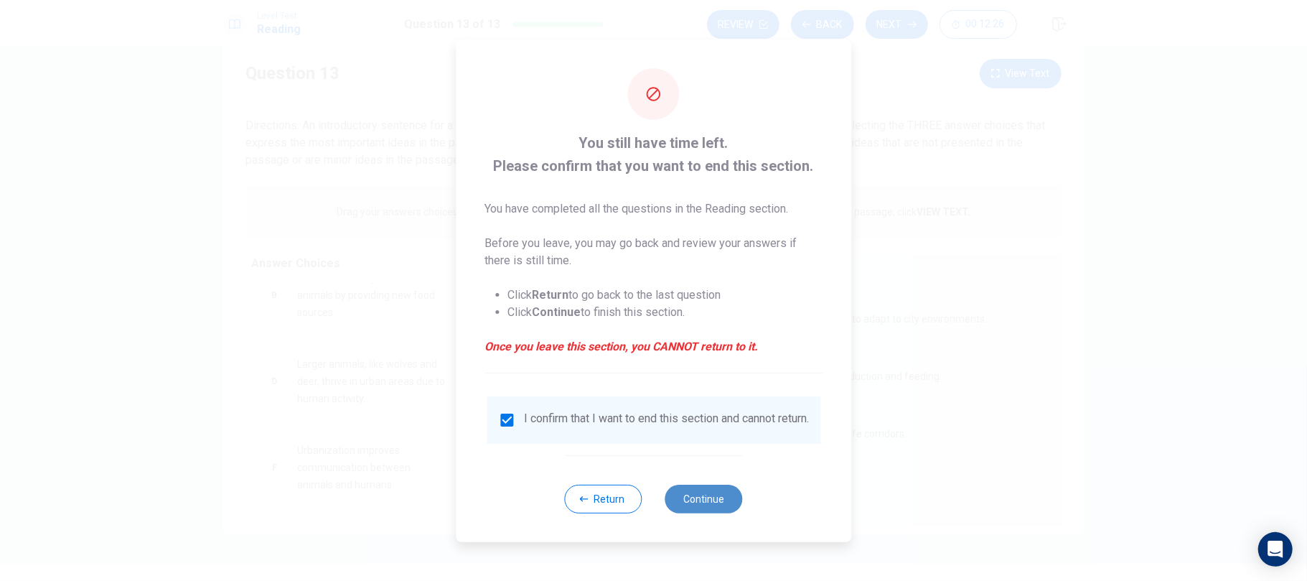
click at [709, 435] on button "Continue" at bounding box center [704, 499] width 78 height 29
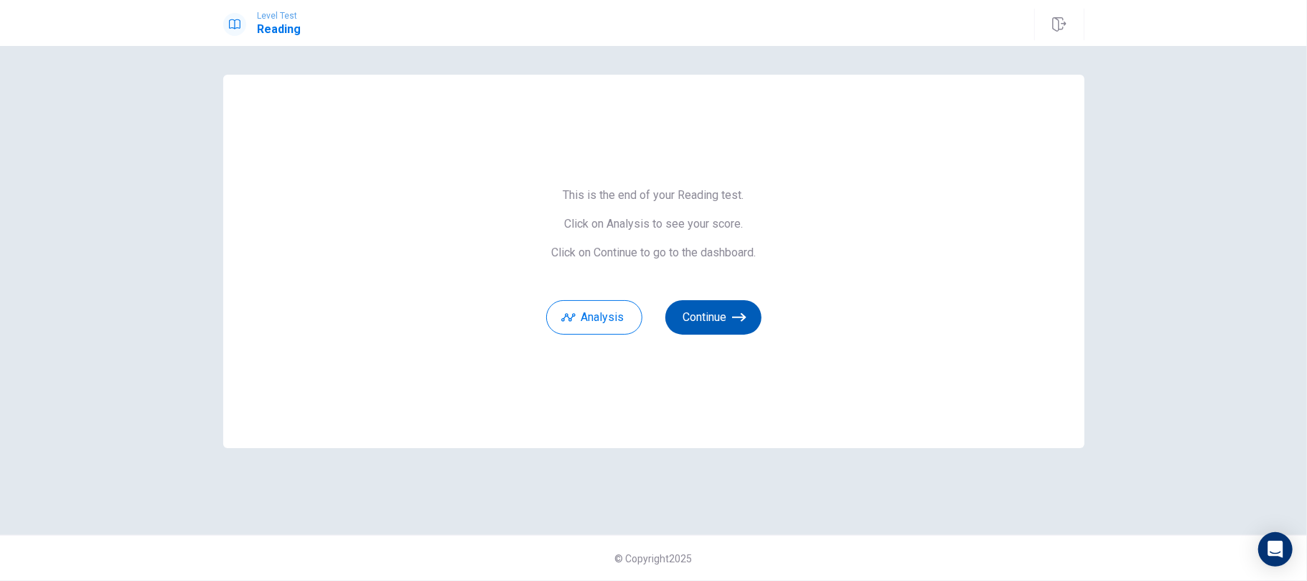
click at [679, 319] on button "Continue" at bounding box center [713, 317] width 96 height 34
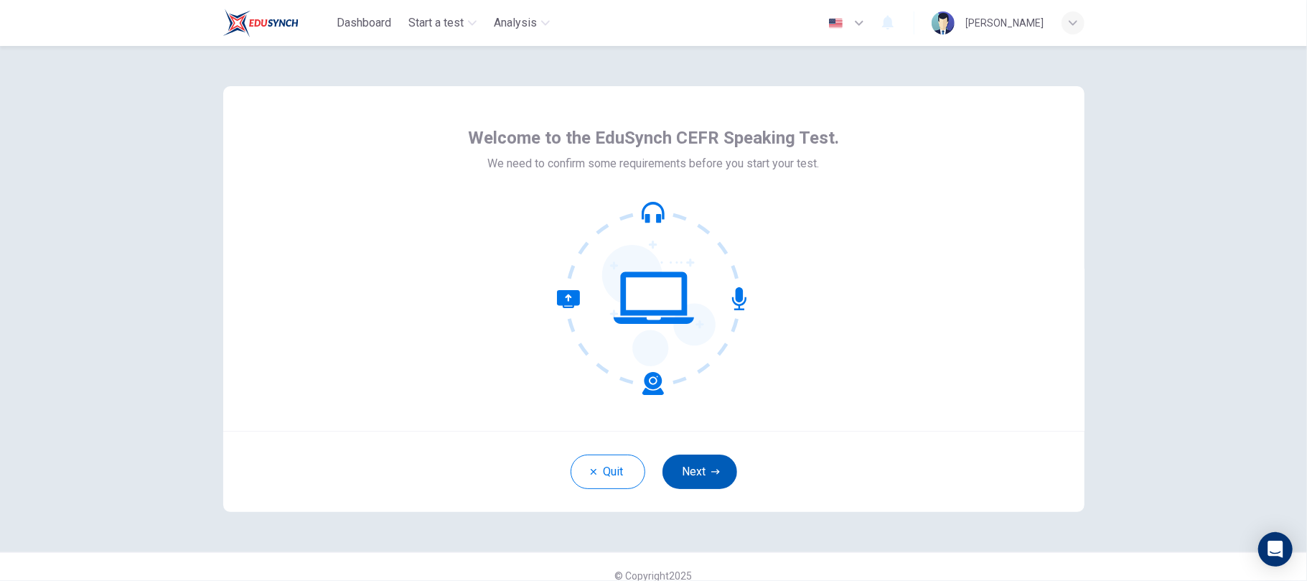
click at [706, 466] on button "Next" at bounding box center [700, 471] width 75 height 34
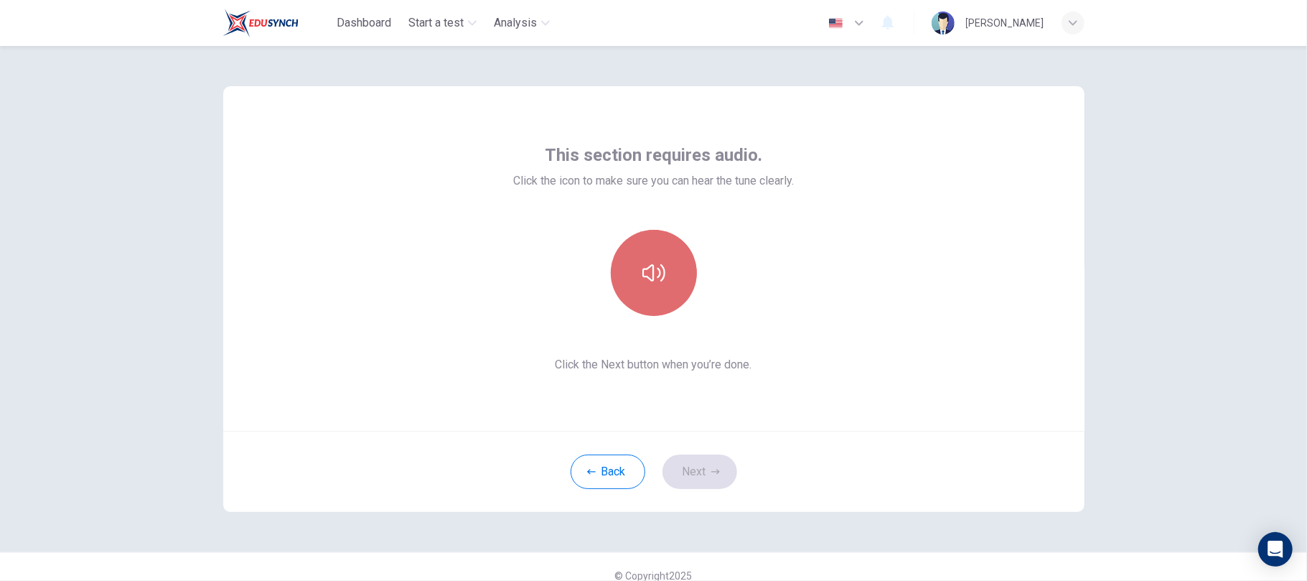
click at [643, 253] on button "button" at bounding box center [654, 273] width 86 height 86
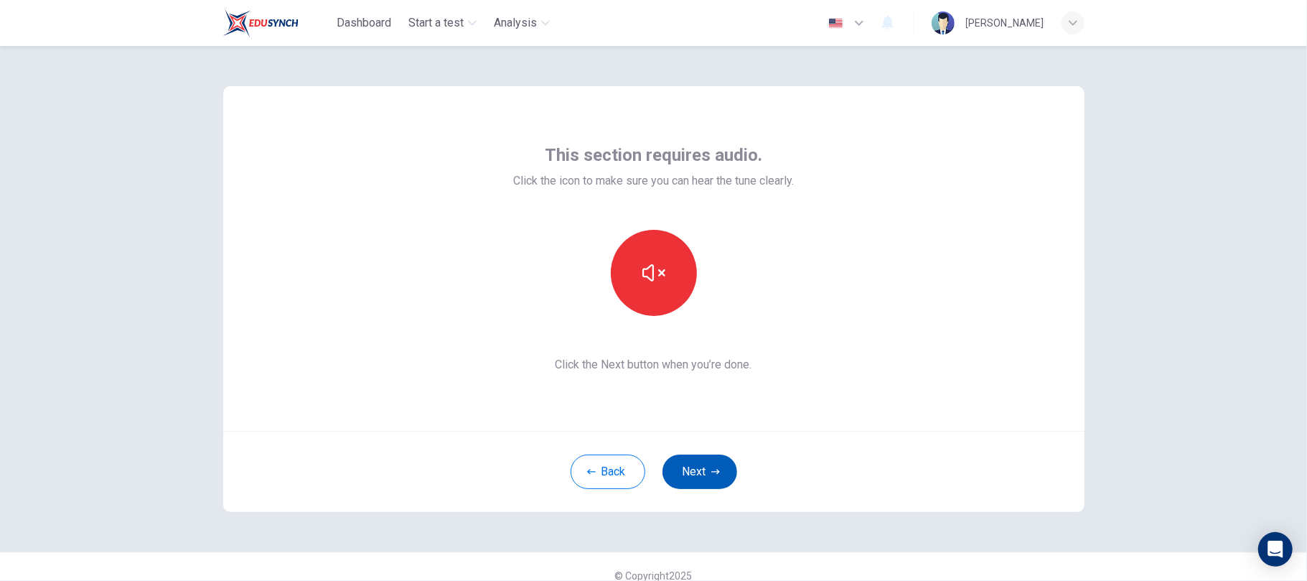
click at [702, 466] on button "Next" at bounding box center [700, 471] width 75 height 34
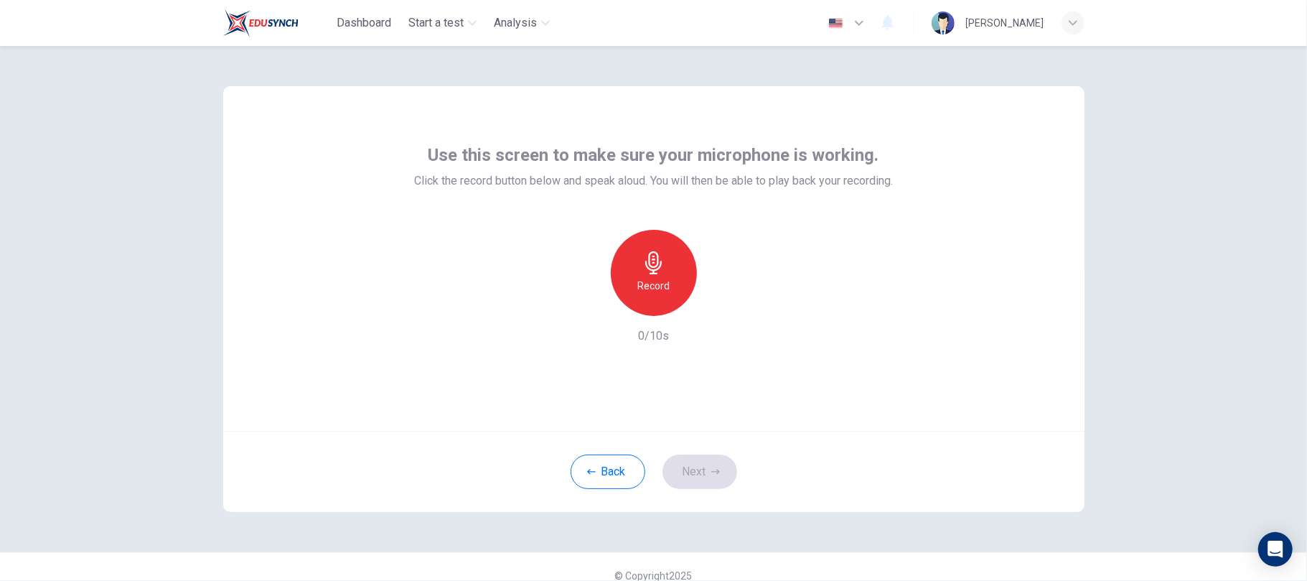
click at [665, 271] on div "Record" at bounding box center [654, 273] width 86 height 86
click at [665, 271] on div "Stop" at bounding box center [654, 273] width 86 height 86
click at [713, 309] on icon "button" at bounding box center [720, 304] width 14 height 14
click at [584, 303] on icon "button" at bounding box center [588, 304] width 9 height 9
click at [673, 294] on div "Record" at bounding box center [654, 273] width 86 height 86
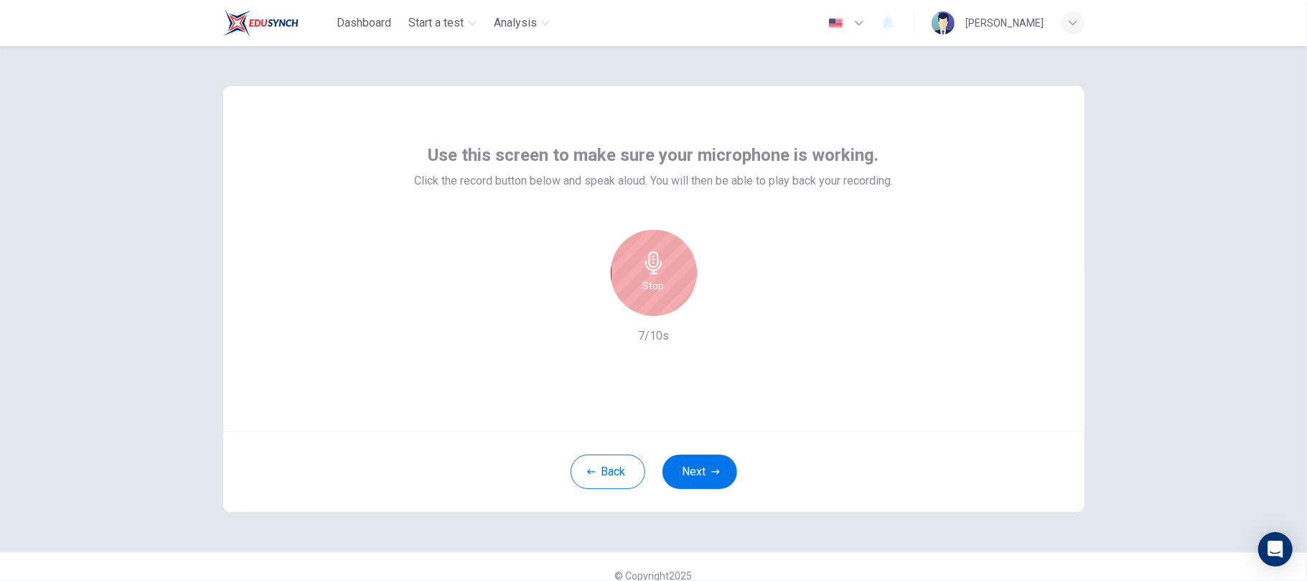
click at [673, 294] on div "Stop" at bounding box center [654, 273] width 86 height 86
click at [719, 306] on icon "button" at bounding box center [720, 304] width 14 height 14
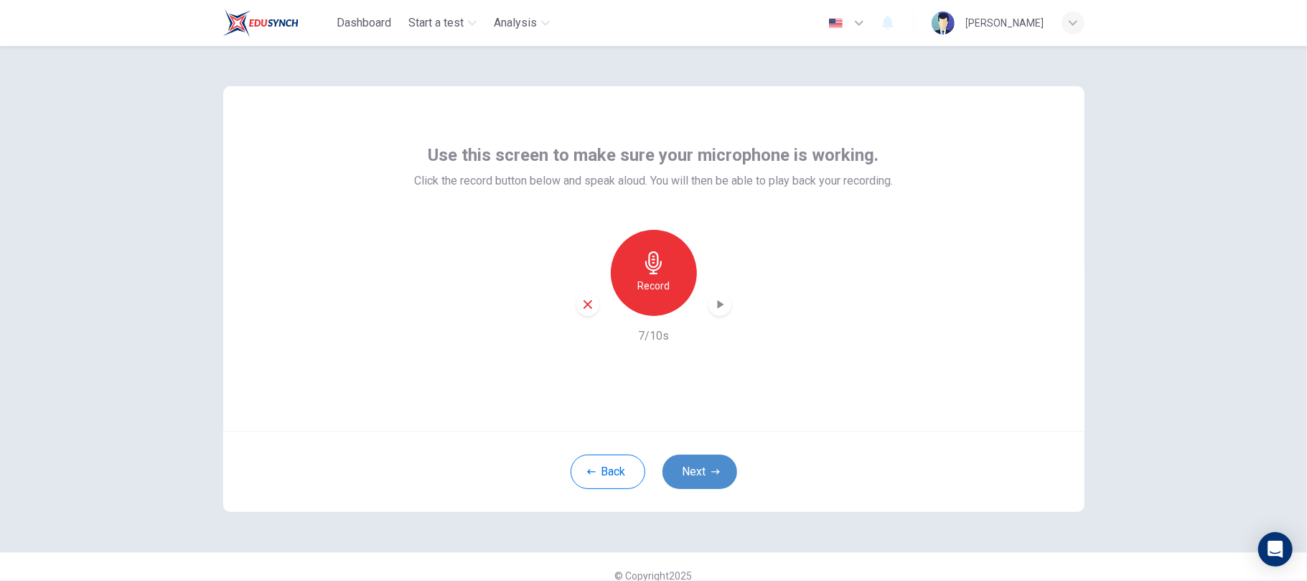
click at [683, 463] on button "Next" at bounding box center [700, 471] width 75 height 34
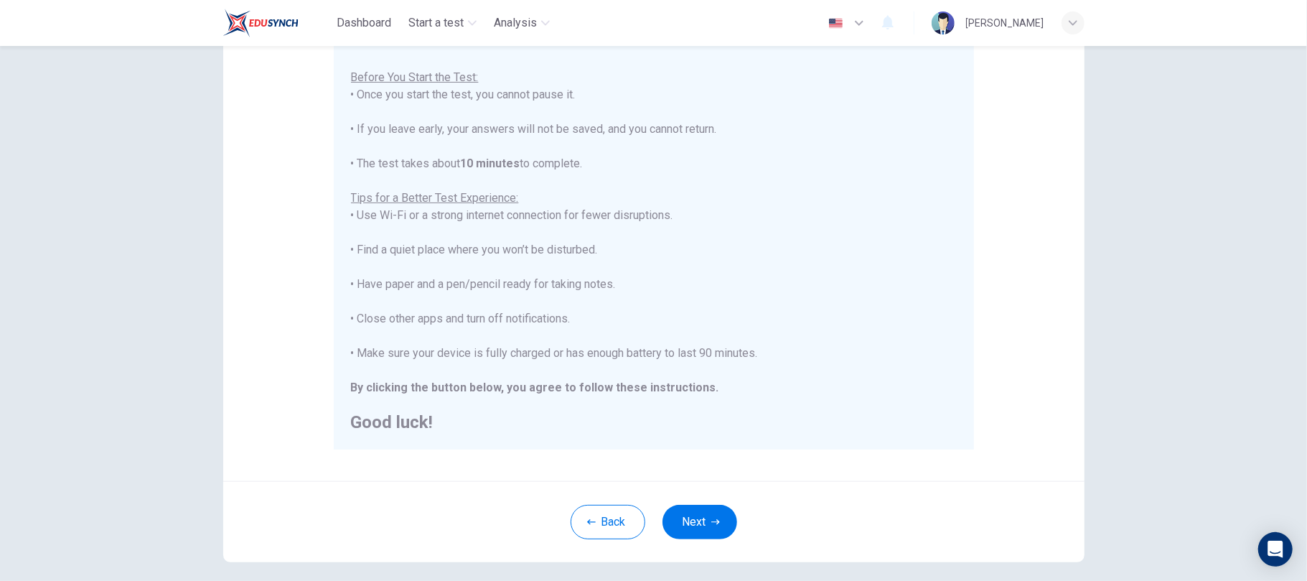
scroll to position [172, 0]
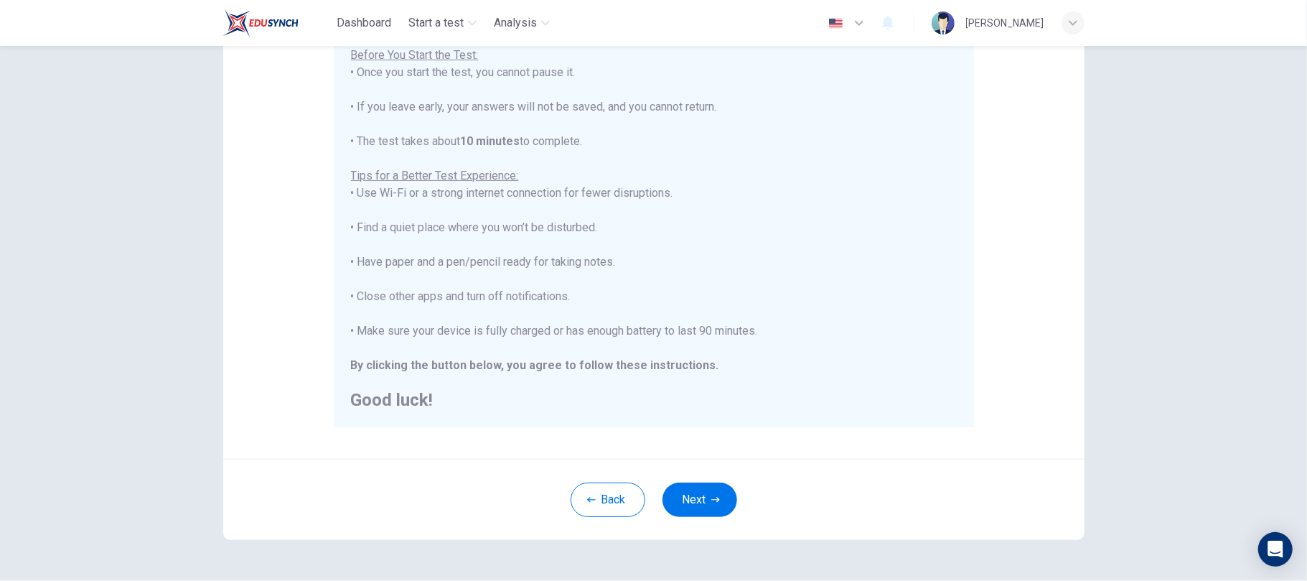
click at [920, 498] on div "Back Next" at bounding box center [653, 499] width 861 height 81
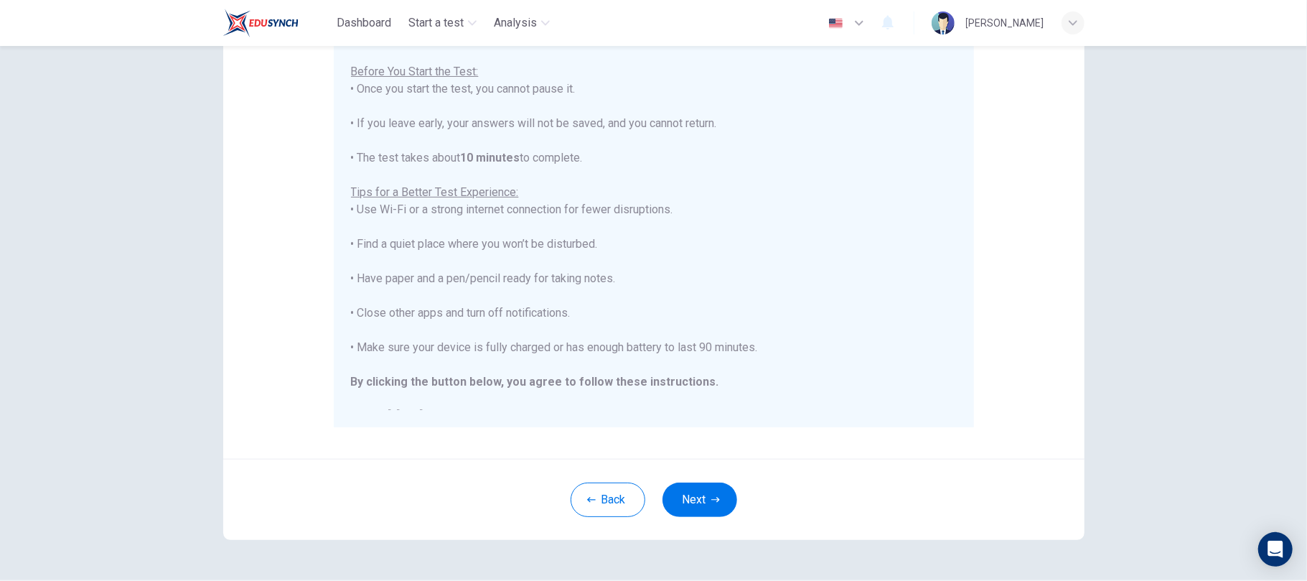
scroll to position [17, 0]
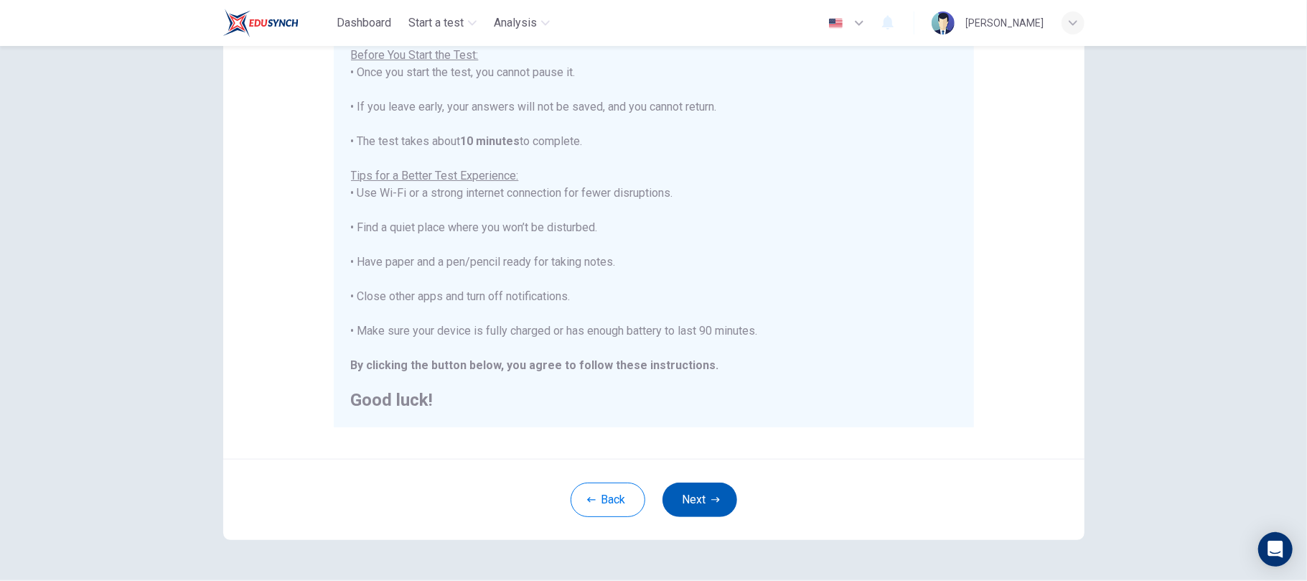
click at [703, 503] on button "Next" at bounding box center [700, 499] width 75 height 34
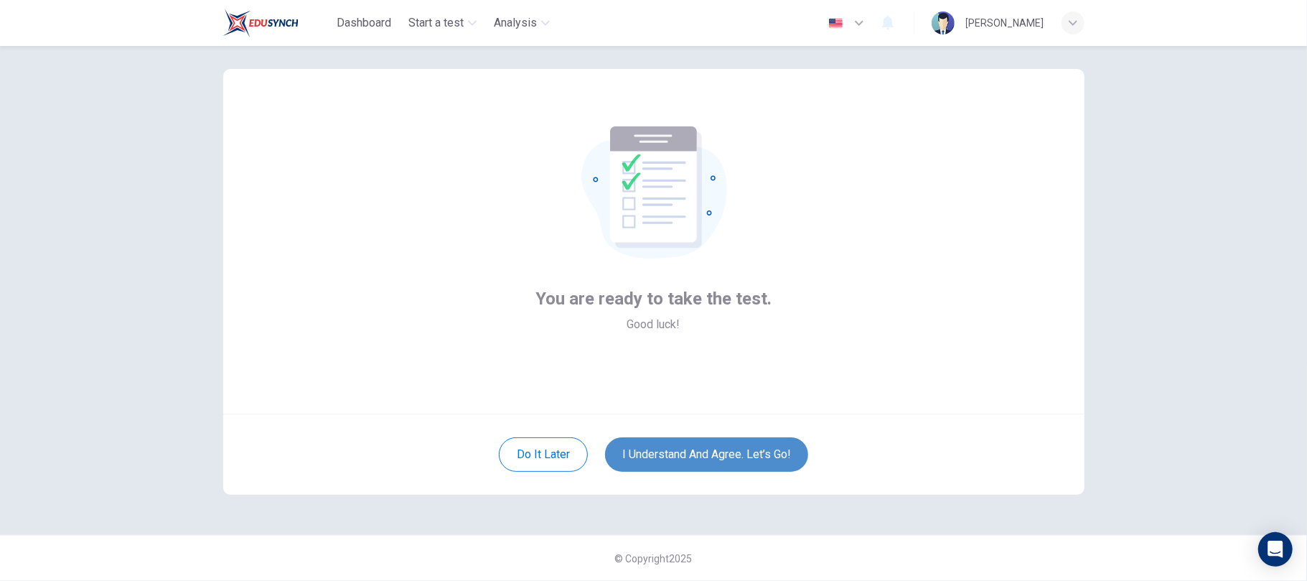
click at [701, 452] on button "I understand and agree. Let’s go!" at bounding box center [706, 454] width 203 height 34
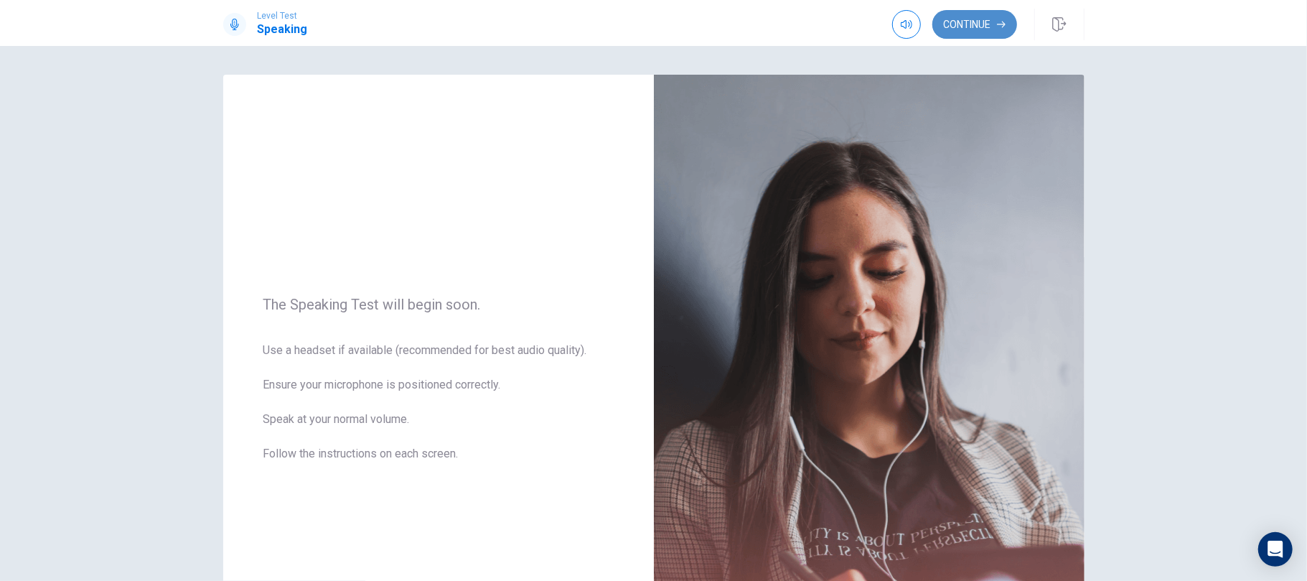
click at [971, 29] on button "Continue" at bounding box center [974, 24] width 85 height 29
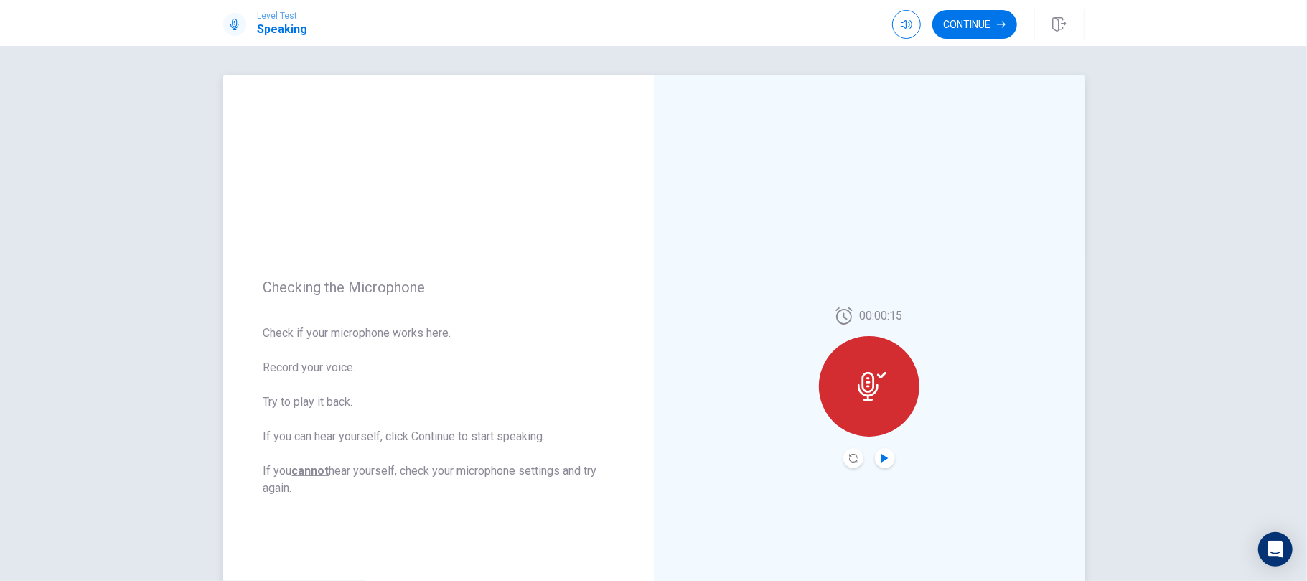
click at [881, 455] on icon "Play Audio" at bounding box center [885, 458] width 9 height 9
click at [988, 32] on button "Continue" at bounding box center [974, 24] width 85 height 29
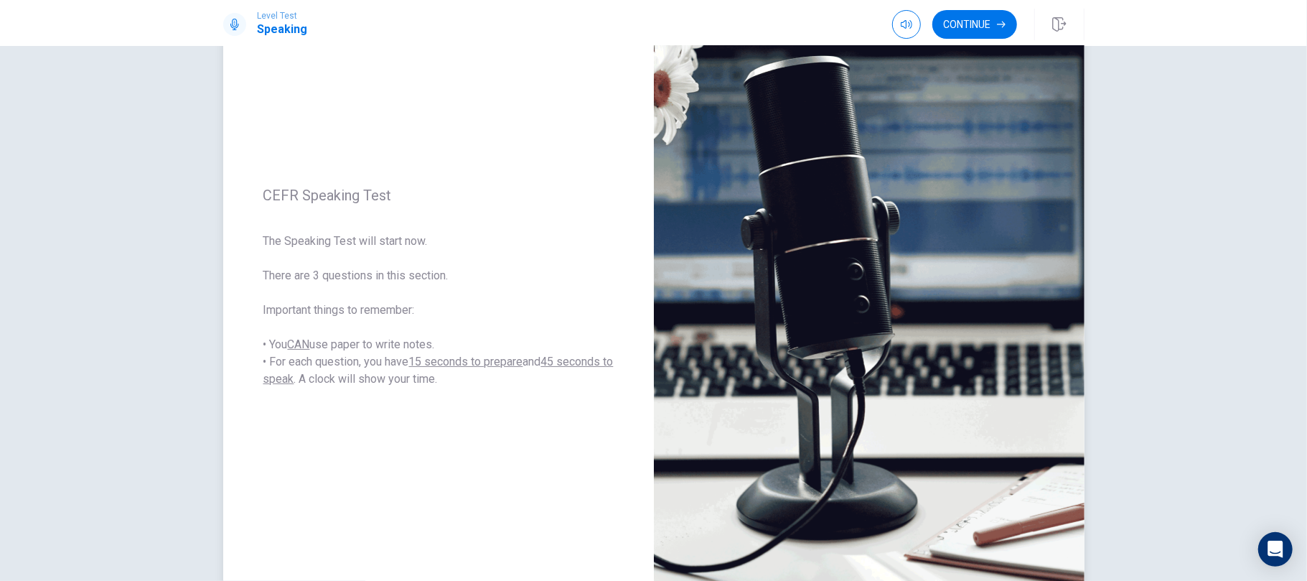
scroll to position [90, 0]
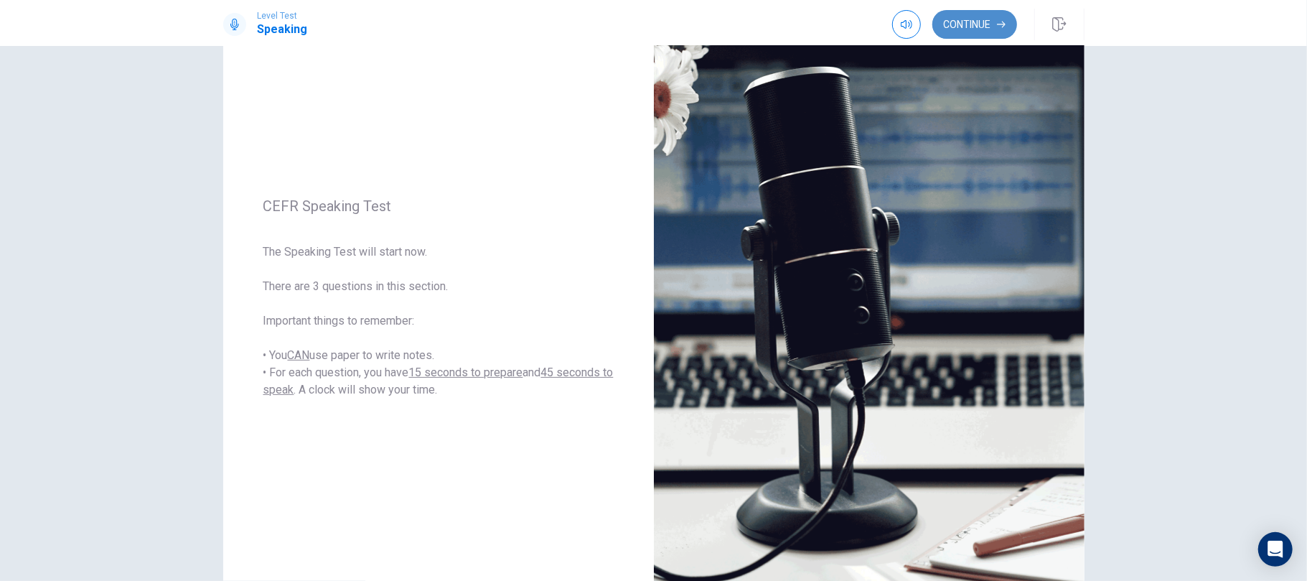
click at [985, 21] on button "Continue" at bounding box center [974, 24] width 85 height 29
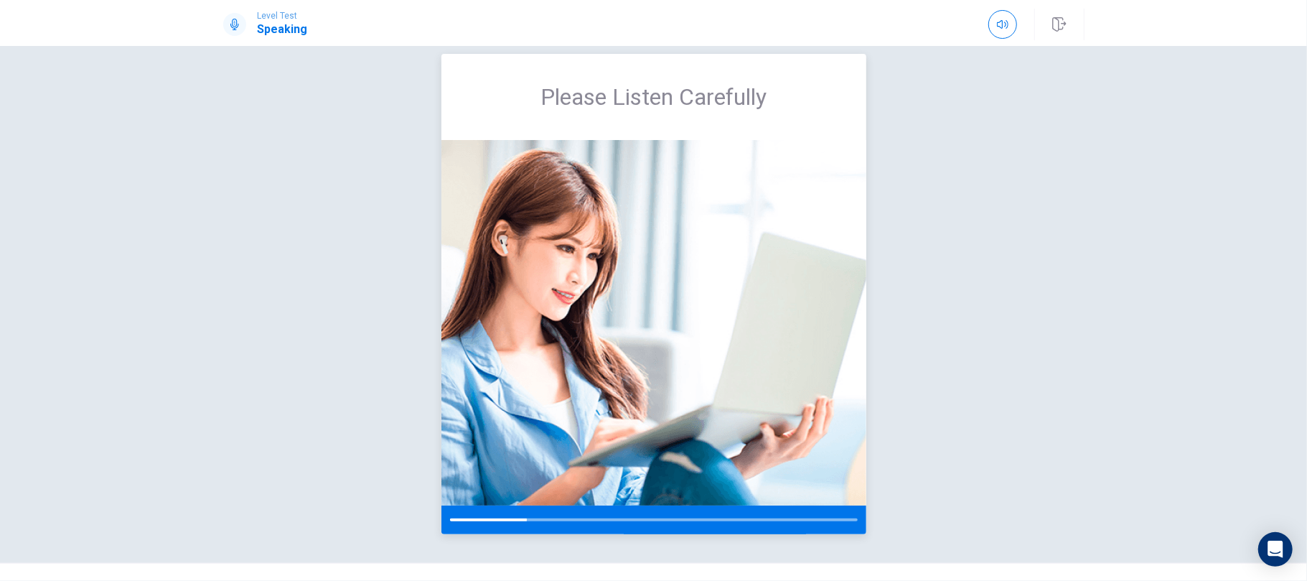
scroll to position [0, 0]
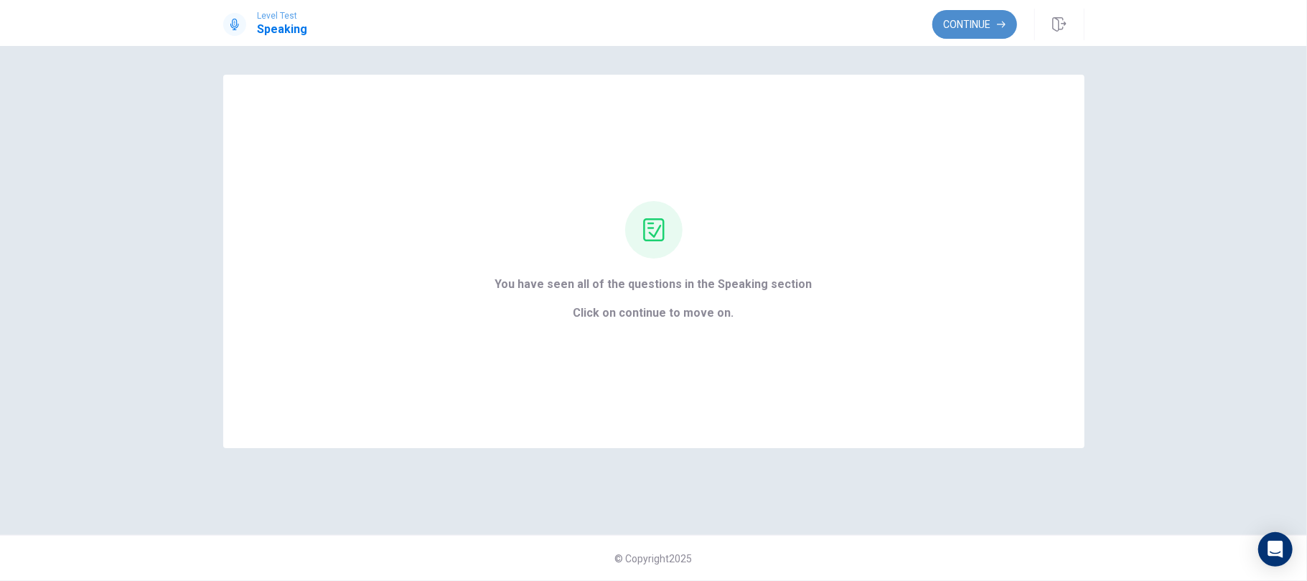
click at [963, 26] on button "Continue" at bounding box center [974, 24] width 85 height 29
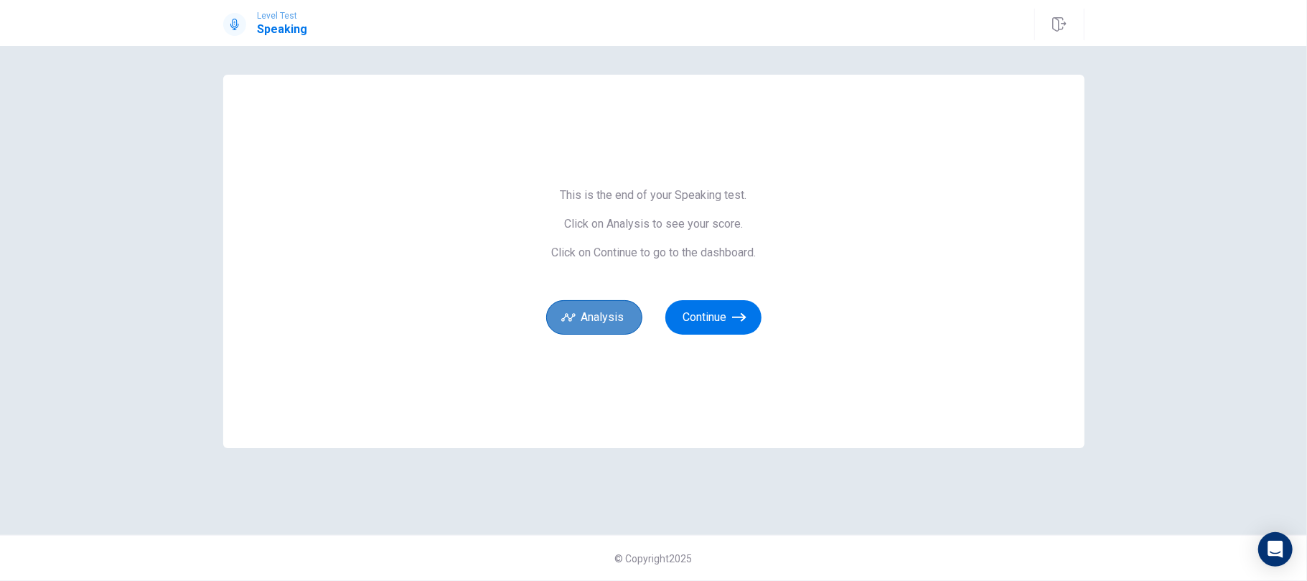
click at [598, 311] on button "Analysis" at bounding box center [594, 317] width 96 height 34
